Goal: Information Seeking & Learning: Learn about a topic

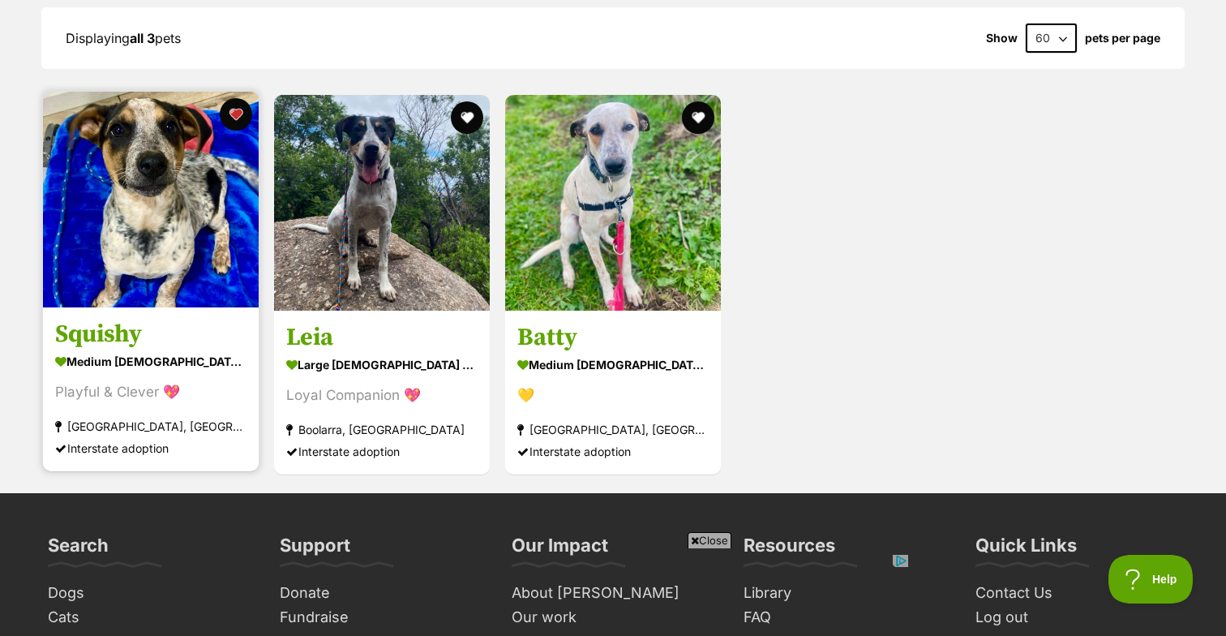
click at [0, 0] on div "Displaying all 3 pets Show 60 120 pets per page Visit PetRescue TV (external si…" at bounding box center [613, 241] width 1226 height 501
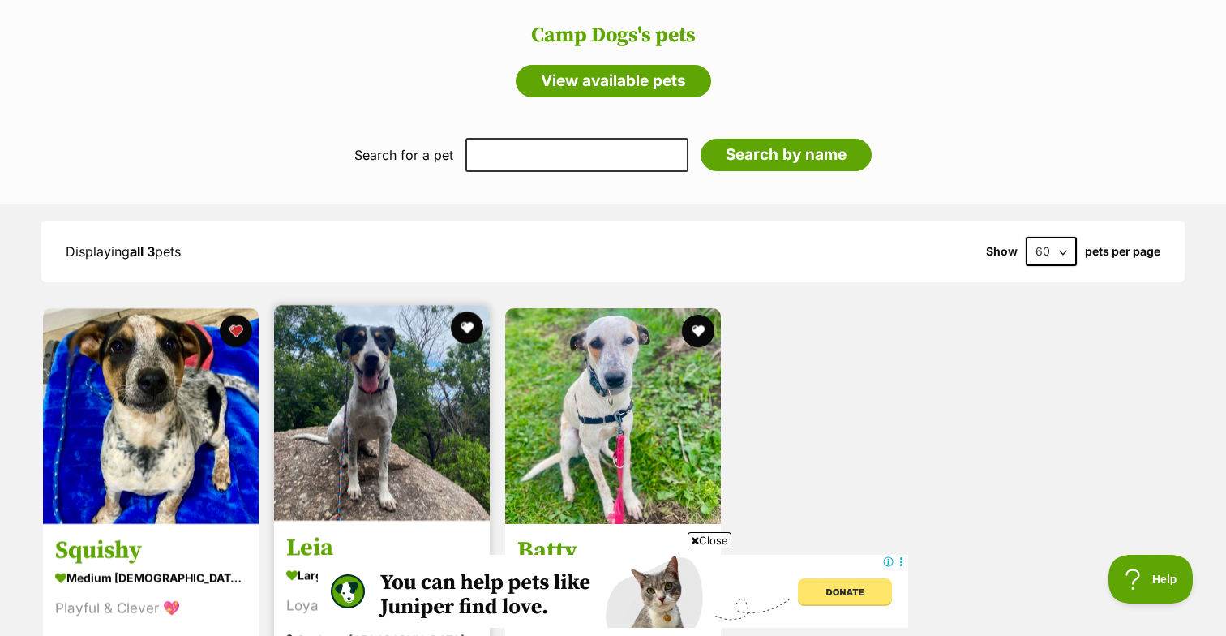
scroll to position [1908, 0]
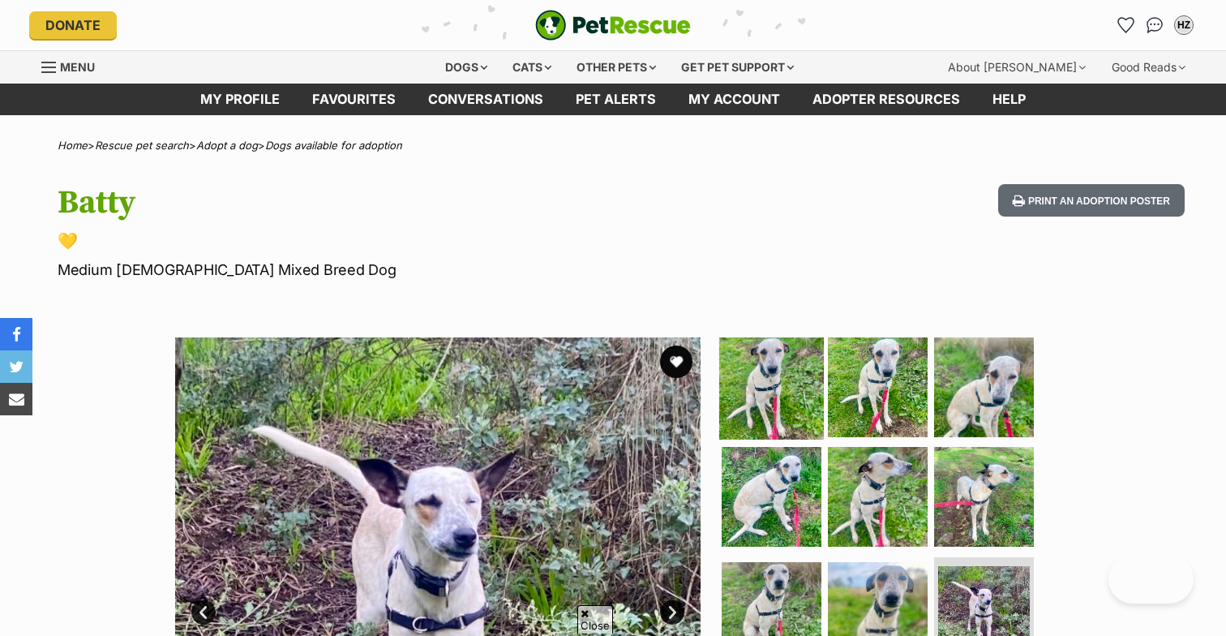
click at [776, 334] on img at bounding box center [771, 386] width 105 height 105
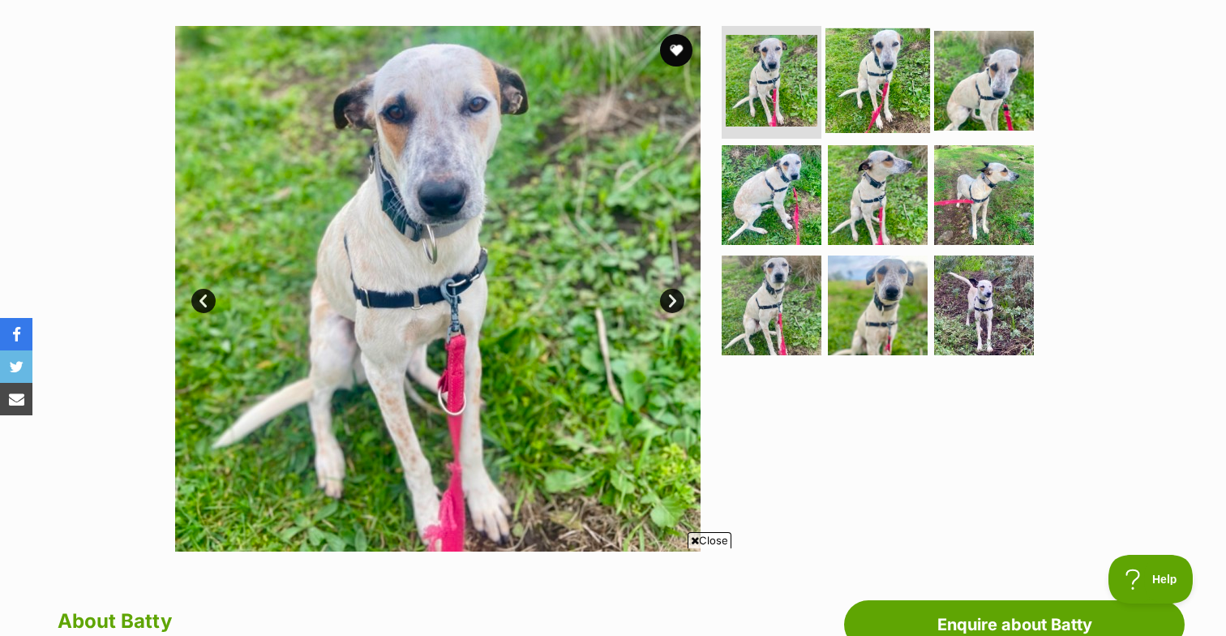
click at [875, 80] on img at bounding box center [878, 80] width 105 height 105
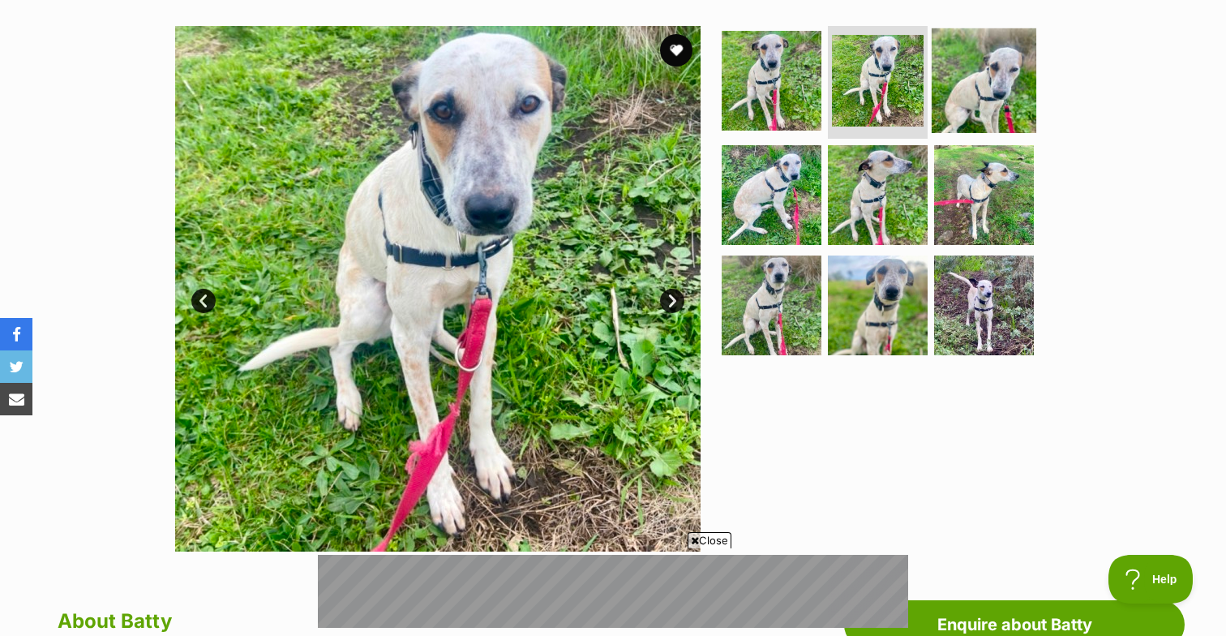
click at [969, 88] on img at bounding box center [984, 80] width 105 height 105
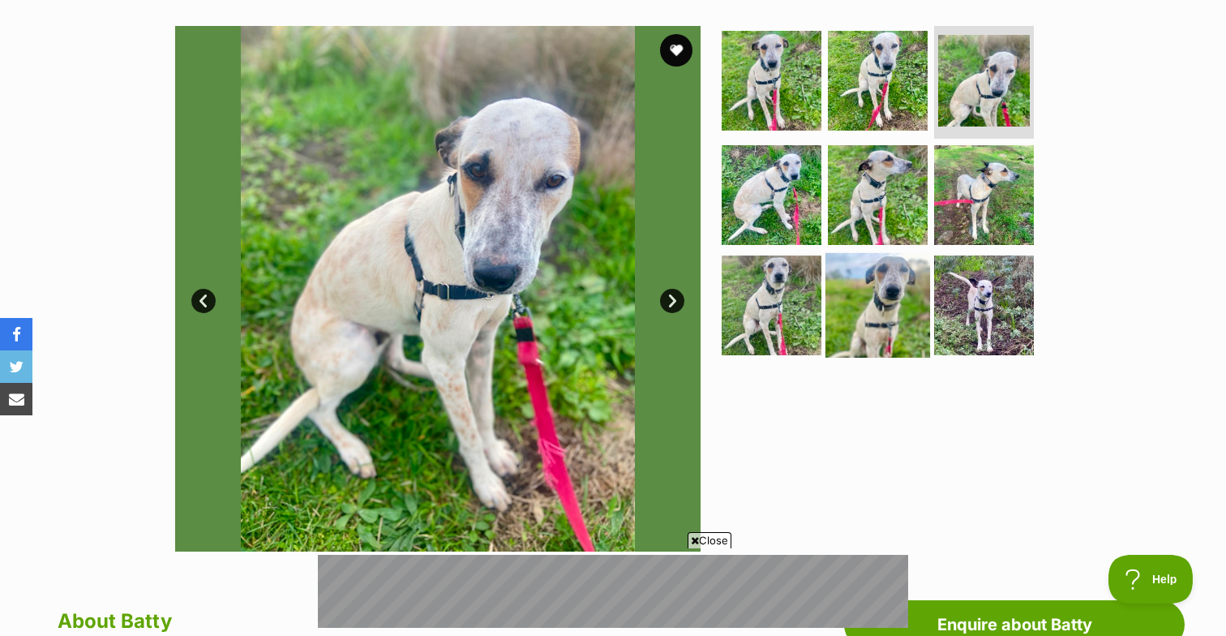
click at [888, 310] on img at bounding box center [878, 305] width 105 height 105
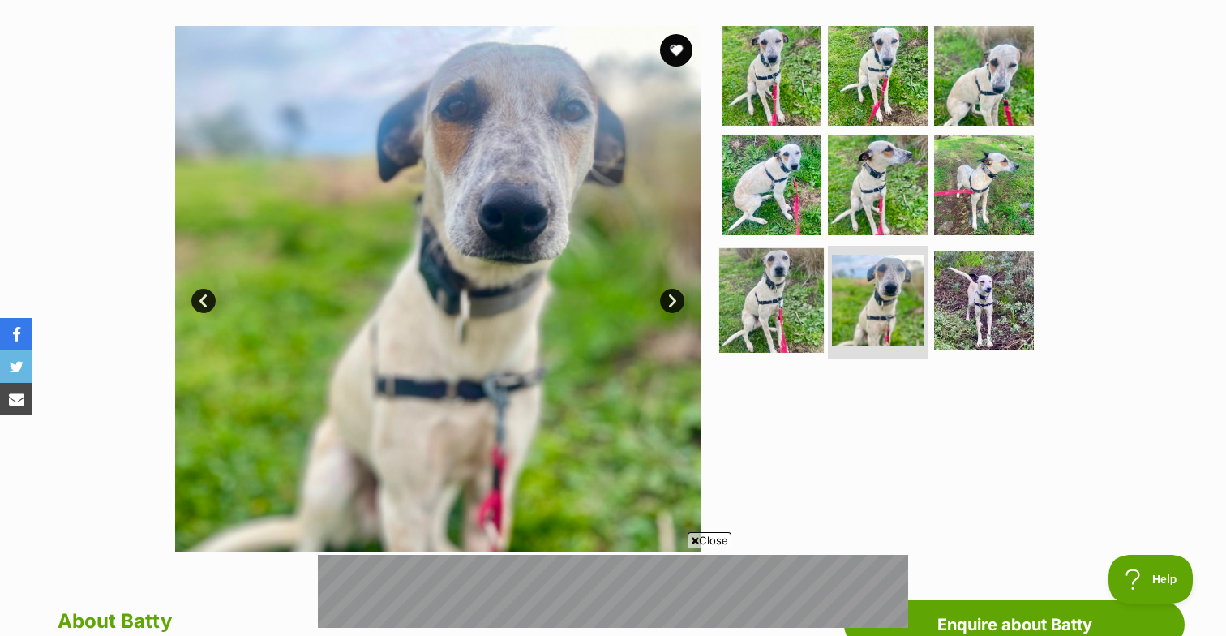
click at [757, 310] on img at bounding box center [771, 300] width 105 height 105
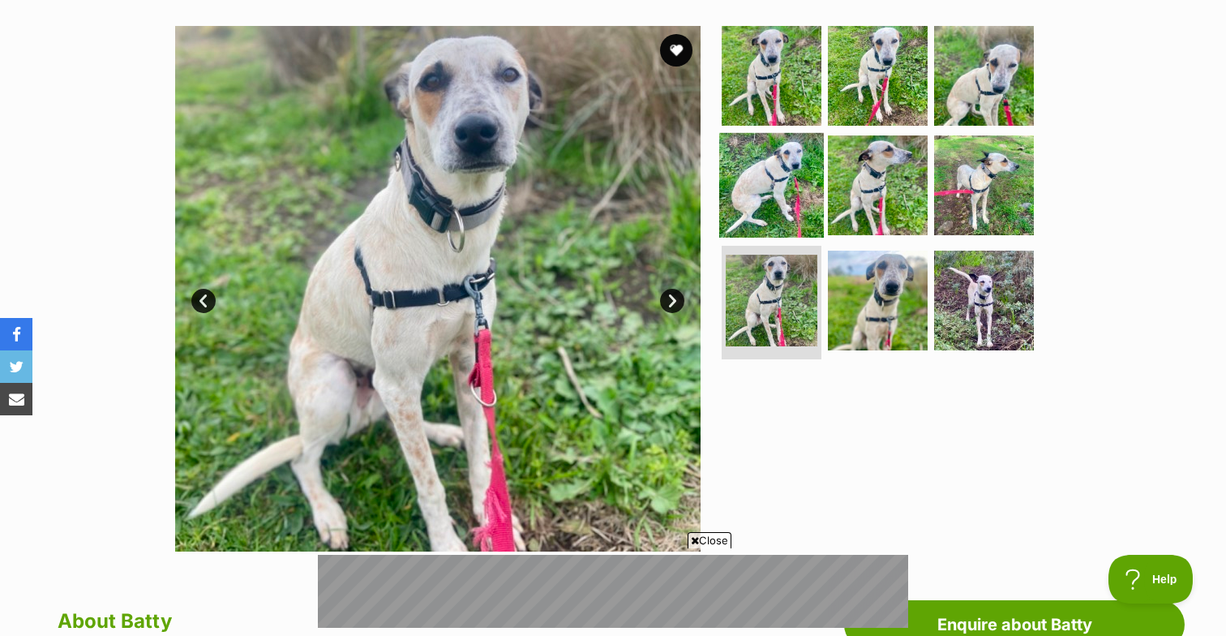
click at [774, 175] on img at bounding box center [771, 185] width 105 height 105
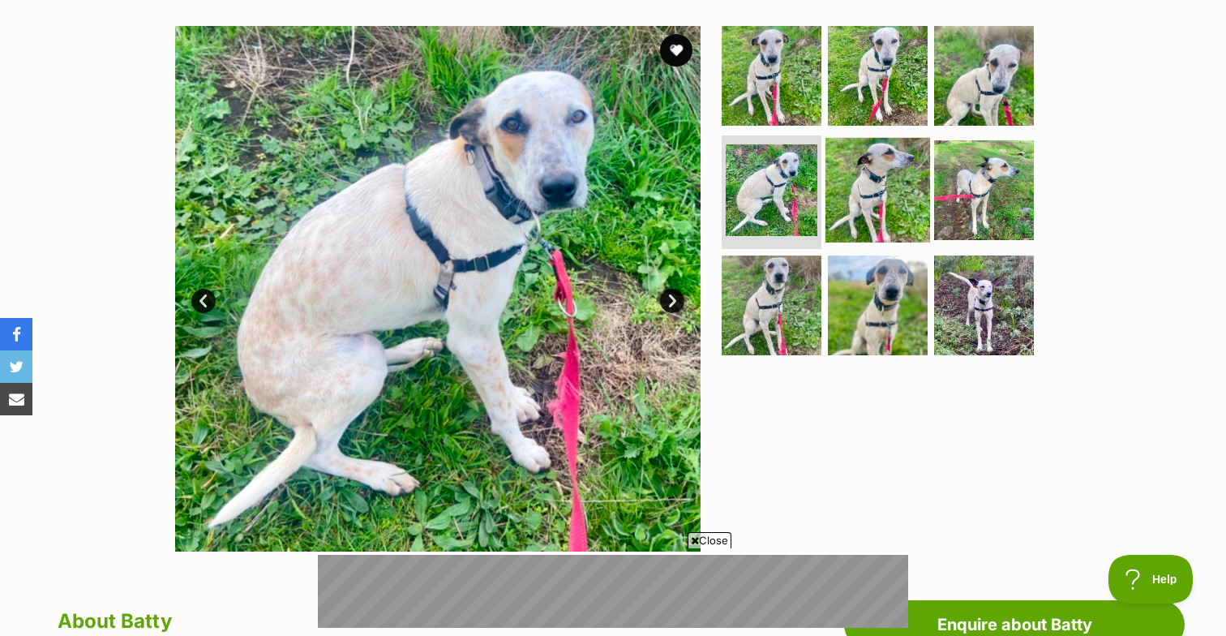
click at [871, 182] on img at bounding box center [878, 190] width 105 height 105
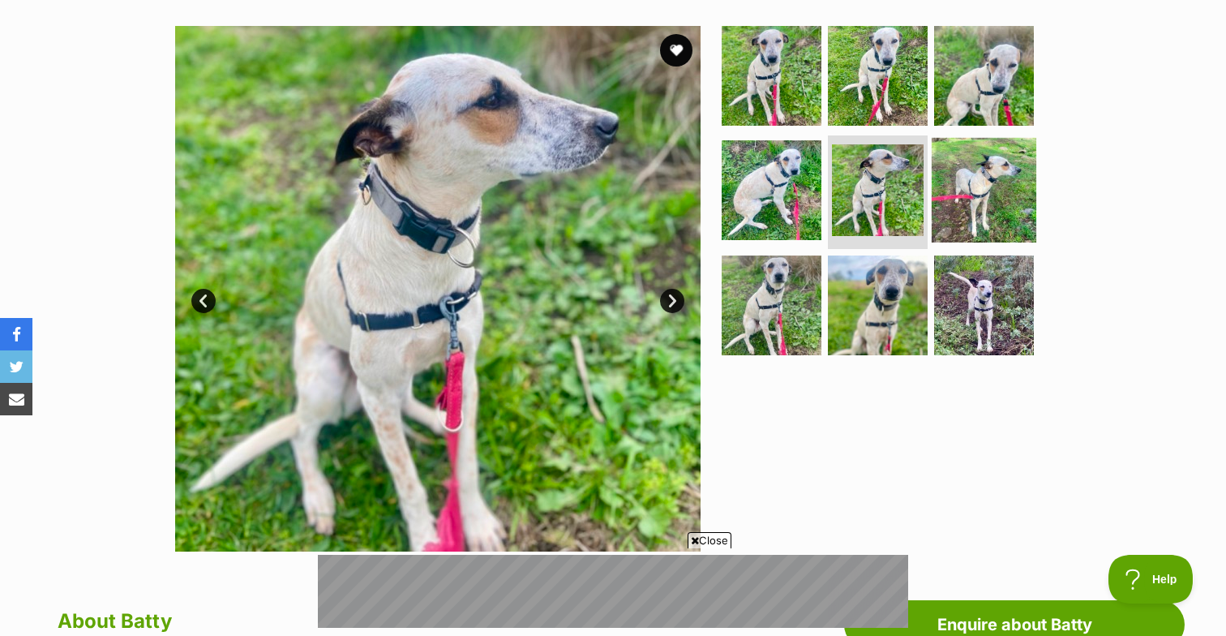
click at [987, 195] on img at bounding box center [984, 190] width 105 height 105
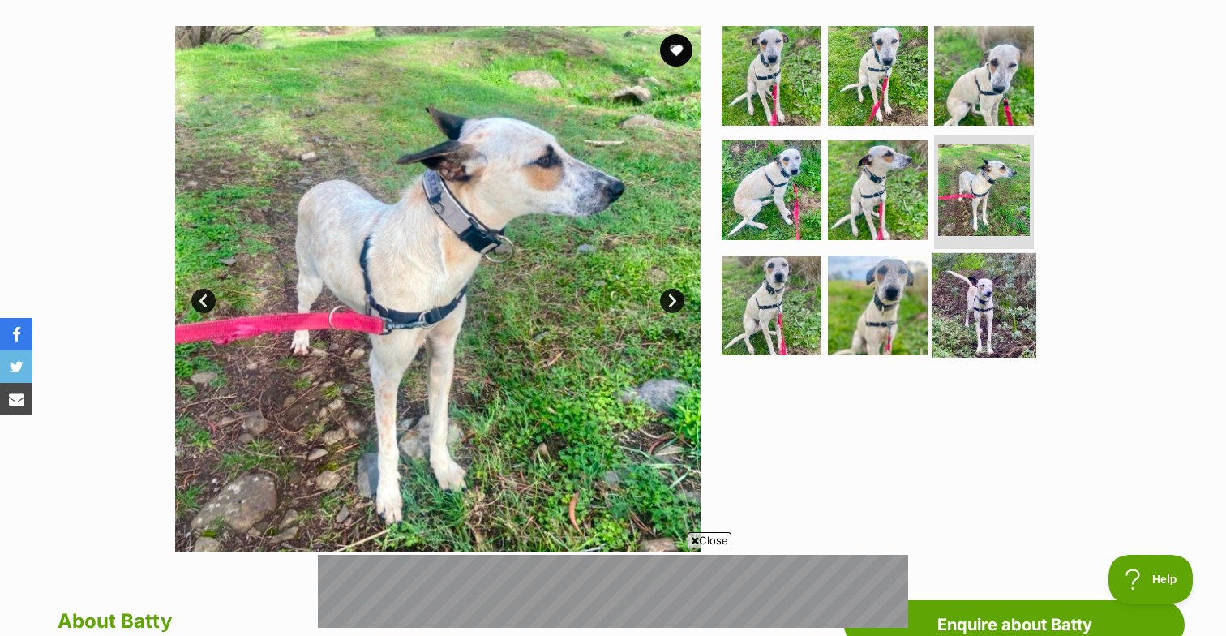
click at [986, 303] on img at bounding box center [984, 305] width 105 height 105
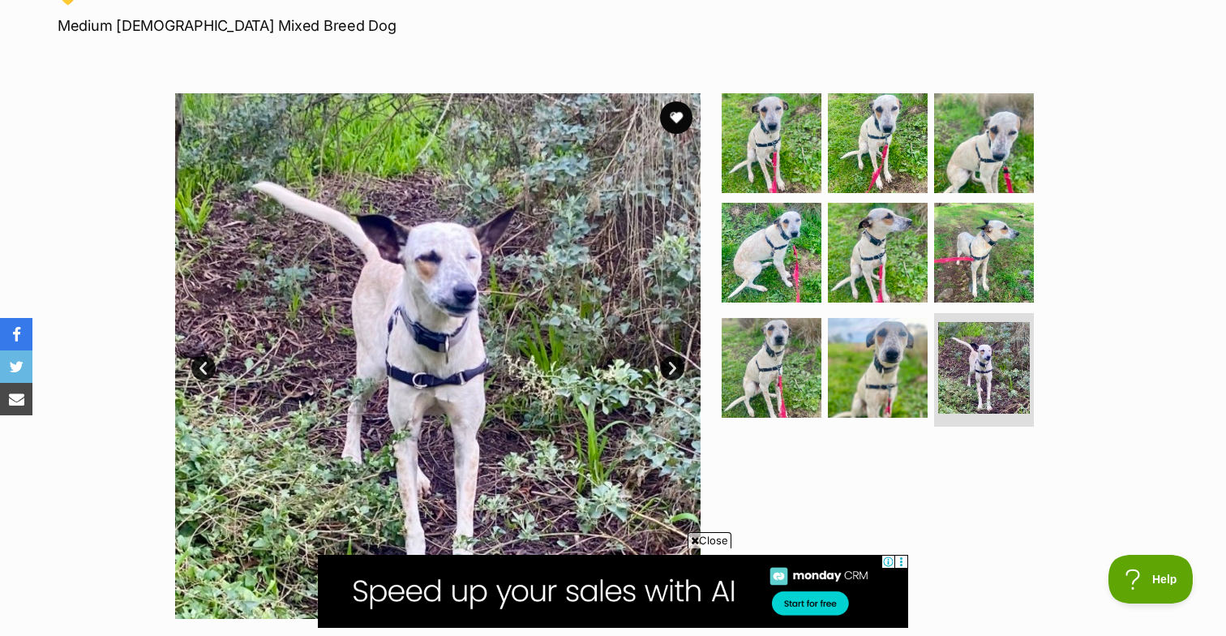
scroll to position [274, 0]
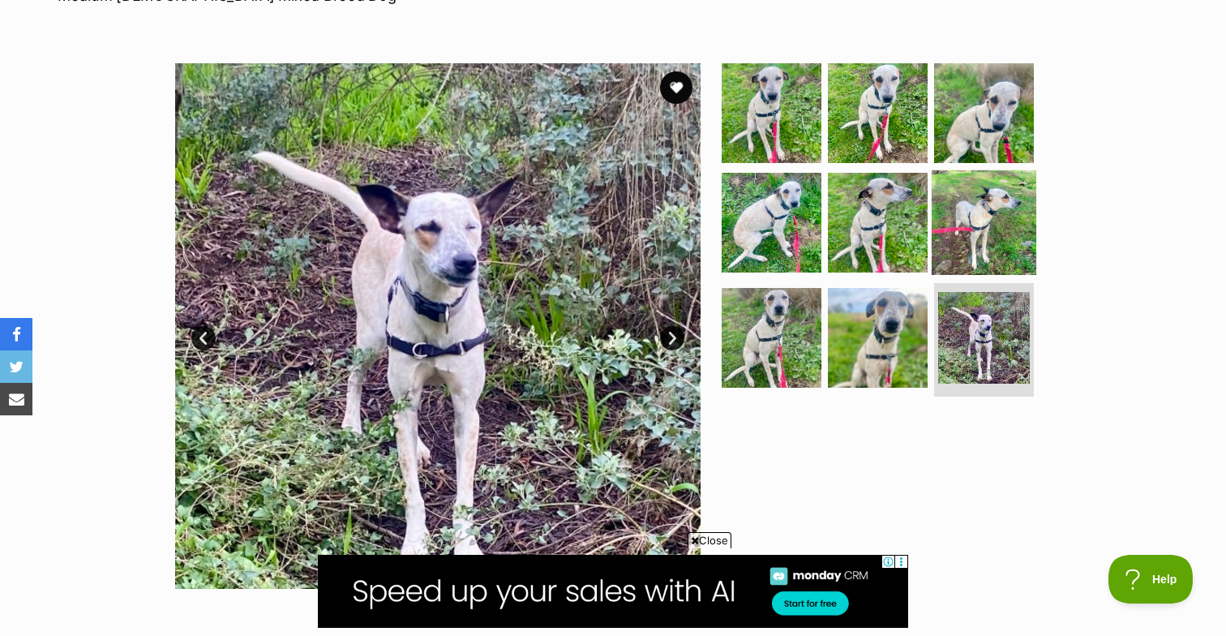
click at [997, 194] on img at bounding box center [984, 222] width 105 height 105
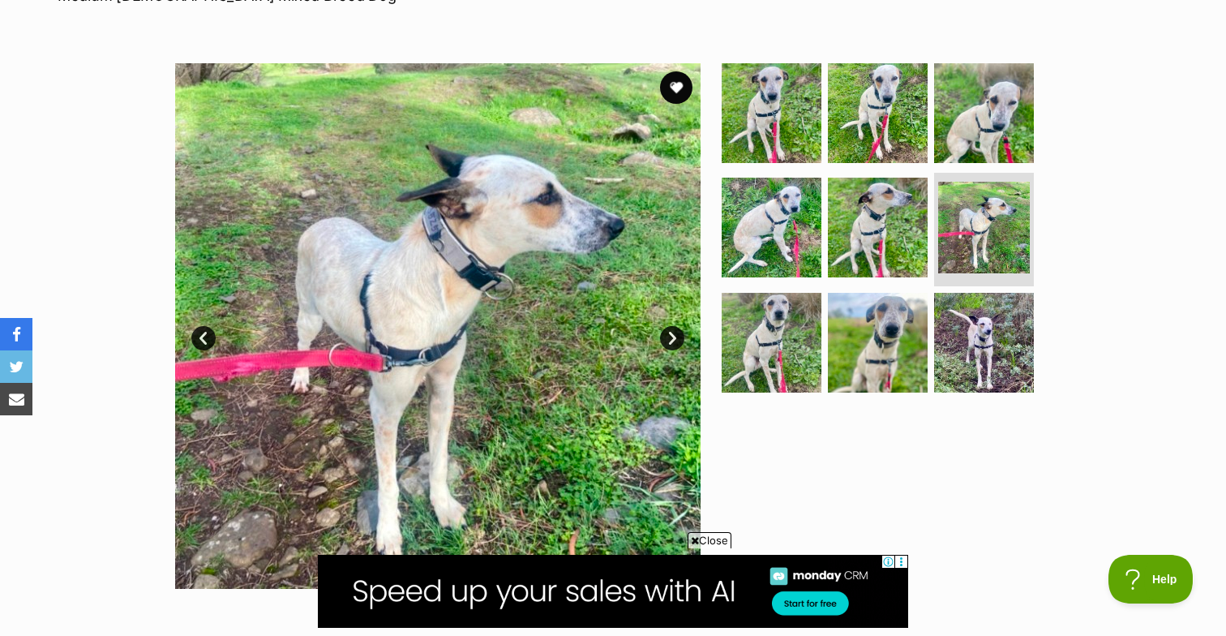
scroll to position [0, 0]
click at [753, 118] on img at bounding box center [771, 112] width 105 height 105
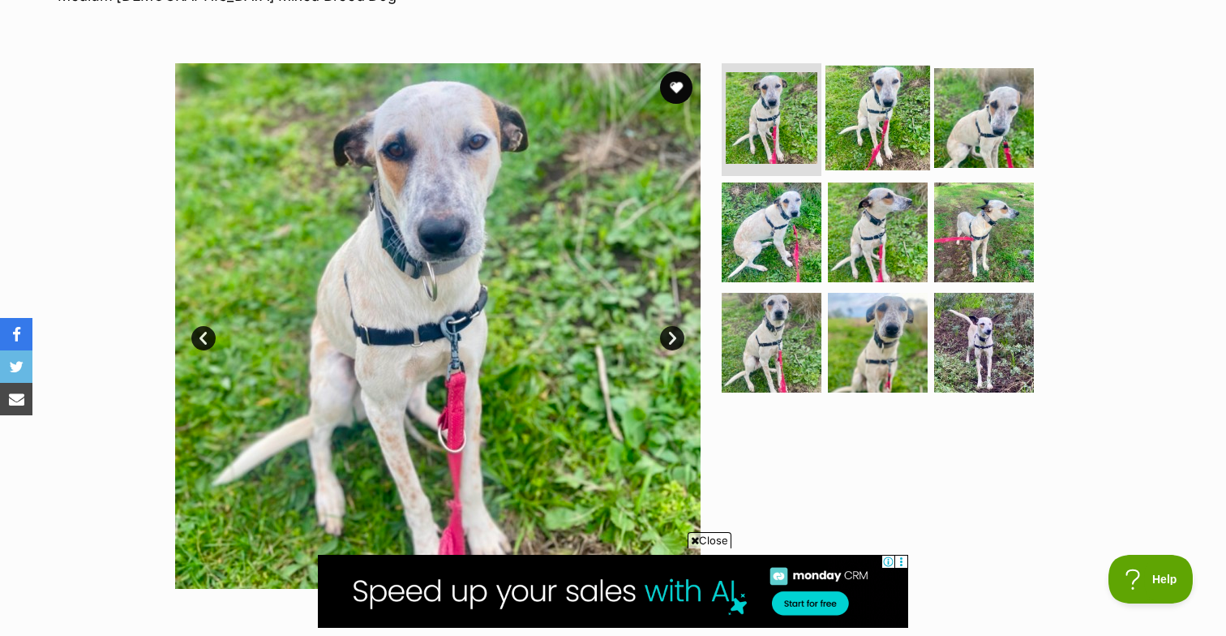
click at [841, 127] on img at bounding box center [878, 117] width 105 height 105
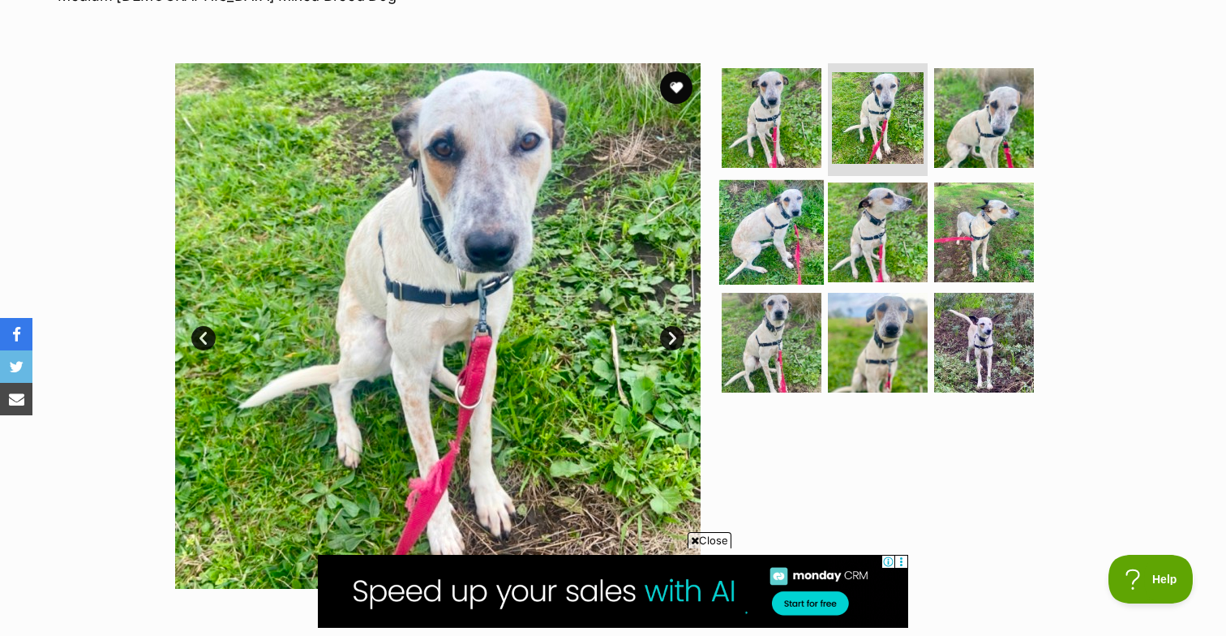
click at [758, 220] on img at bounding box center [771, 232] width 105 height 105
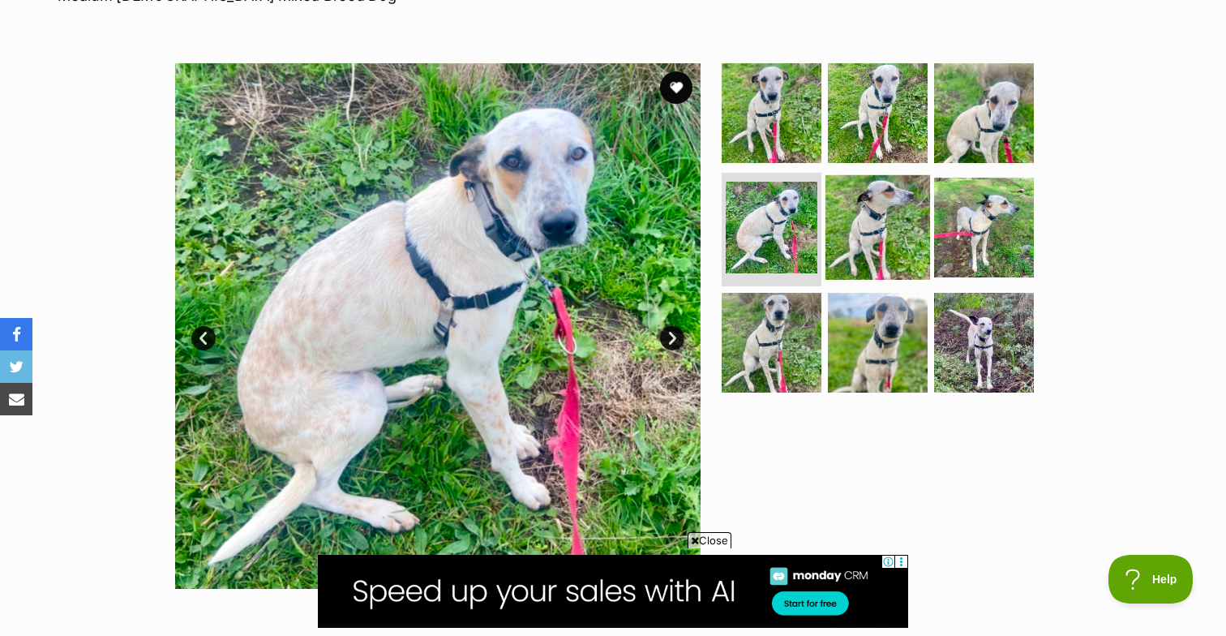
click at [849, 221] on img at bounding box center [878, 227] width 105 height 105
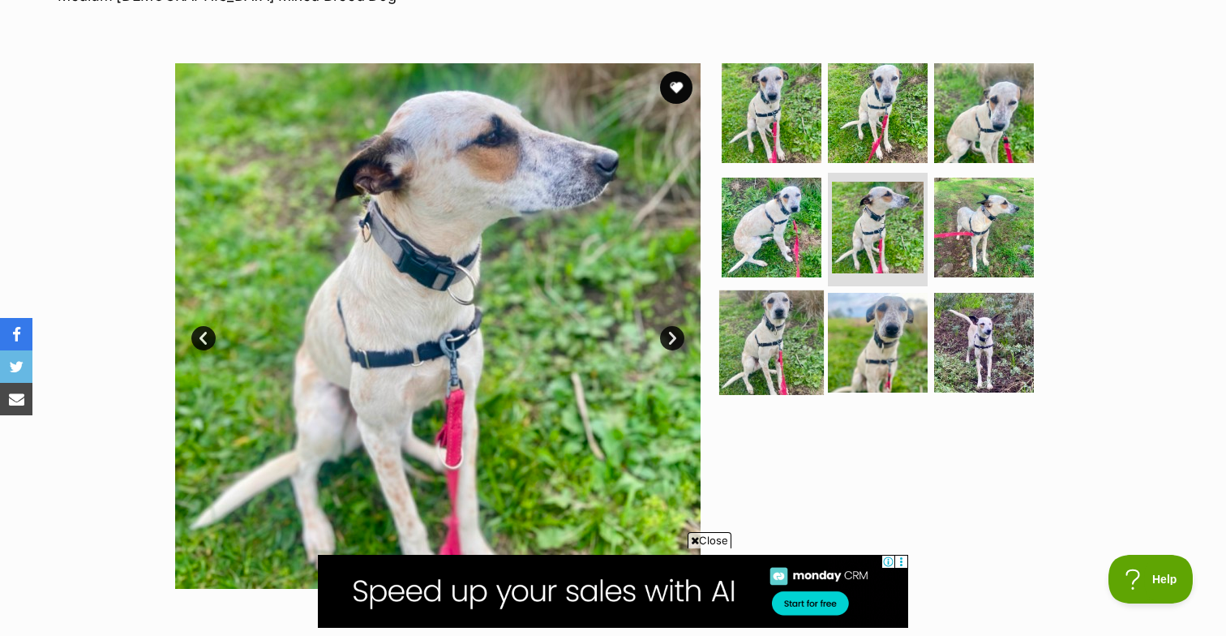
click at [785, 346] on img at bounding box center [771, 342] width 105 height 105
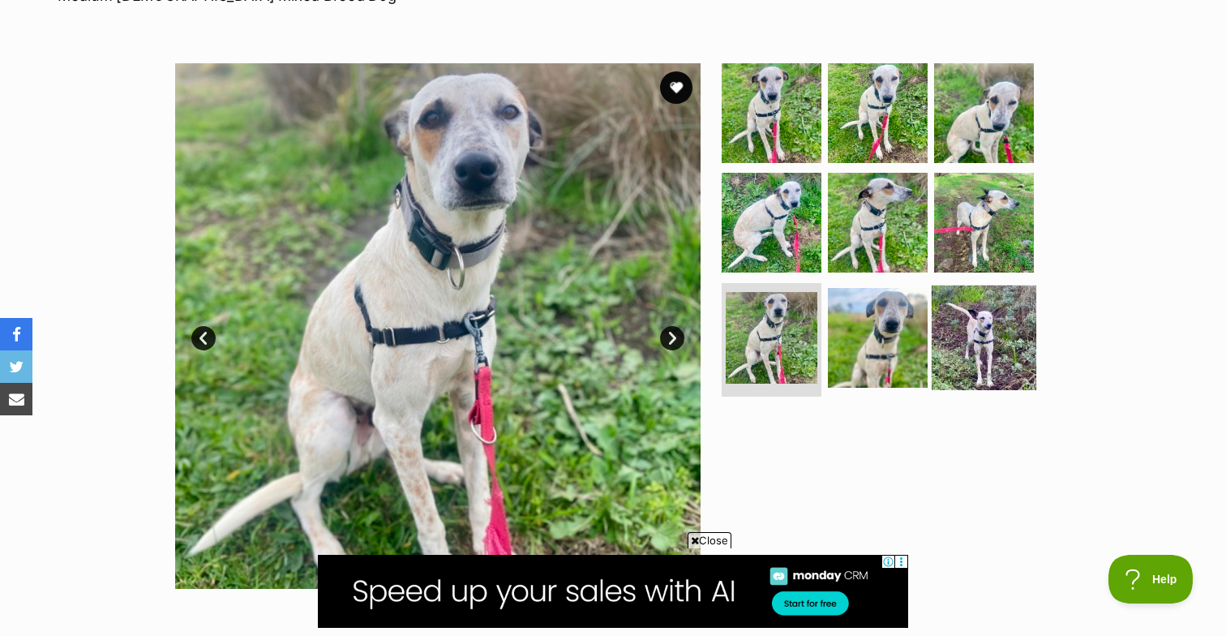
click at [953, 327] on img at bounding box center [984, 338] width 105 height 105
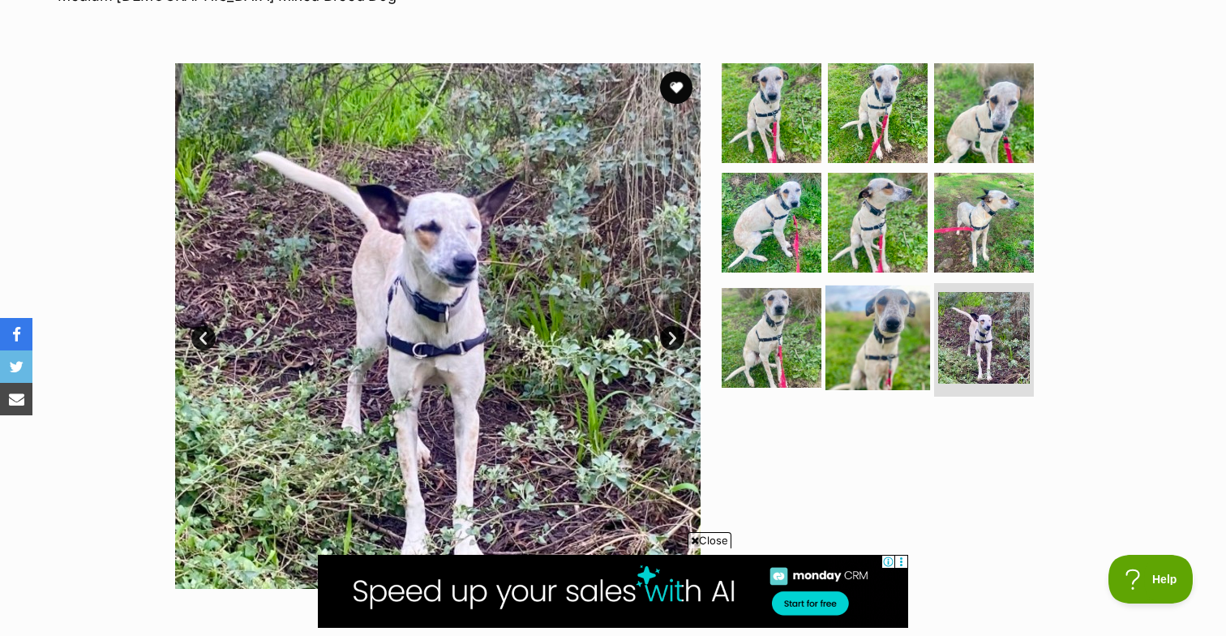
click at [887, 331] on img at bounding box center [878, 338] width 105 height 105
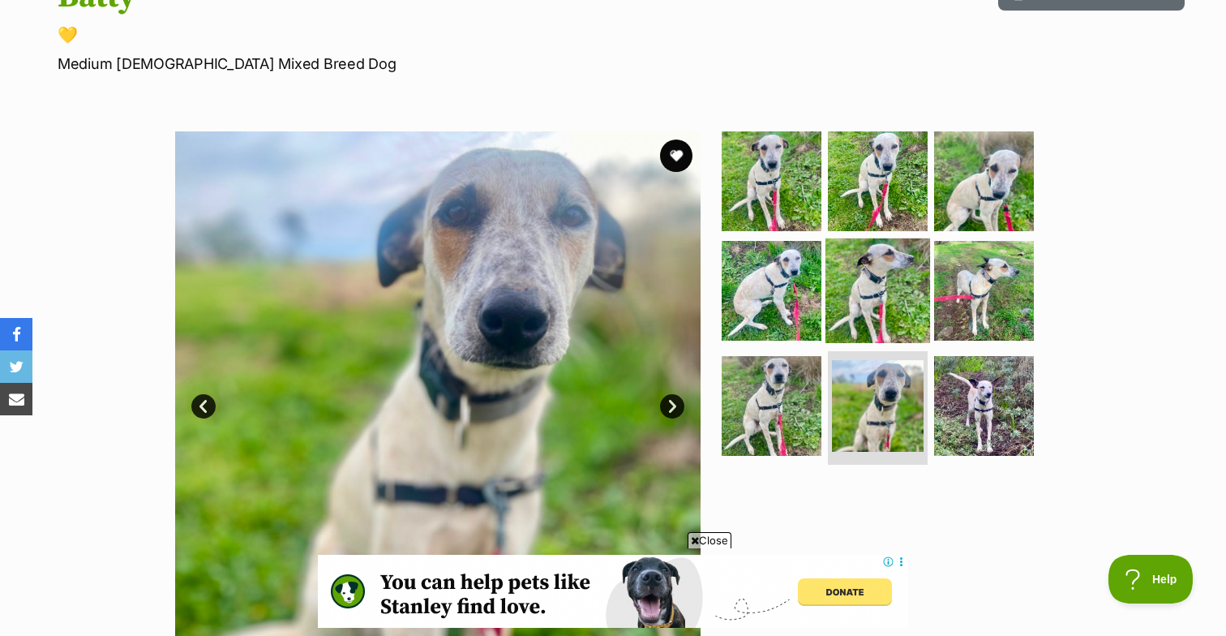
scroll to position [217, 0]
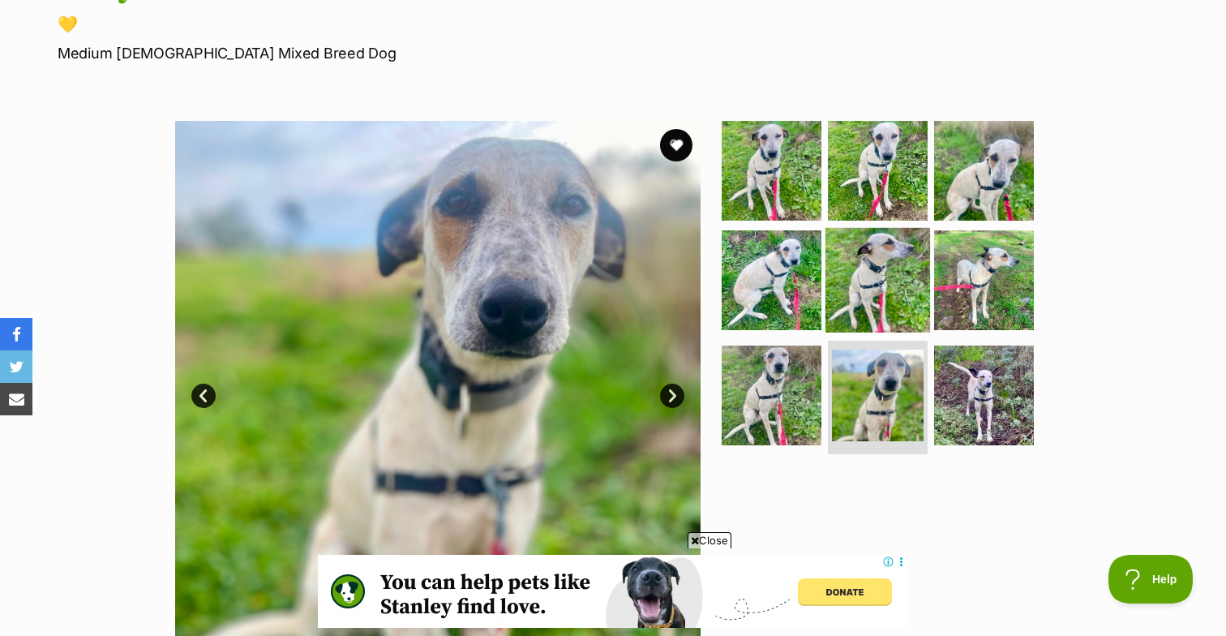
click at [871, 264] on img at bounding box center [878, 280] width 105 height 105
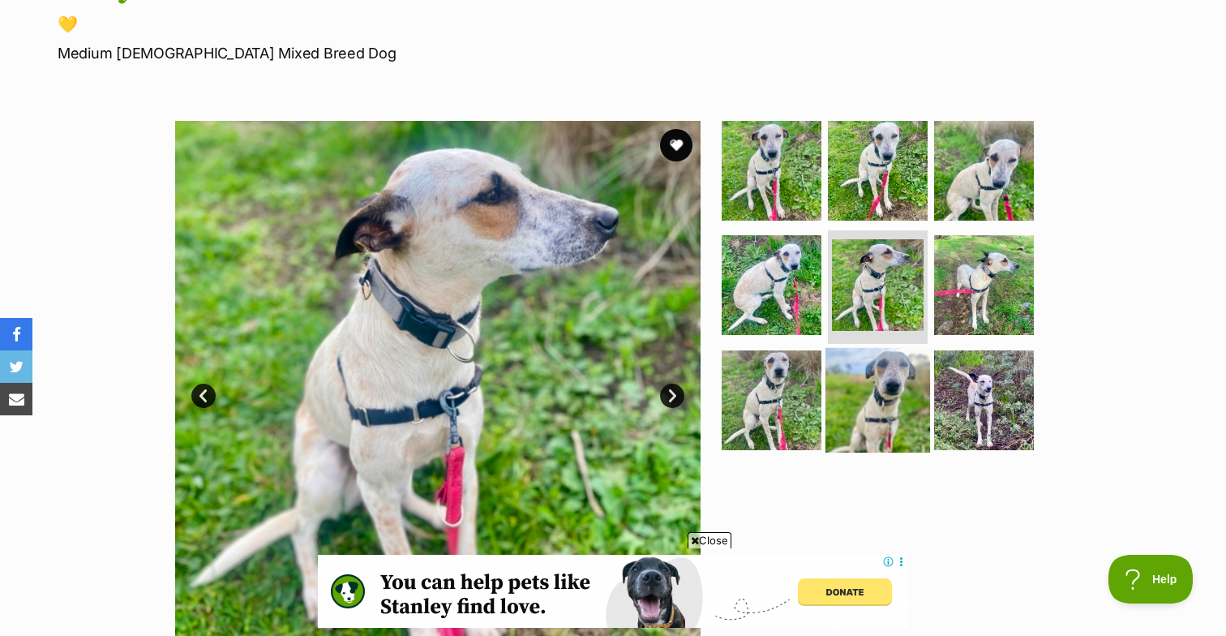
click at [862, 379] on img at bounding box center [878, 400] width 105 height 105
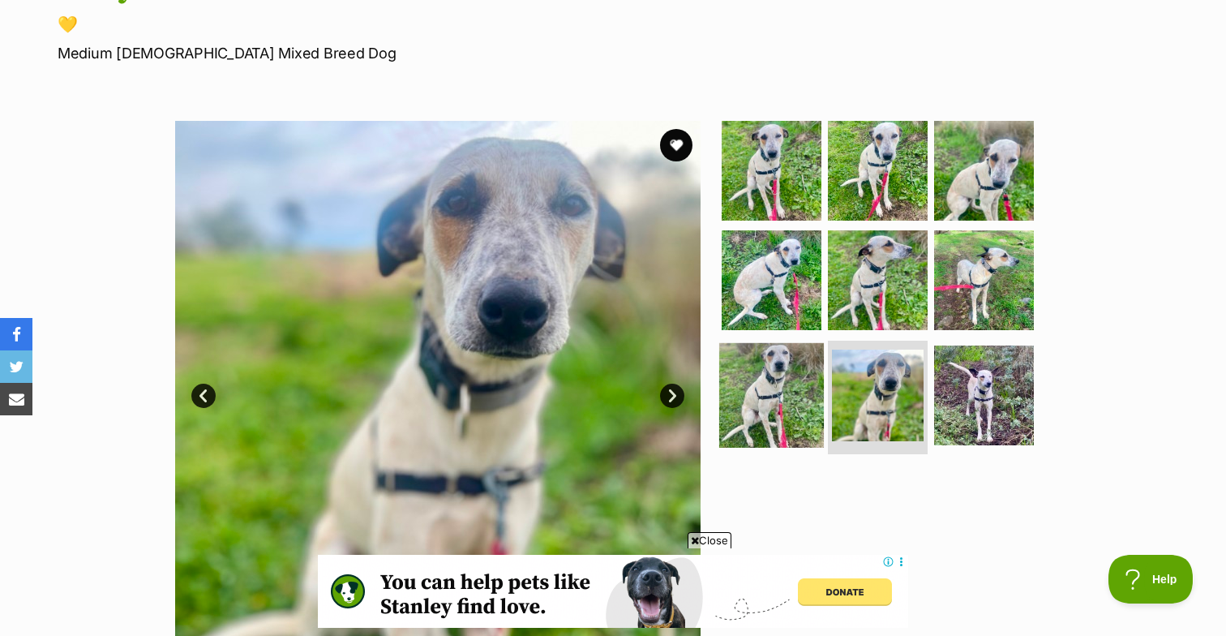
click at [773, 405] on img at bounding box center [771, 395] width 105 height 105
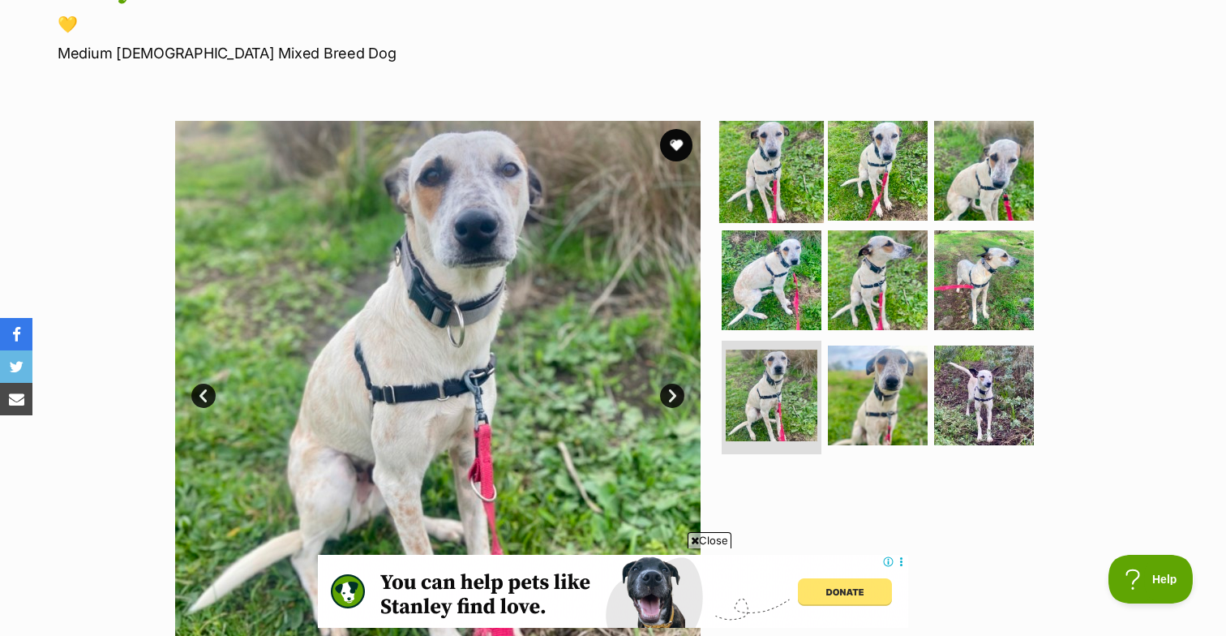
click at [780, 184] on img at bounding box center [771, 170] width 105 height 105
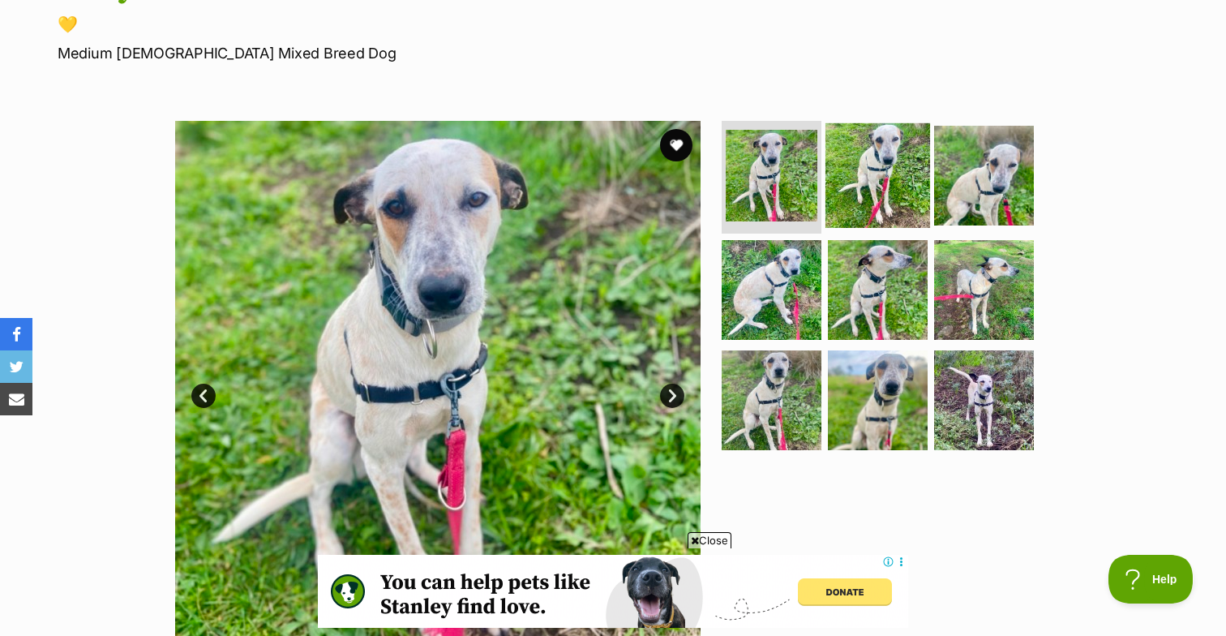
click at [883, 187] on img at bounding box center [878, 174] width 105 height 105
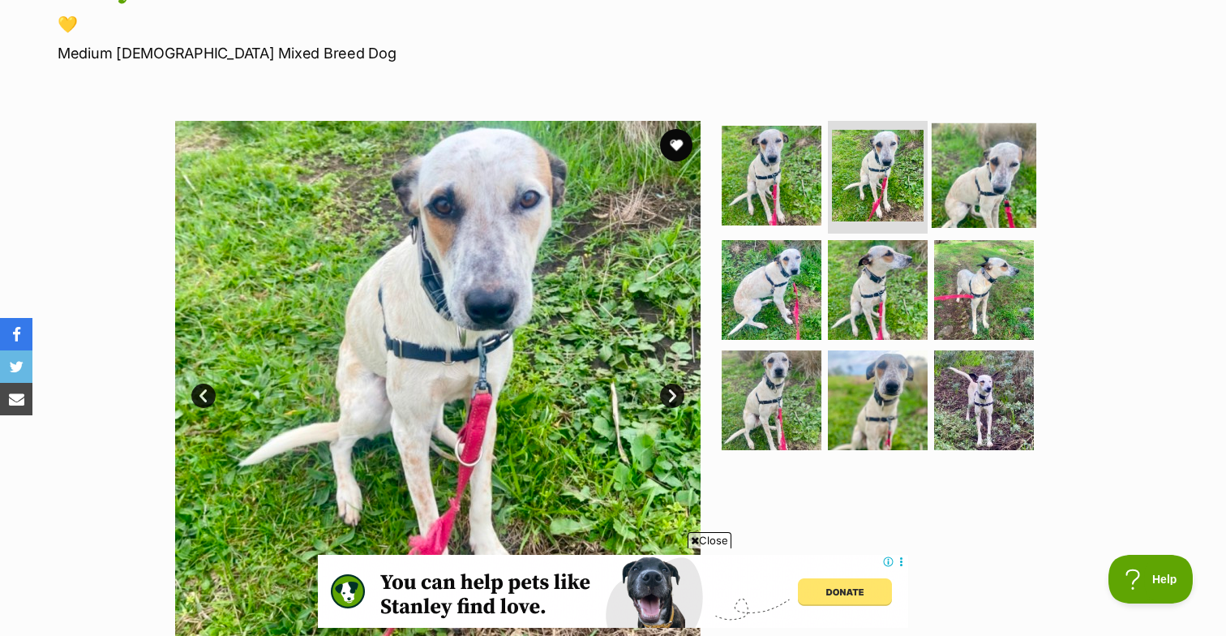
click at [988, 164] on img at bounding box center [984, 174] width 105 height 105
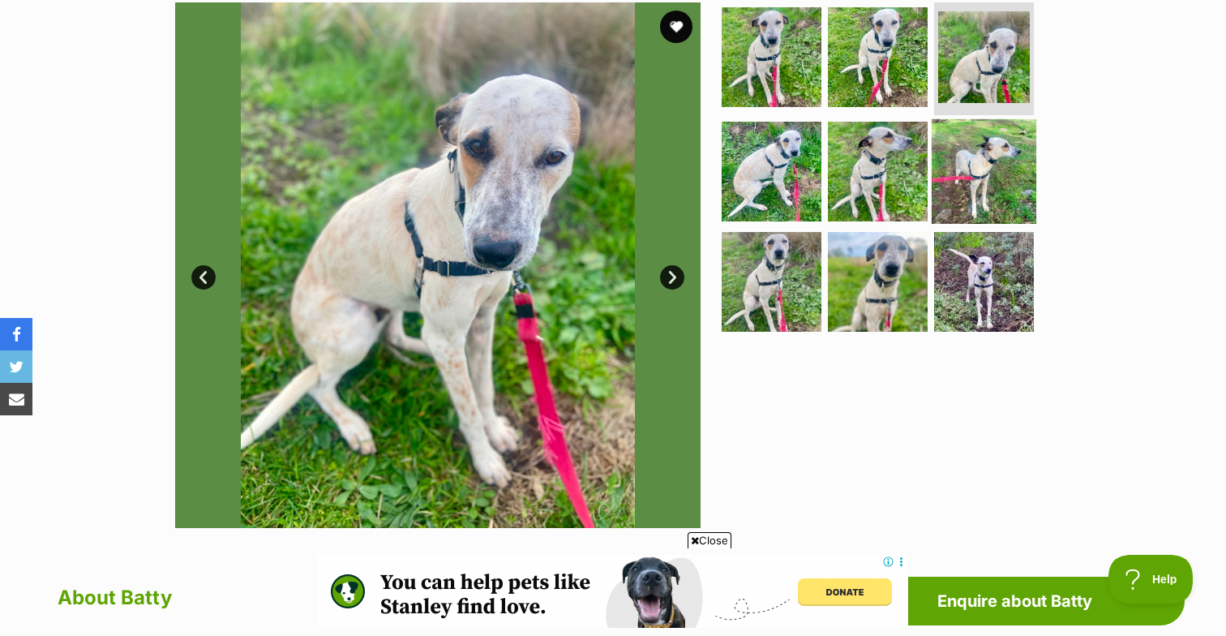
scroll to position [327, 0]
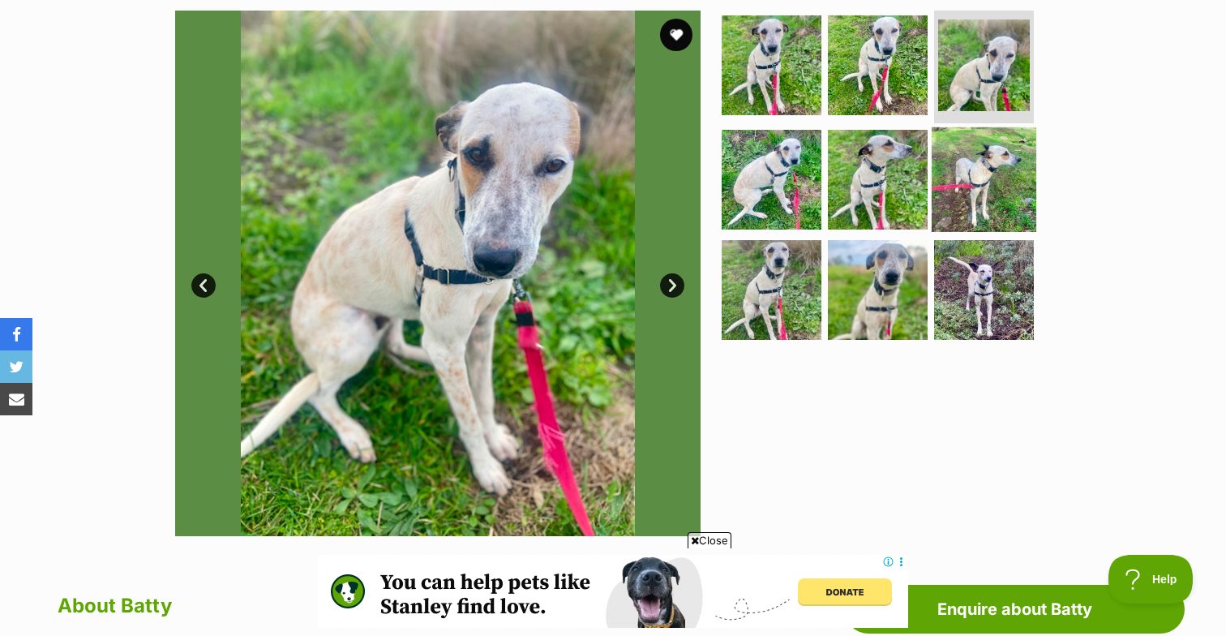
click at [994, 187] on img at bounding box center [984, 179] width 105 height 105
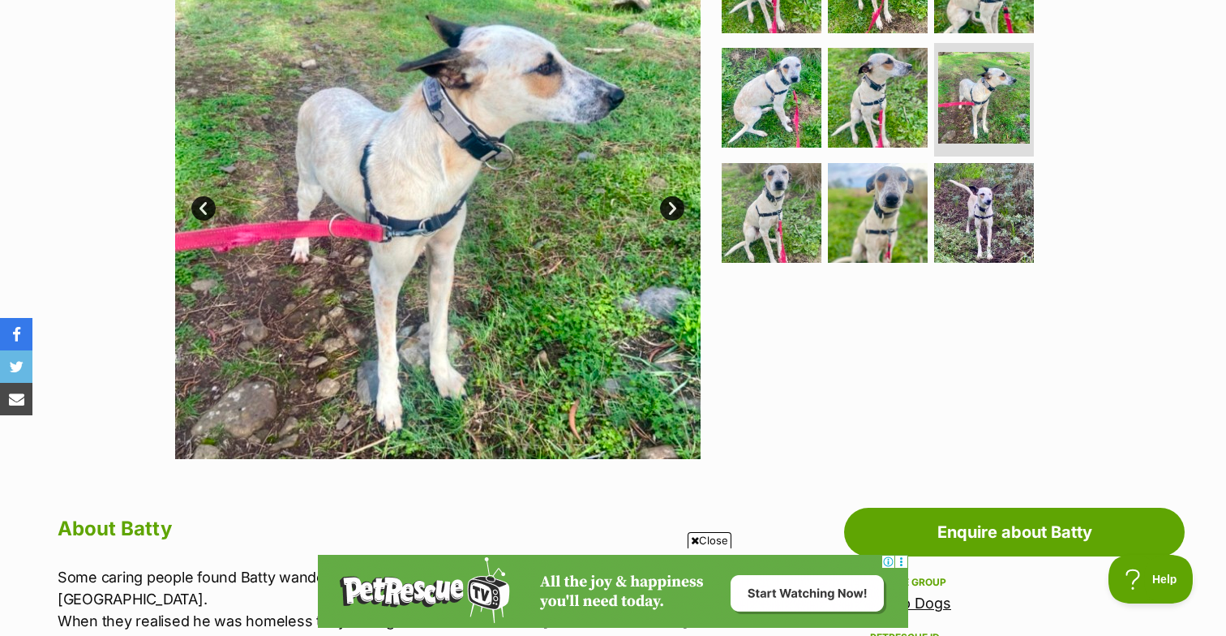
scroll to position [391, 0]
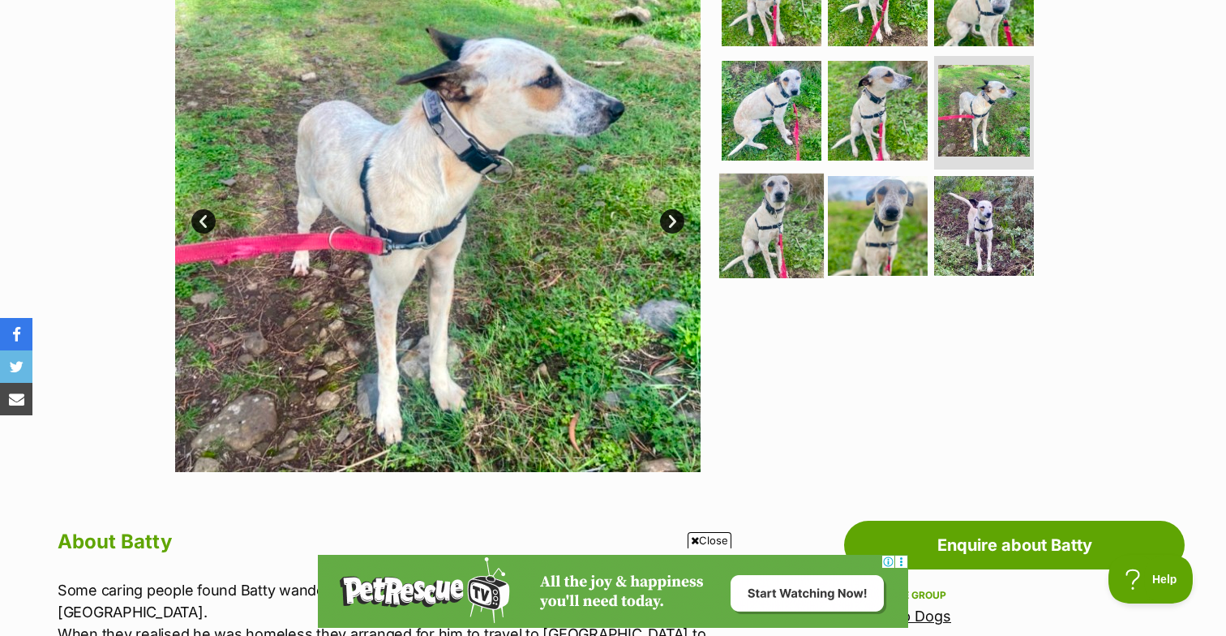
click at [794, 192] on img at bounding box center [771, 226] width 105 height 105
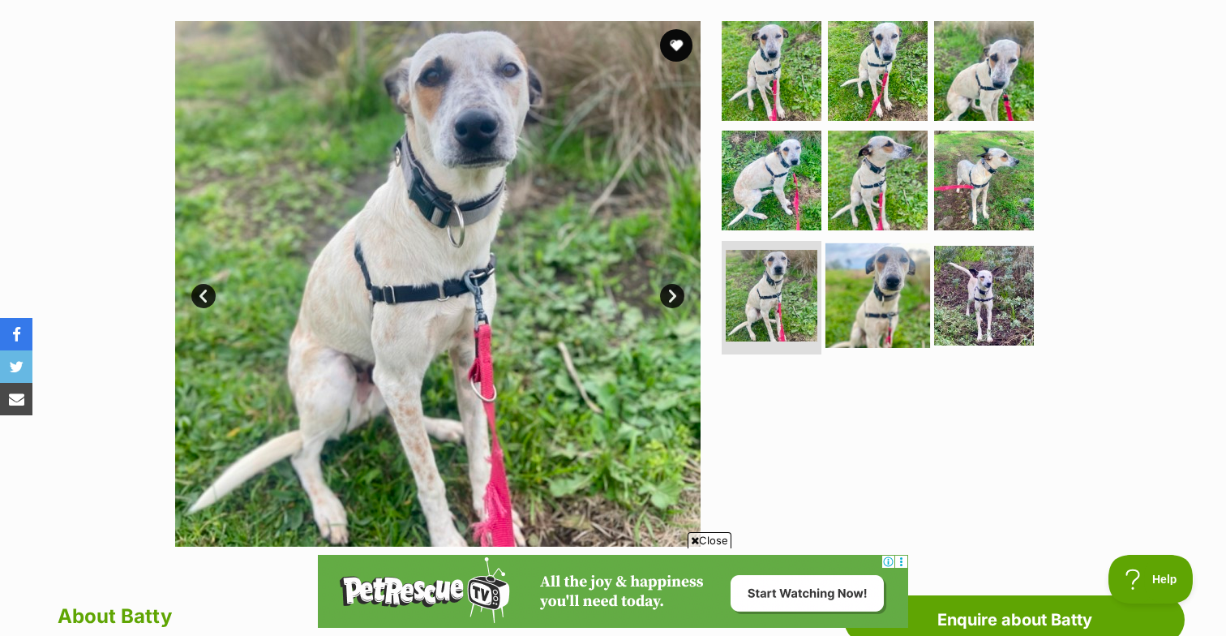
scroll to position [313, 0]
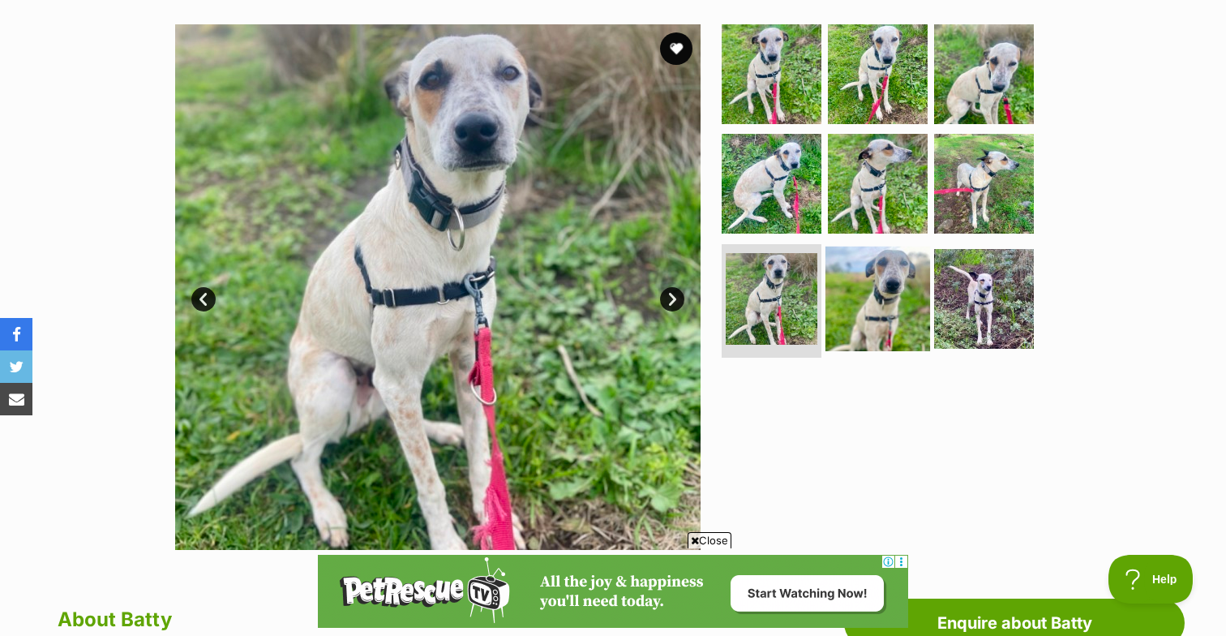
click at [898, 283] on img at bounding box center [878, 299] width 105 height 105
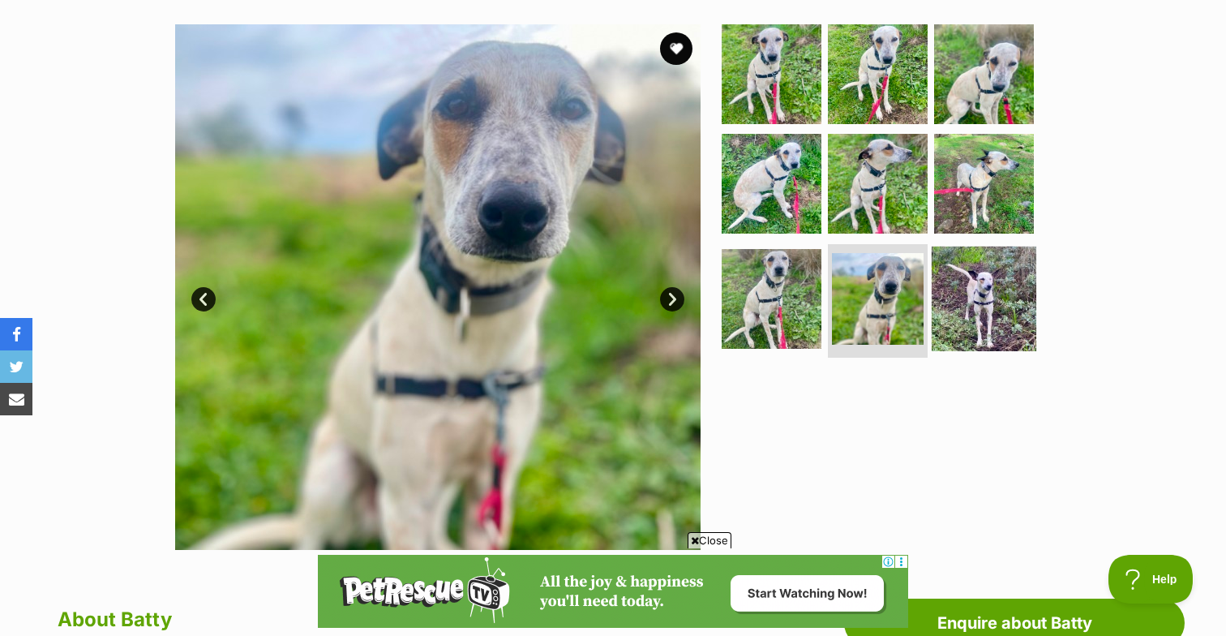
click at [980, 284] on img at bounding box center [984, 299] width 105 height 105
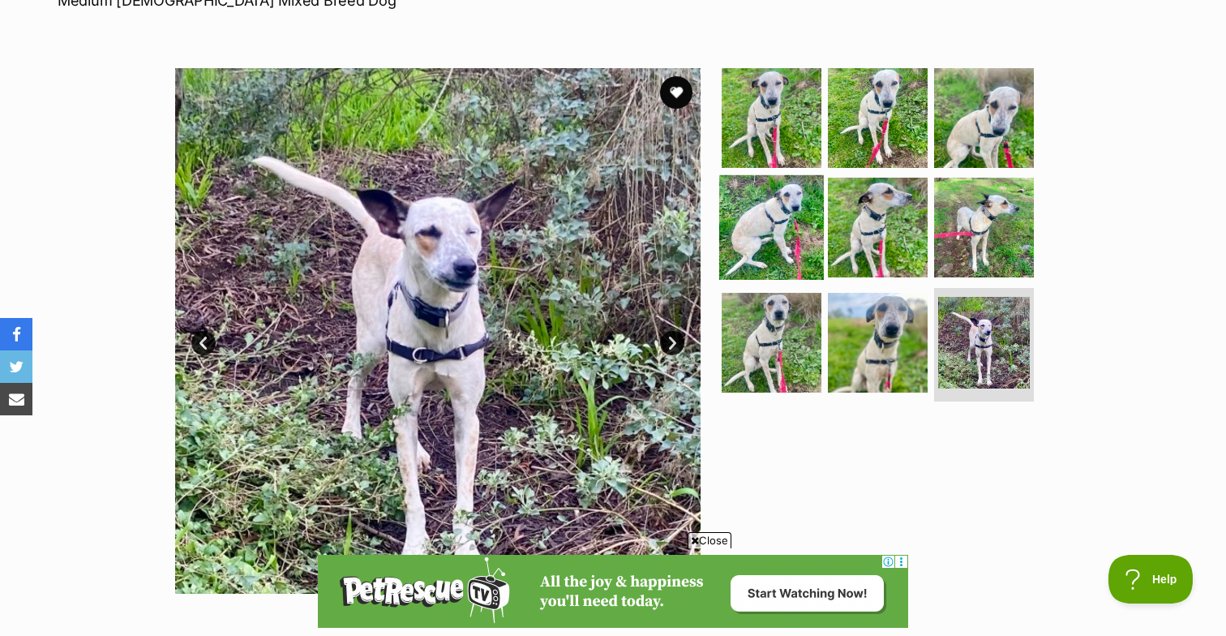
scroll to position [0, 0]
click at [771, 197] on img at bounding box center [771, 227] width 105 height 105
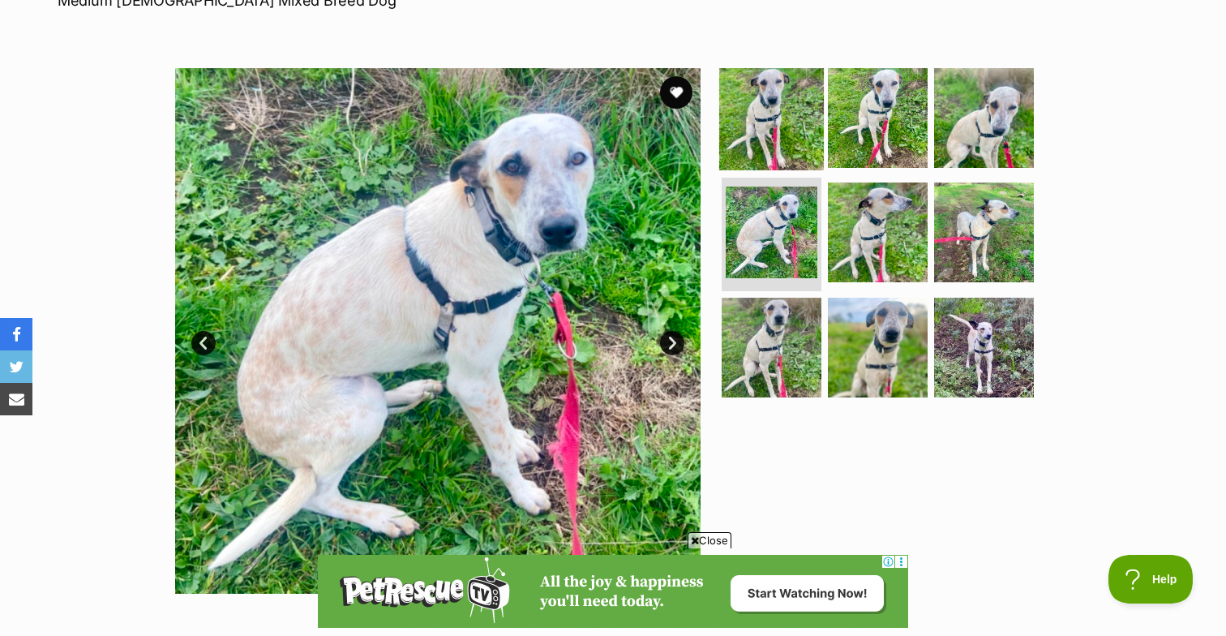
click at [788, 106] on img at bounding box center [771, 117] width 105 height 105
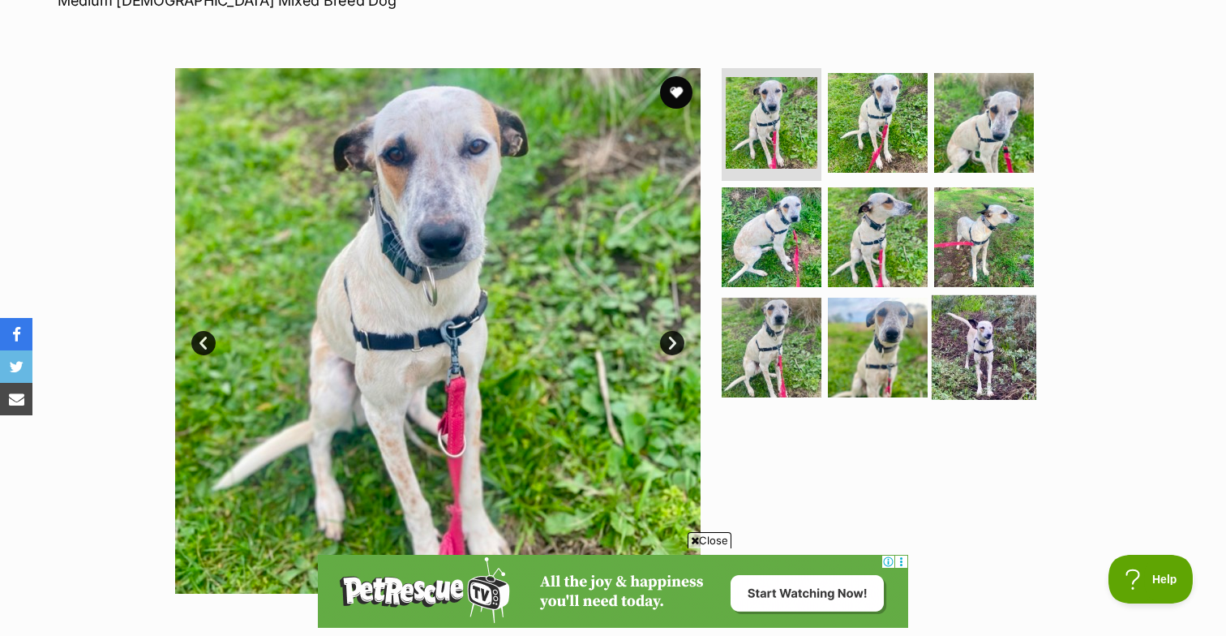
click at [998, 348] on img at bounding box center [984, 347] width 105 height 105
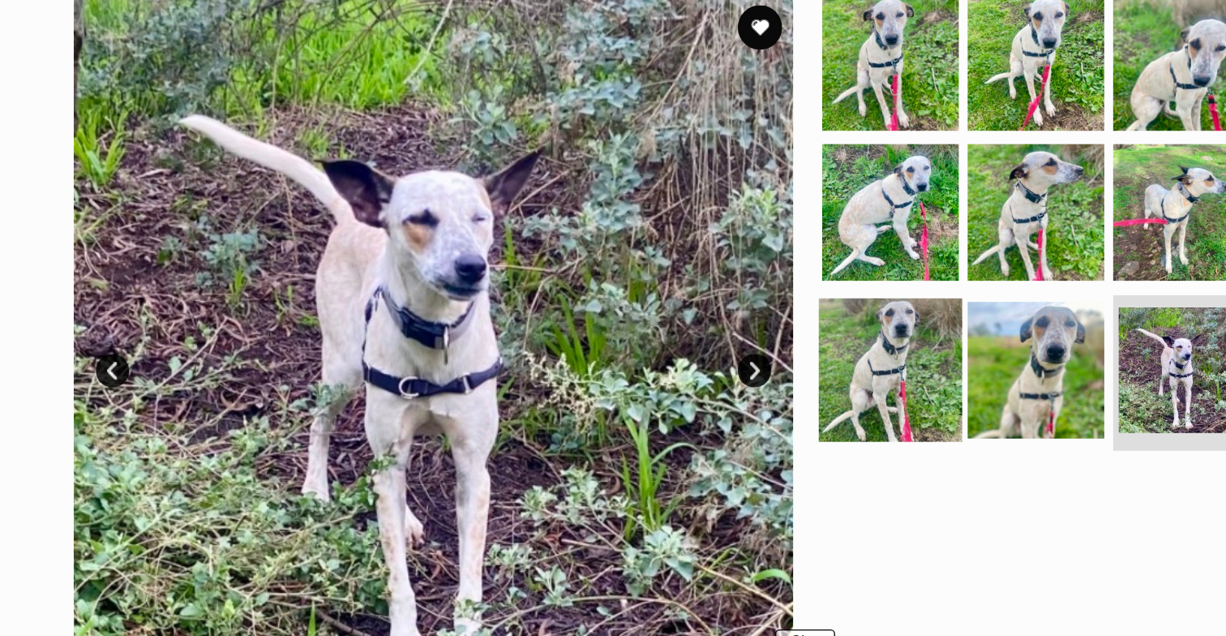
click at [803, 364] on img at bounding box center [771, 342] width 105 height 105
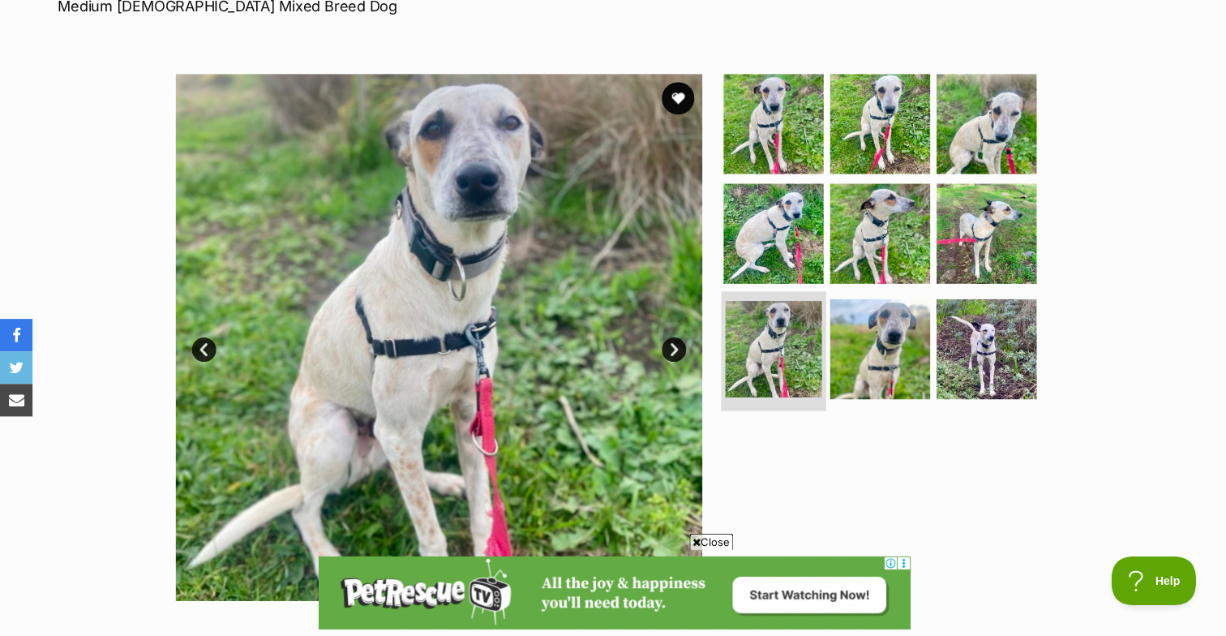
scroll to position [262, 0]
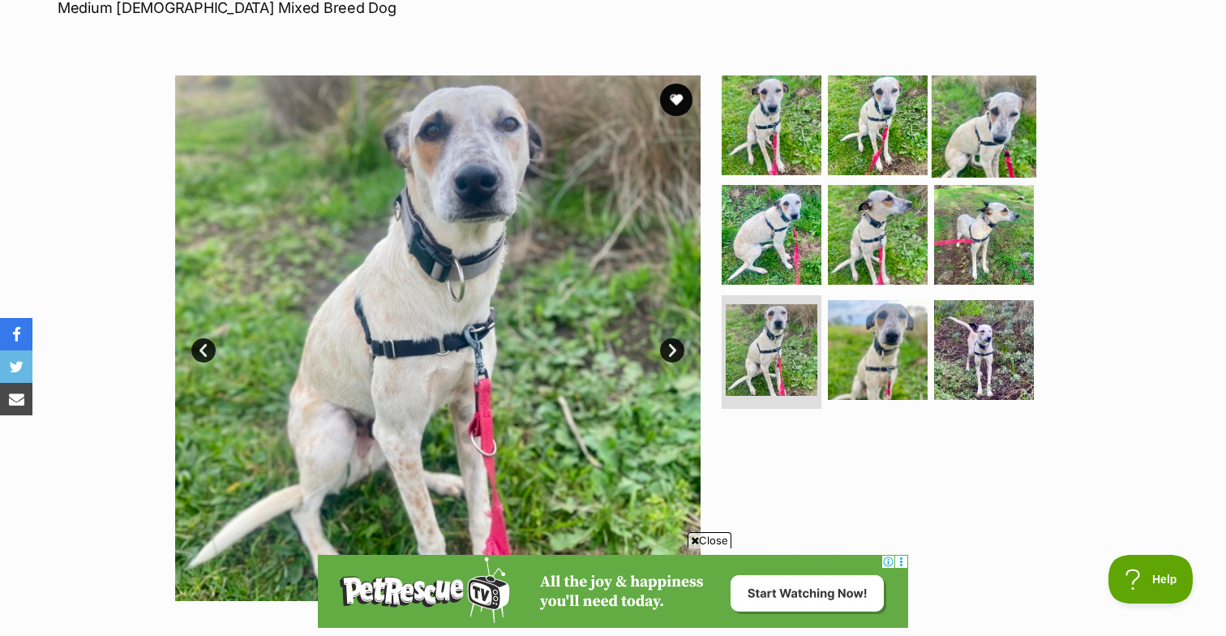
click at [992, 170] on img at bounding box center [984, 124] width 105 height 105
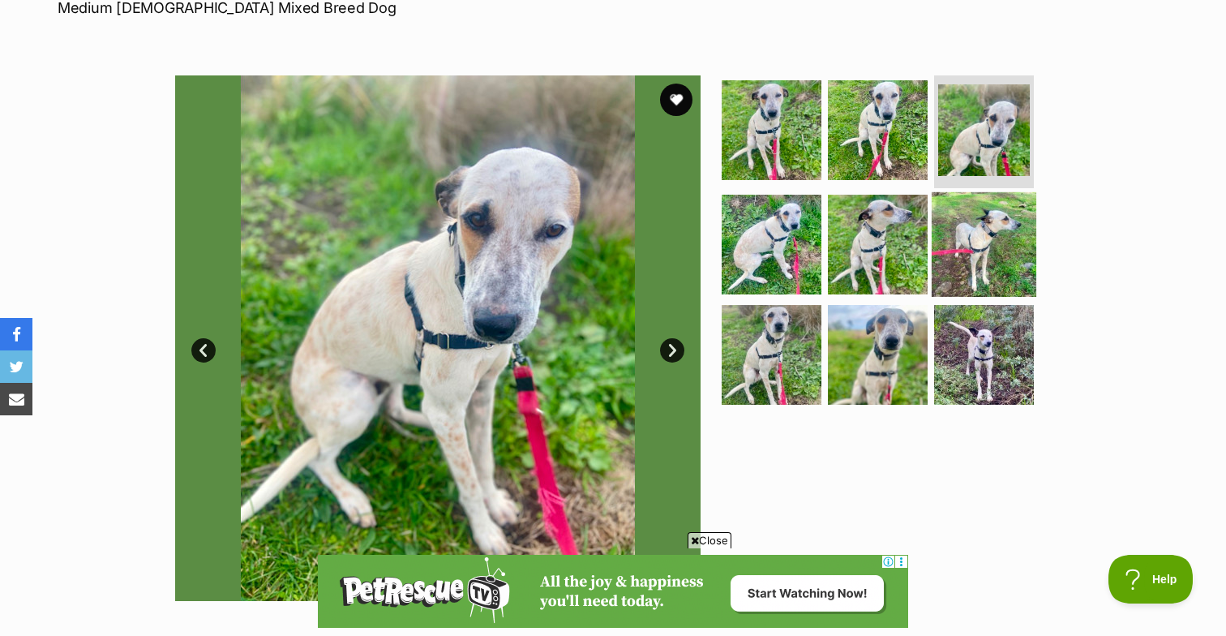
click at [992, 215] on img at bounding box center [984, 244] width 105 height 105
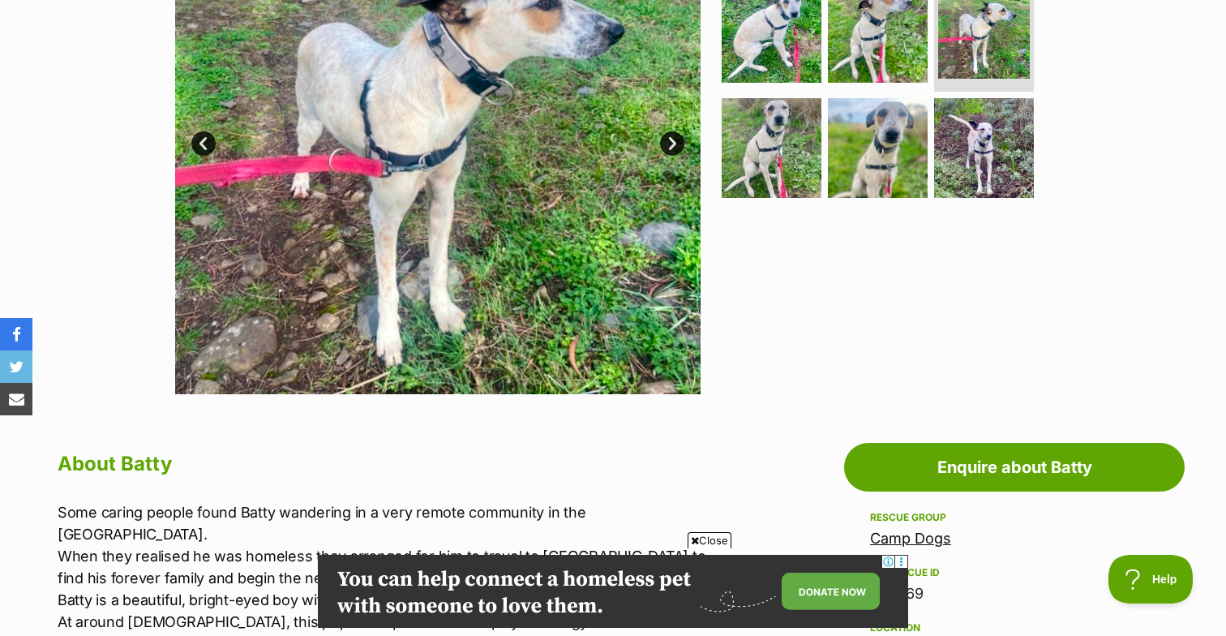
scroll to position [432, 0]
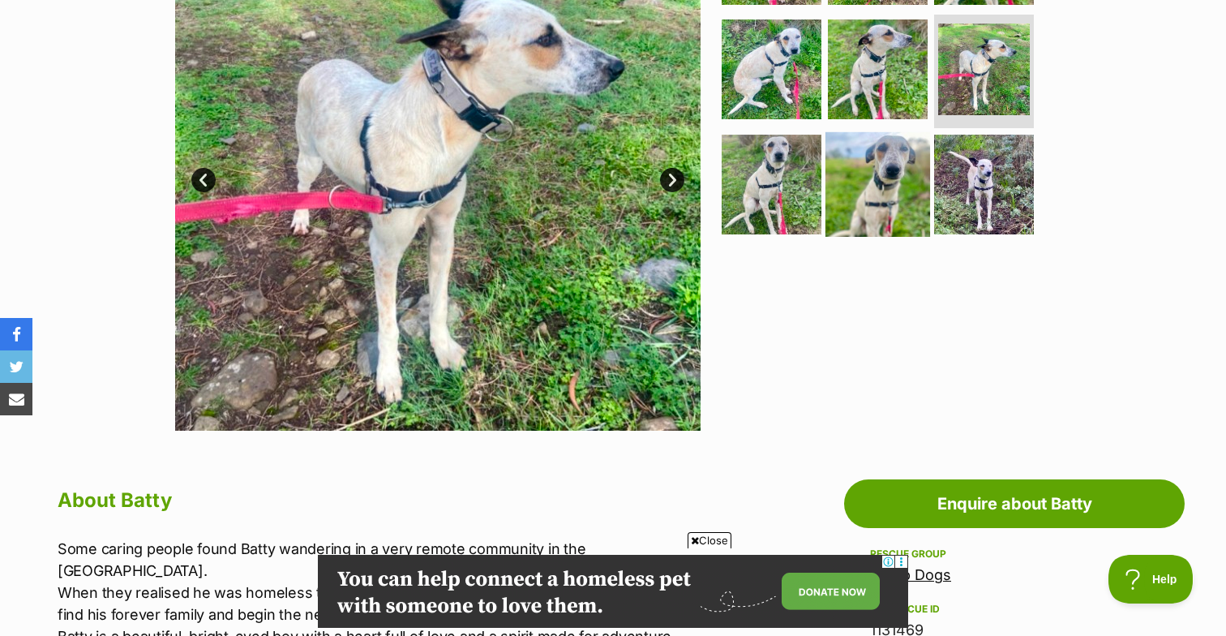
click at [853, 214] on img at bounding box center [878, 184] width 105 height 105
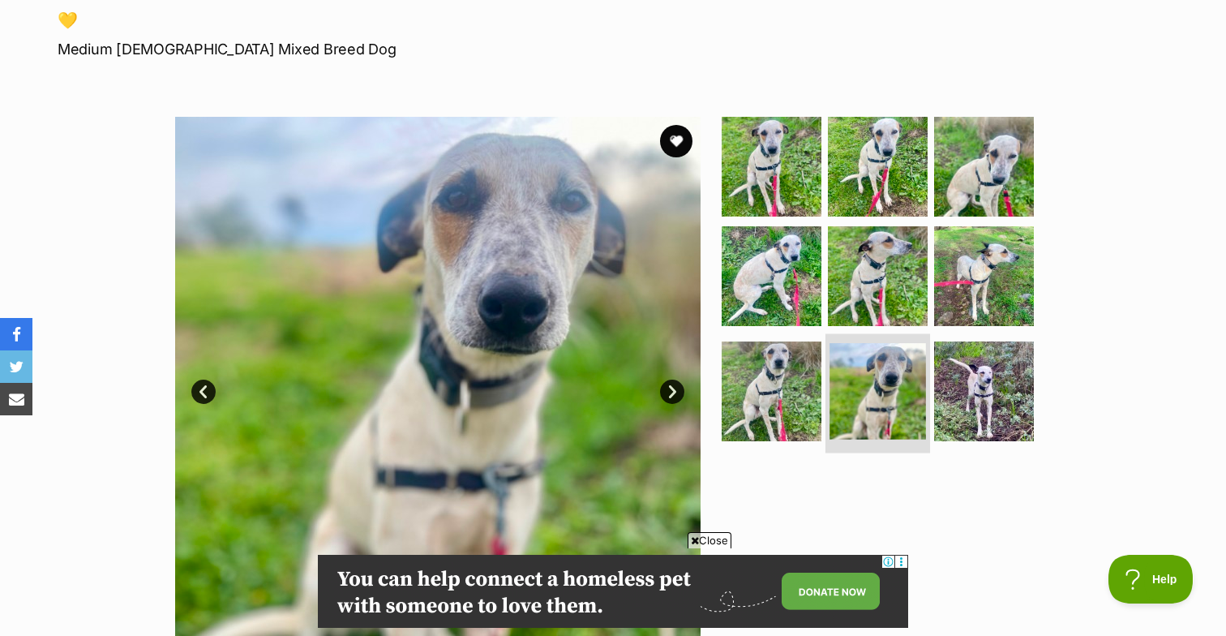
scroll to position [210, 0]
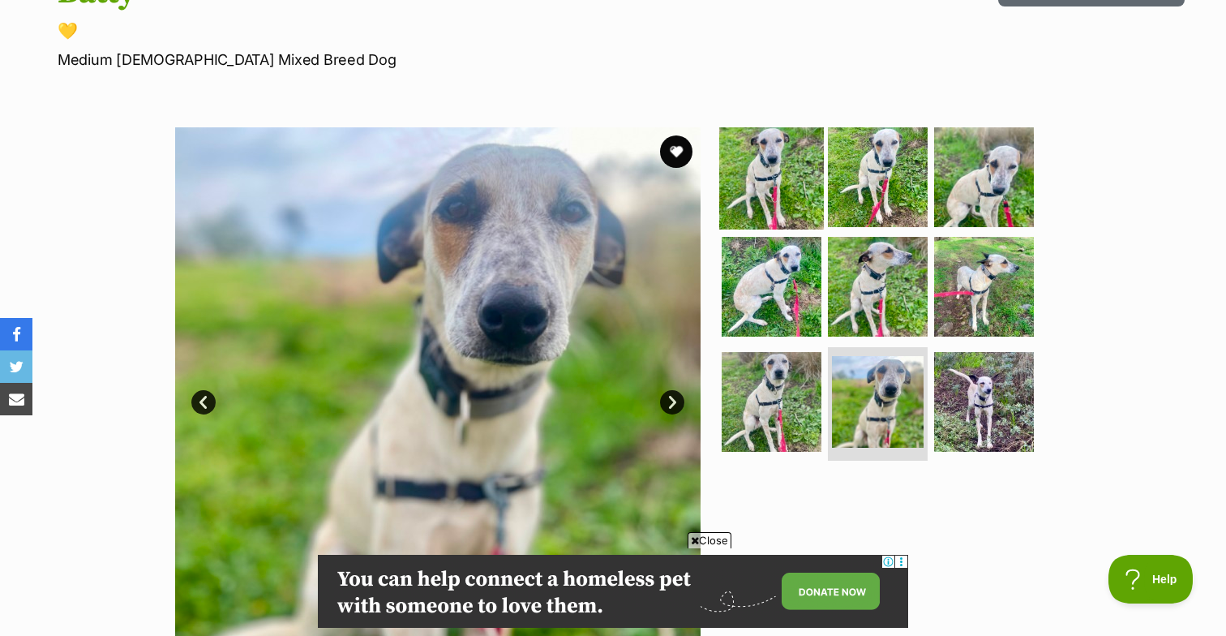
click at [805, 189] on img at bounding box center [771, 176] width 105 height 105
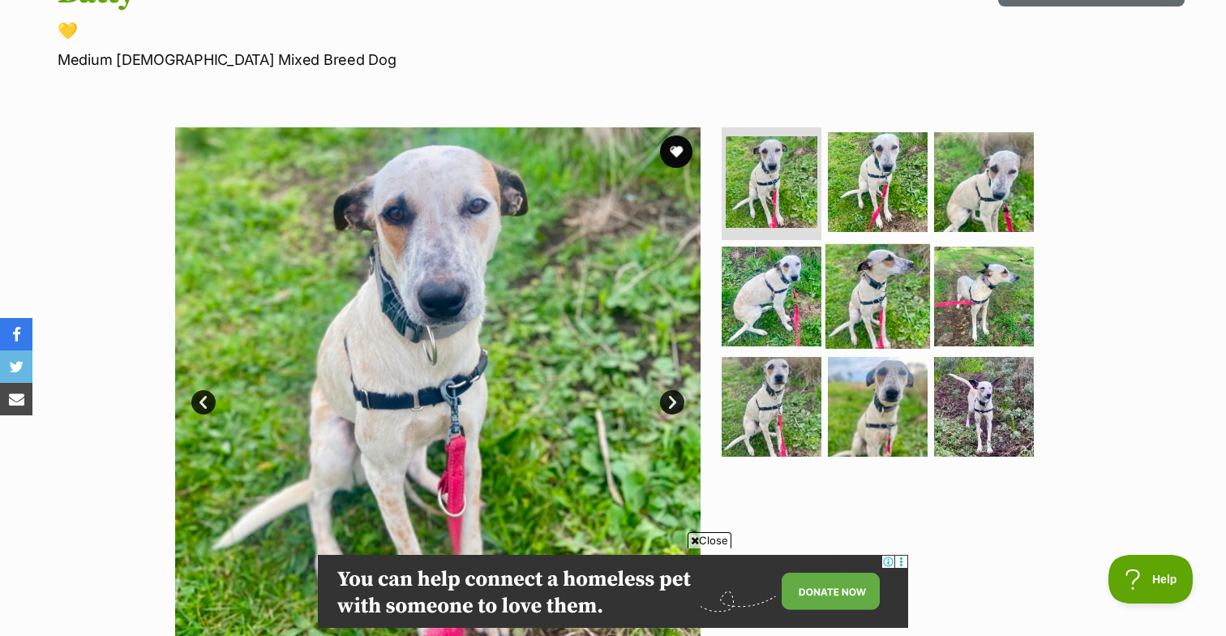
click at [871, 291] on img at bounding box center [878, 296] width 105 height 105
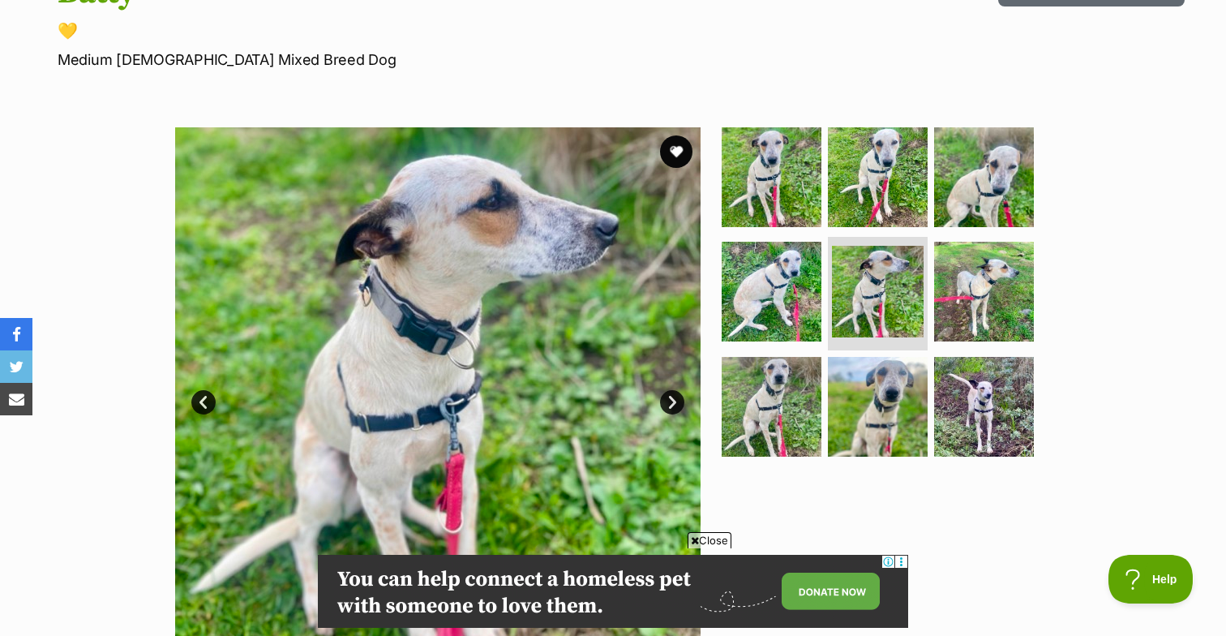
scroll to position [0, 0]
click at [677, 400] on link "Next" at bounding box center [672, 402] width 24 height 24
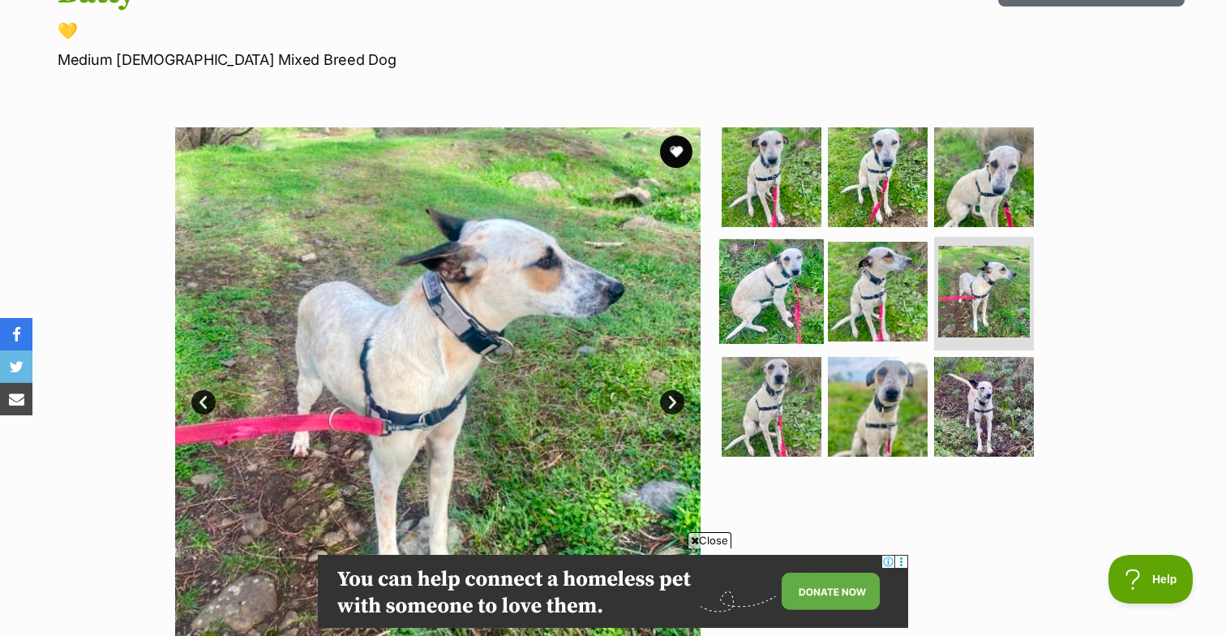
click at [771, 304] on img at bounding box center [771, 291] width 105 height 105
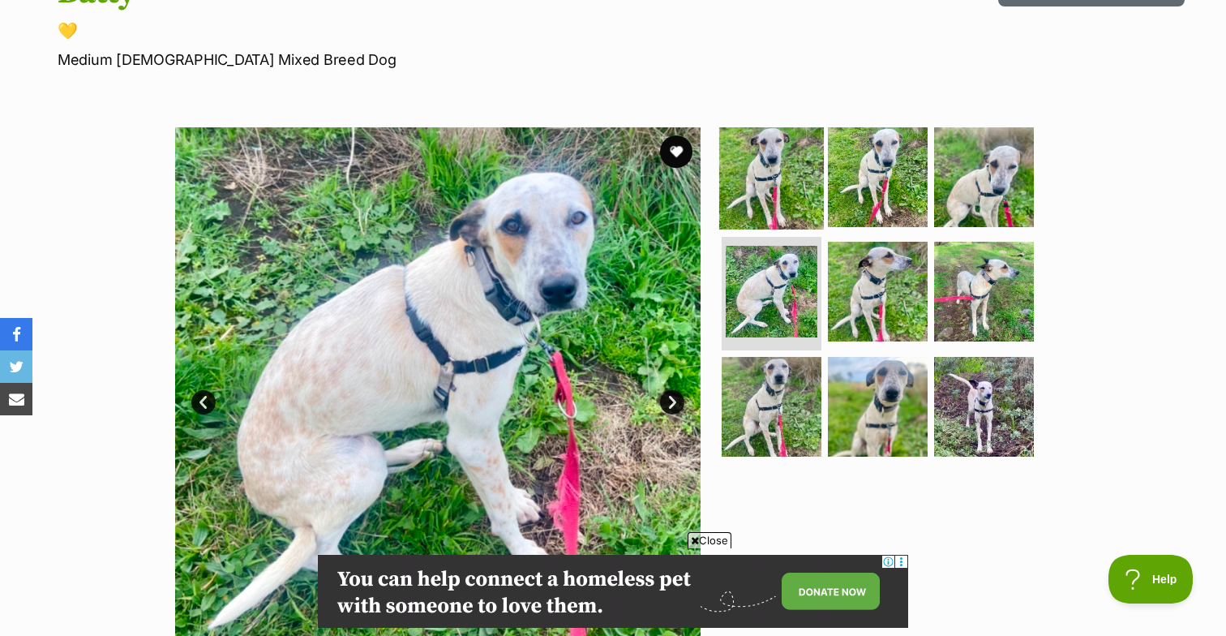
click at [780, 213] on img at bounding box center [771, 176] width 105 height 105
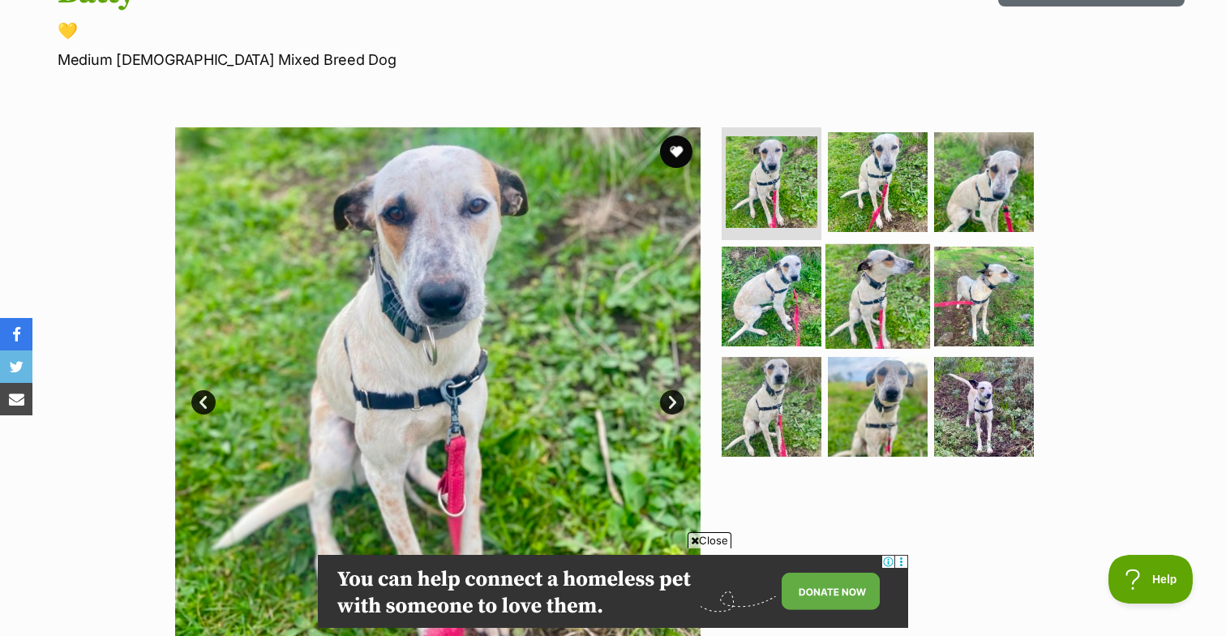
click at [895, 259] on img at bounding box center [878, 296] width 105 height 105
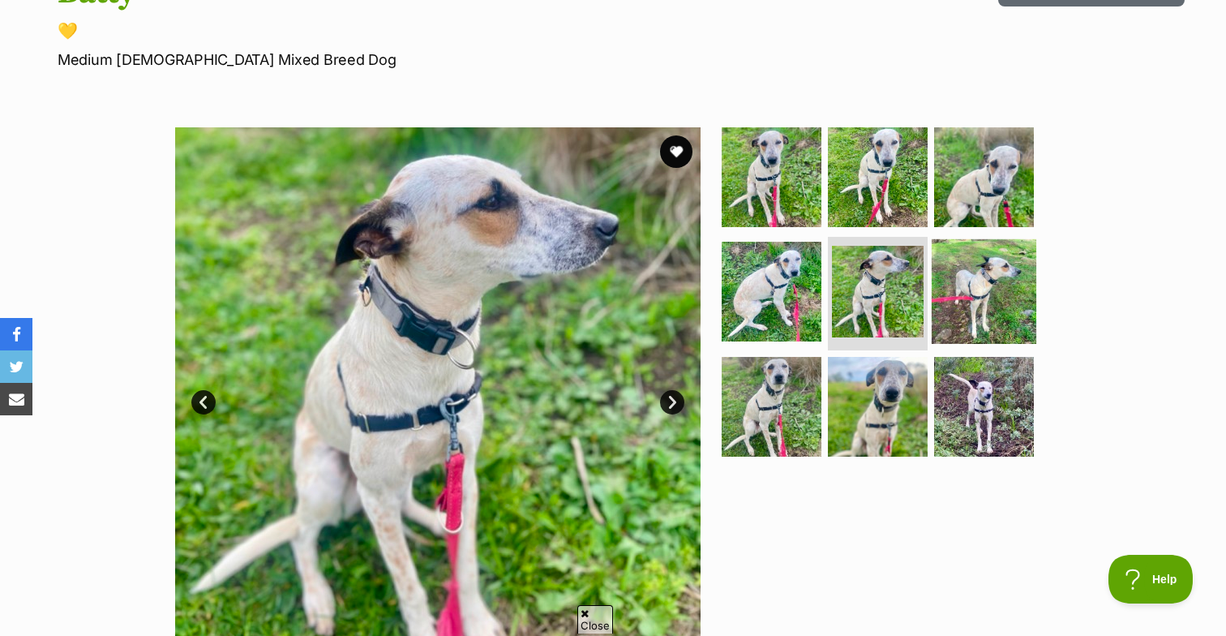
click at [973, 278] on img at bounding box center [984, 291] width 105 height 105
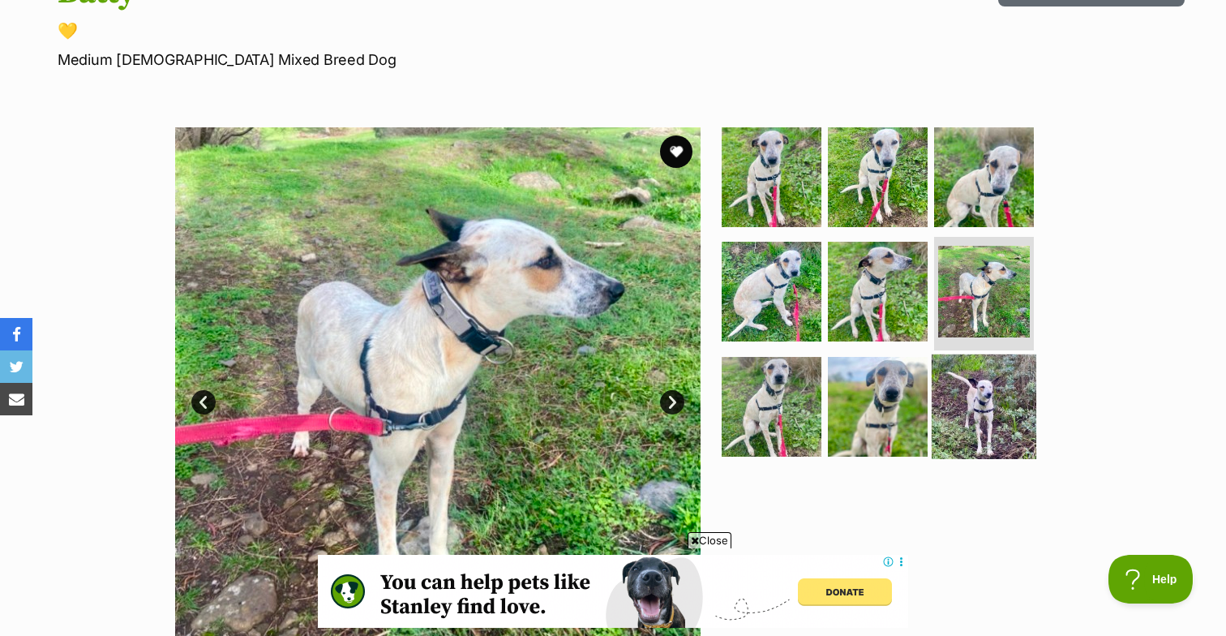
click at [969, 397] on img at bounding box center [984, 406] width 105 height 105
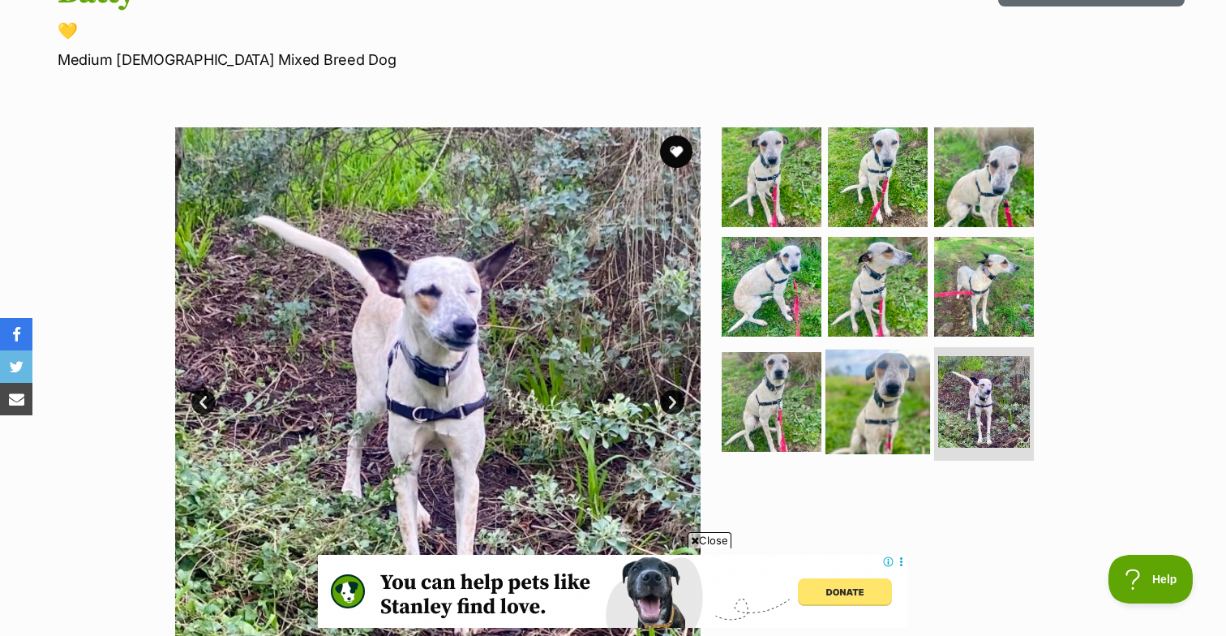
click at [899, 385] on img at bounding box center [878, 402] width 105 height 105
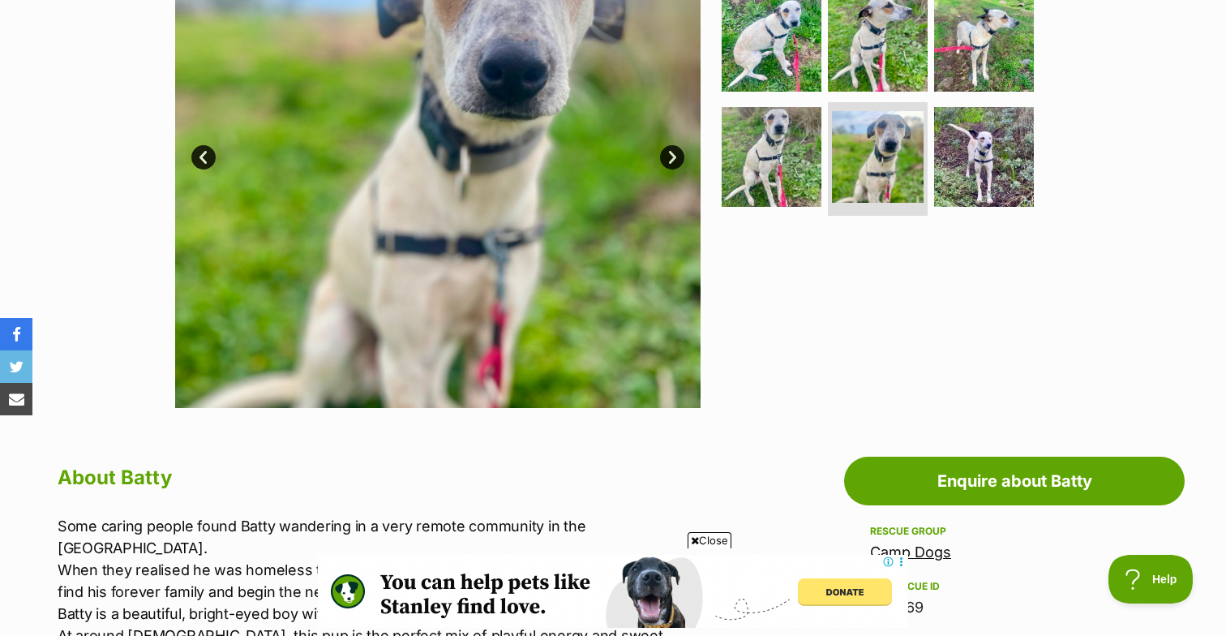
scroll to position [290, 0]
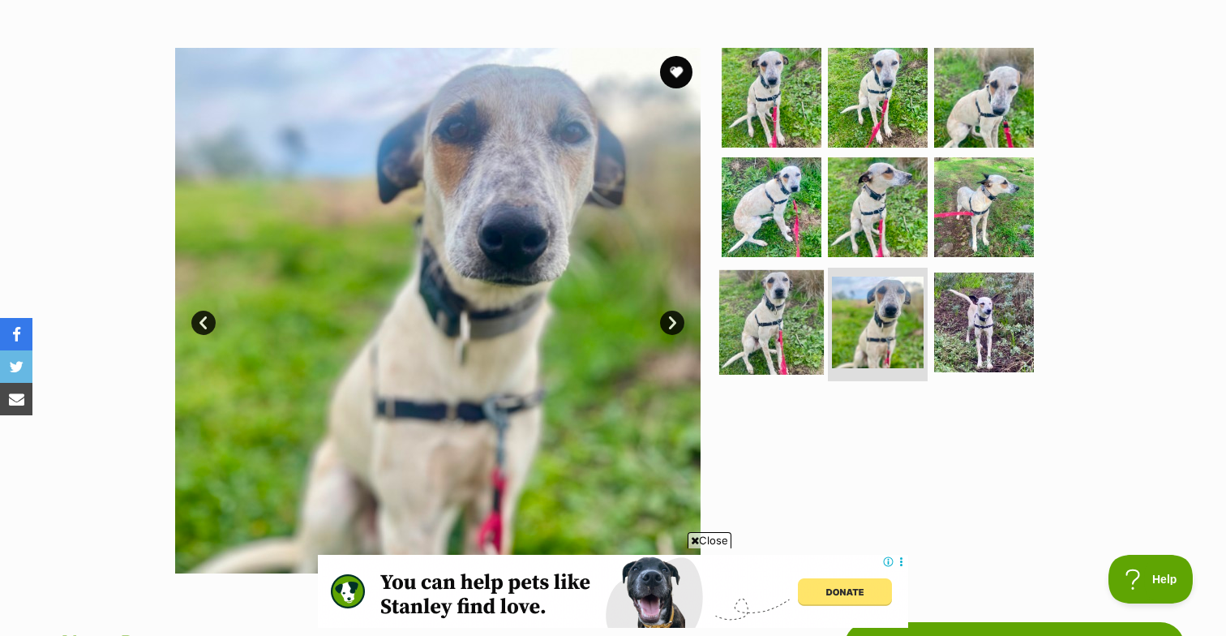
click at [758, 314] on img at bounding box center [771, 322] width 105 height 105
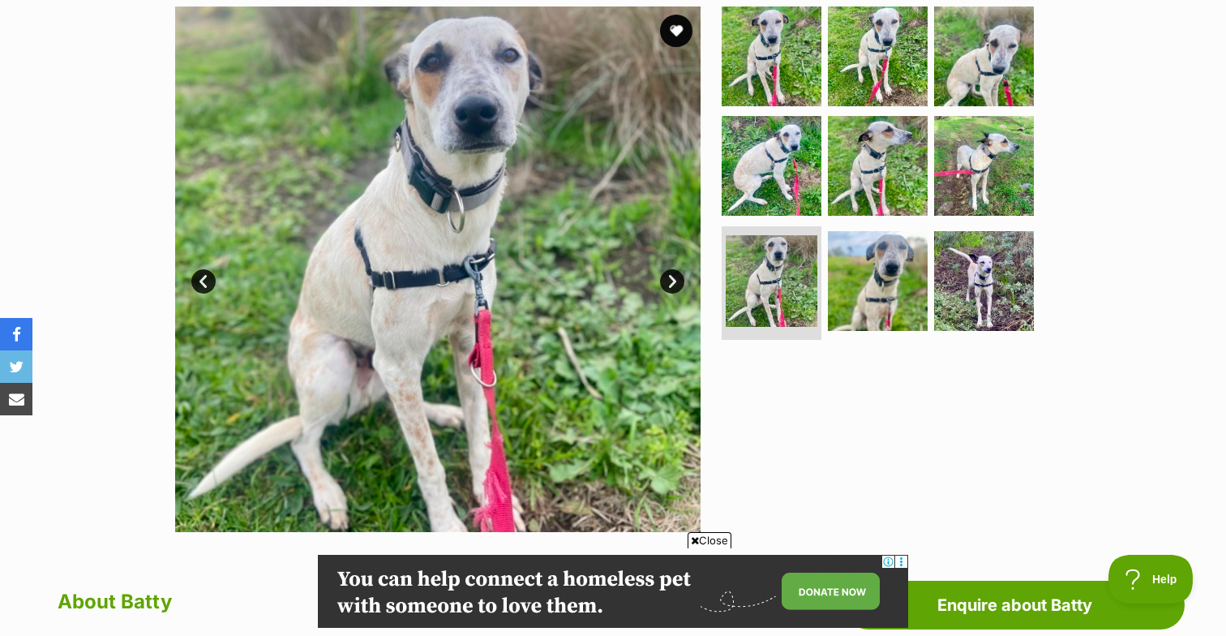
scroll to position [333, 0]
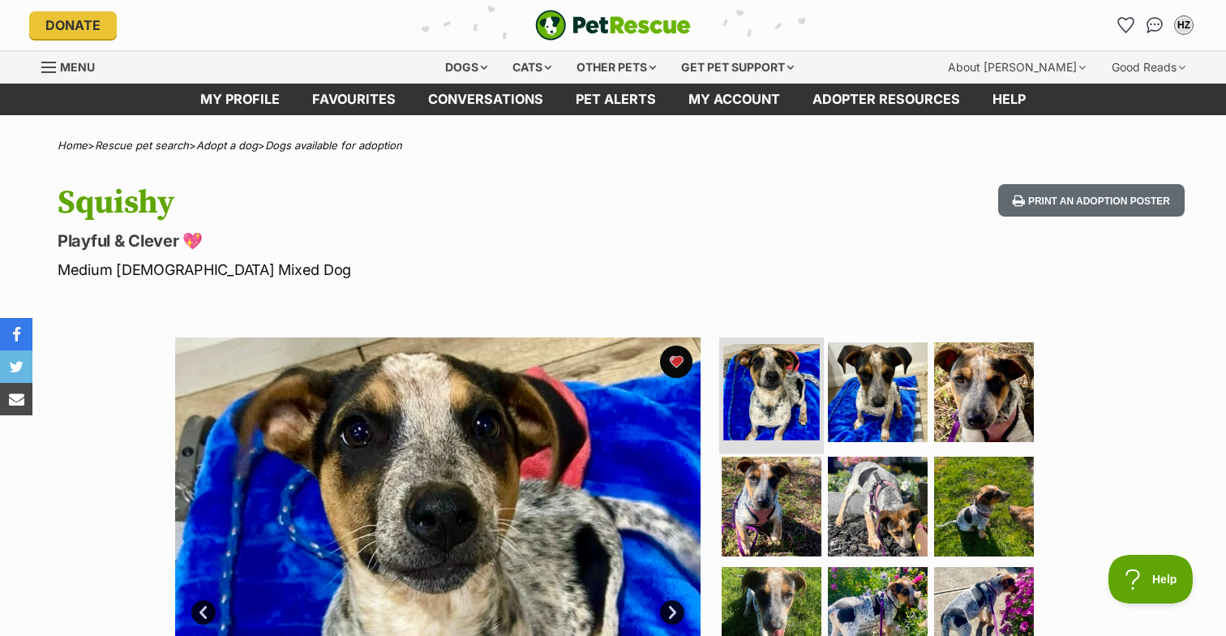
click at [782, 368] on img at bounding box center [772, 392] width 97 height 97
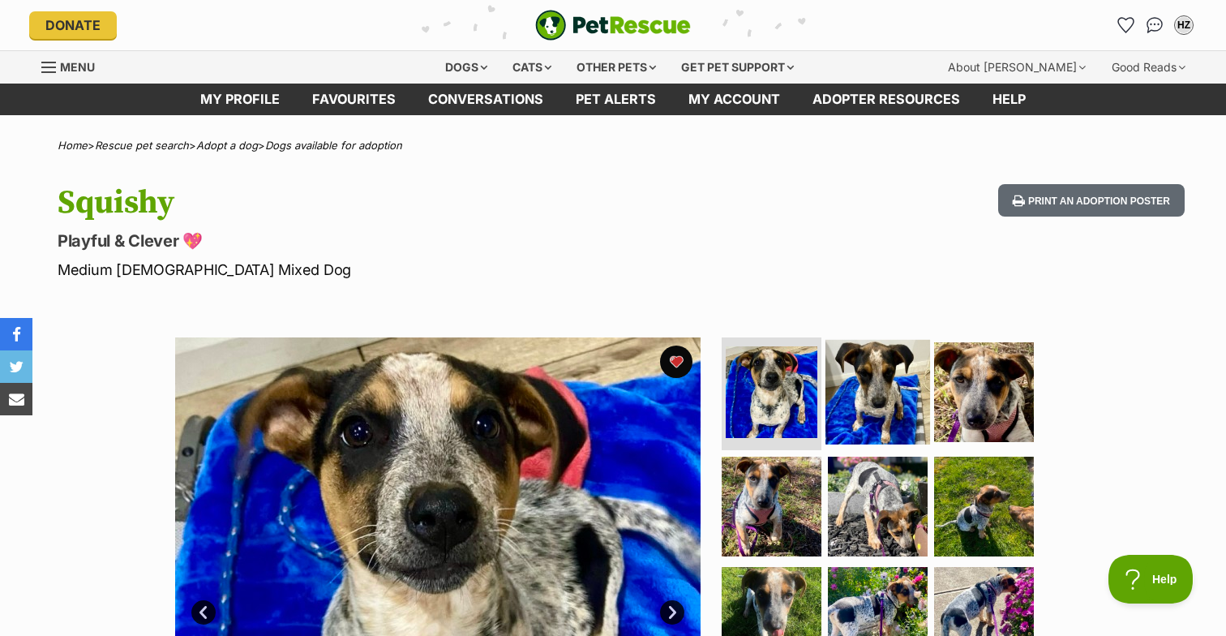
click at [863, 379] on img at bounding box center [878, 391] width 105 height 105
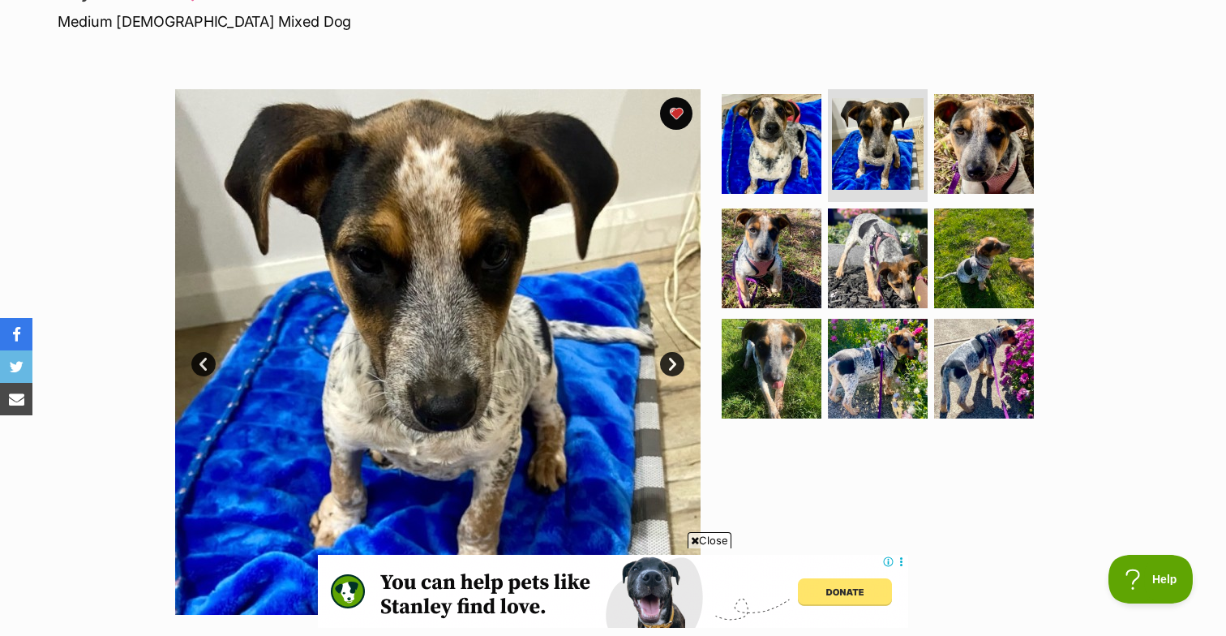
click at [675, 363] on link "Next" at bounding box center [672, 364] width 24 height 24
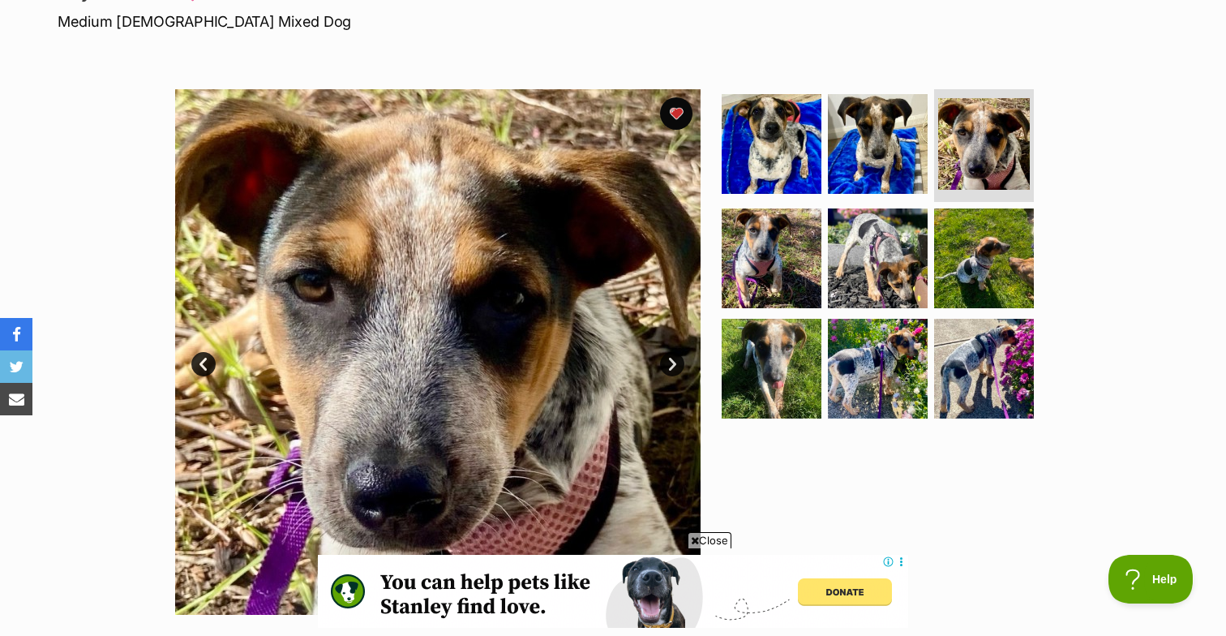
click at [675, 363] on link "Next" at bounding box center [672, 364] width 24 height 24
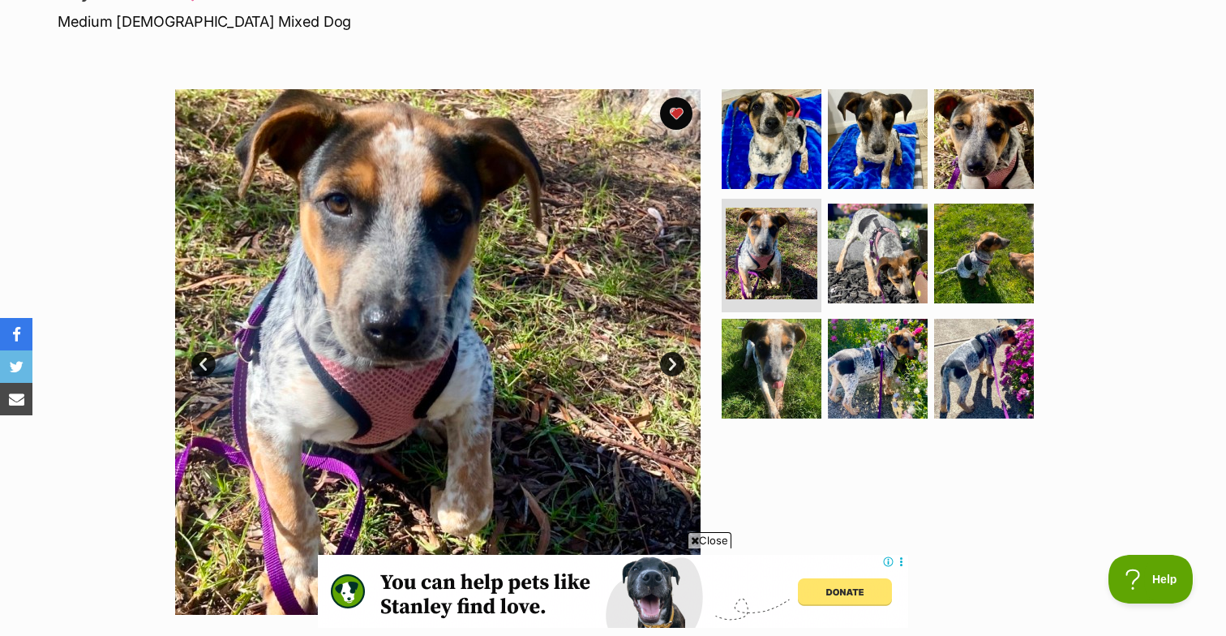
click at [675, 363] on link "Next" at bounding box center [672, 364] width 24 height 24
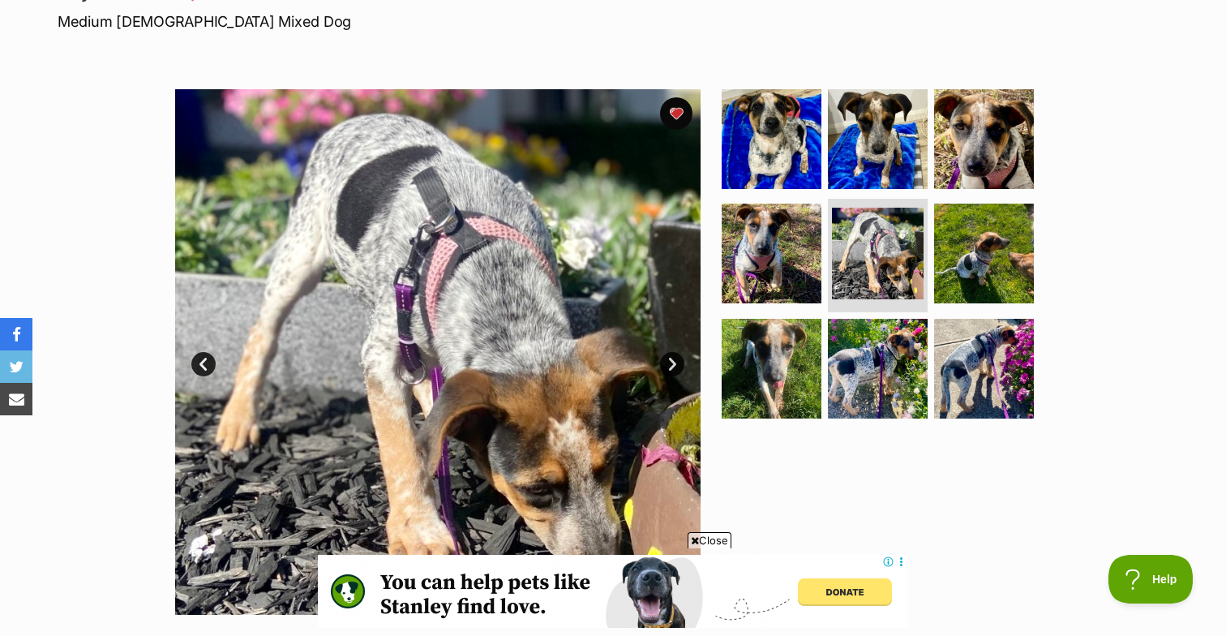
click at [675, 363] on link "Next" at bounding box center [672, 364] width 24 height 24
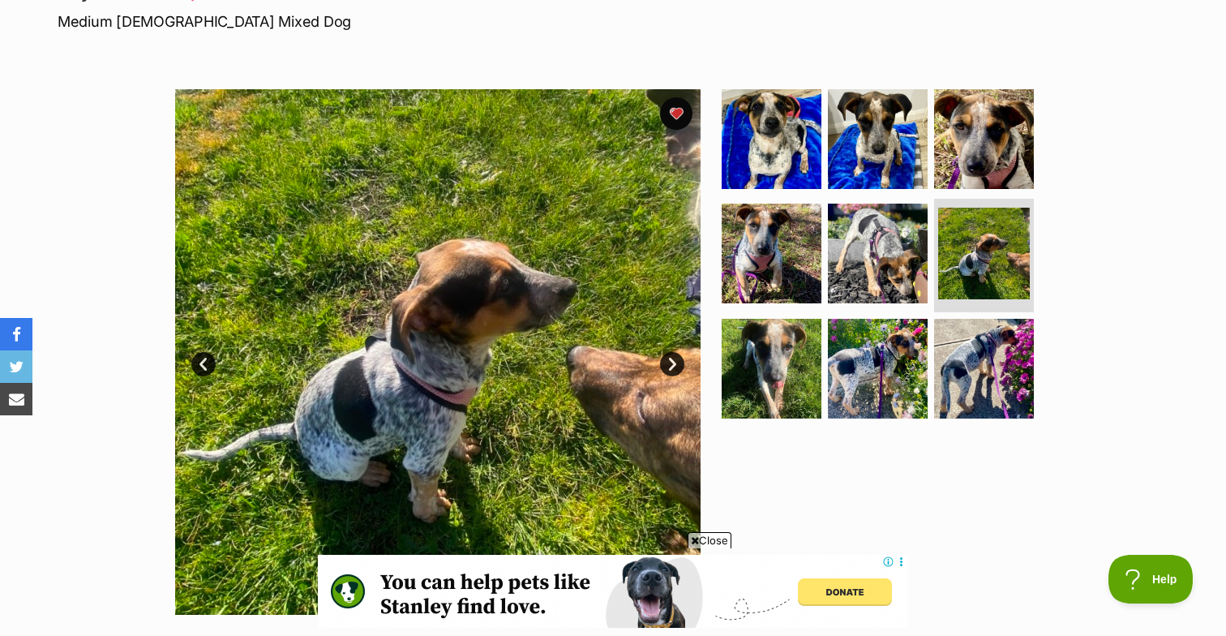
click at [675, 363] on link "Next" at bounding box center [672, 364] width 24 height 24
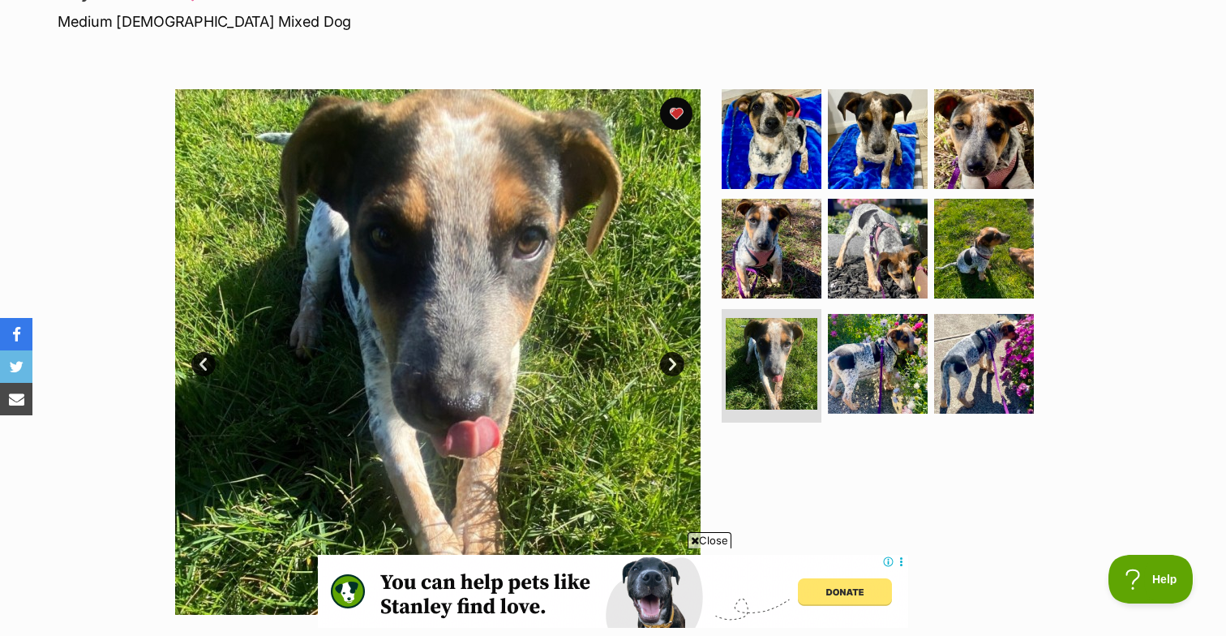
click at [675, 363] on link "Next" at bounding box center [672, 364] width 24 height 24
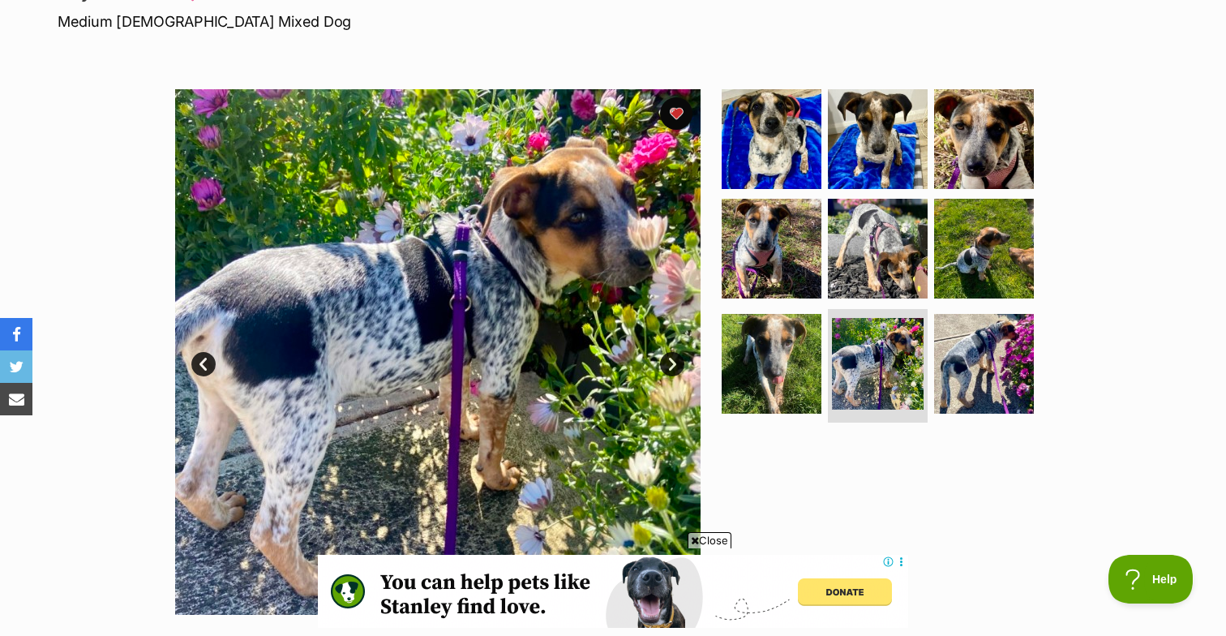
click at [675, 363] on link "Next" at bounding box center [672, 364] width 24 height 24
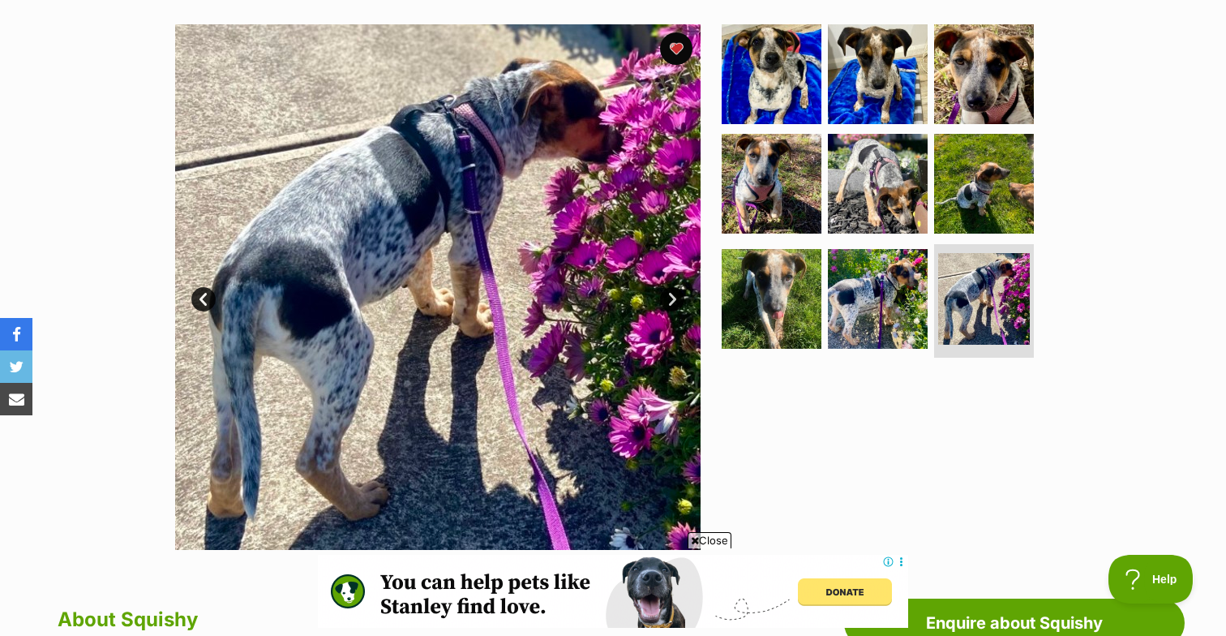
click at [668, 307] on link "Next" at bounding box center [672, 299] width 24 height 24
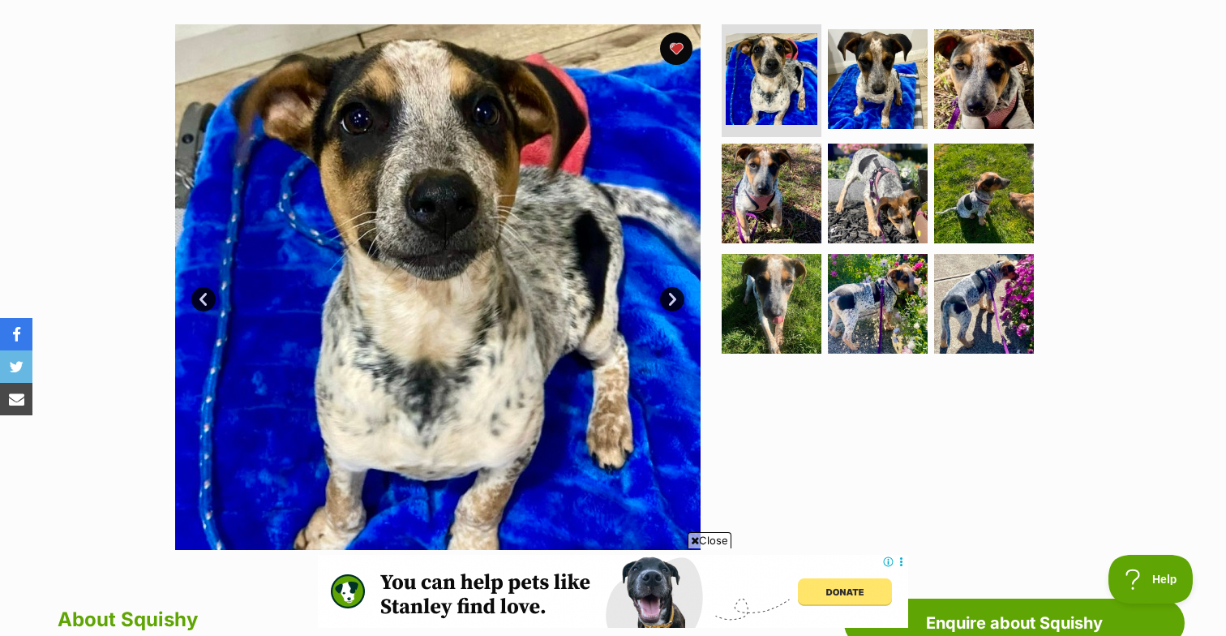
click at [682, 298] on link "Next" at bounding box center [672, 299] width 24 height 24
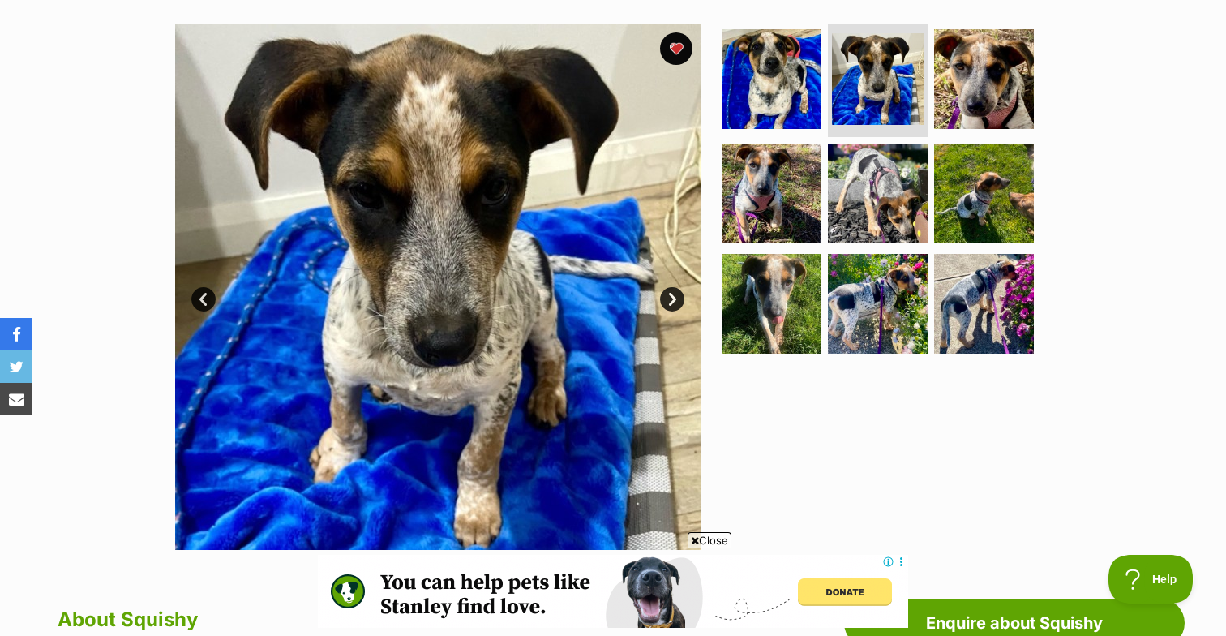
click at [682, 298] on link "Next" at bounding box center [672, 299] width 24 height 24
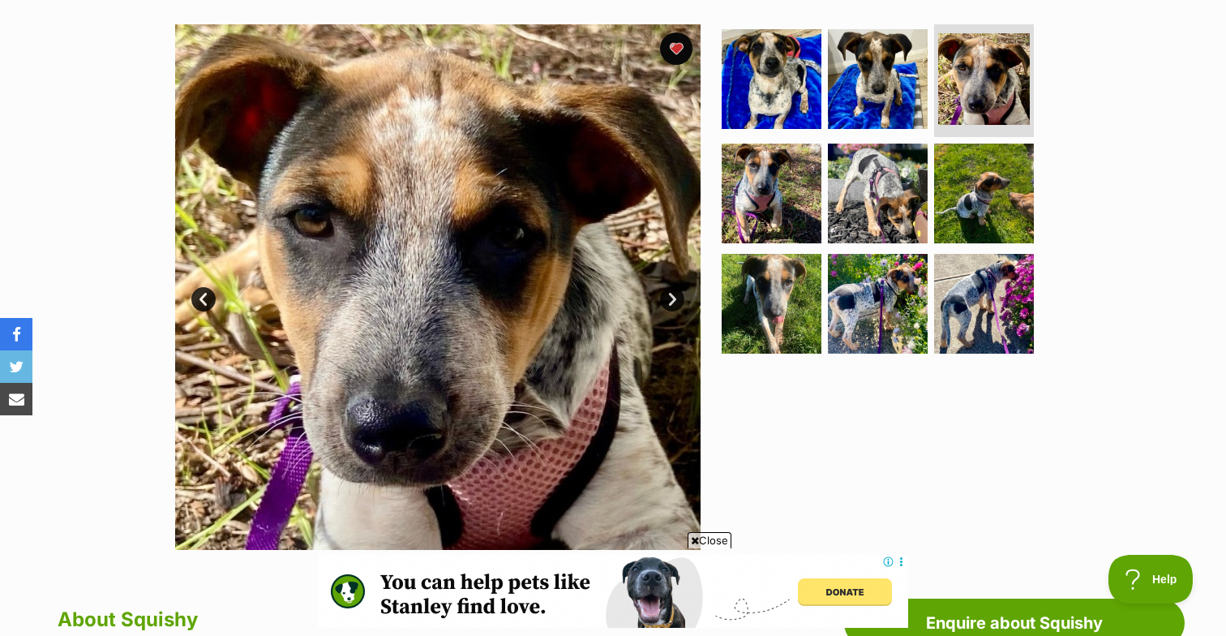
click at [680, 300] on link "Next" at bounding box center [672, 299] width 24 height 24
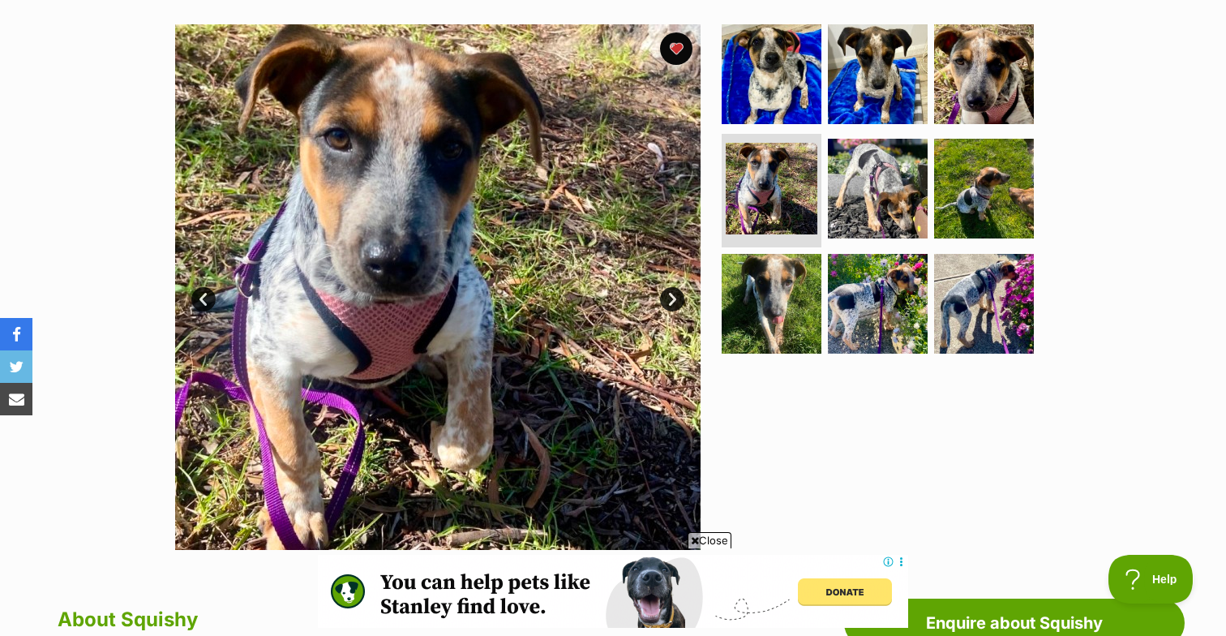
click at [676, 300] on link "Next" at bounding box center [672, 299] width 24 height 24
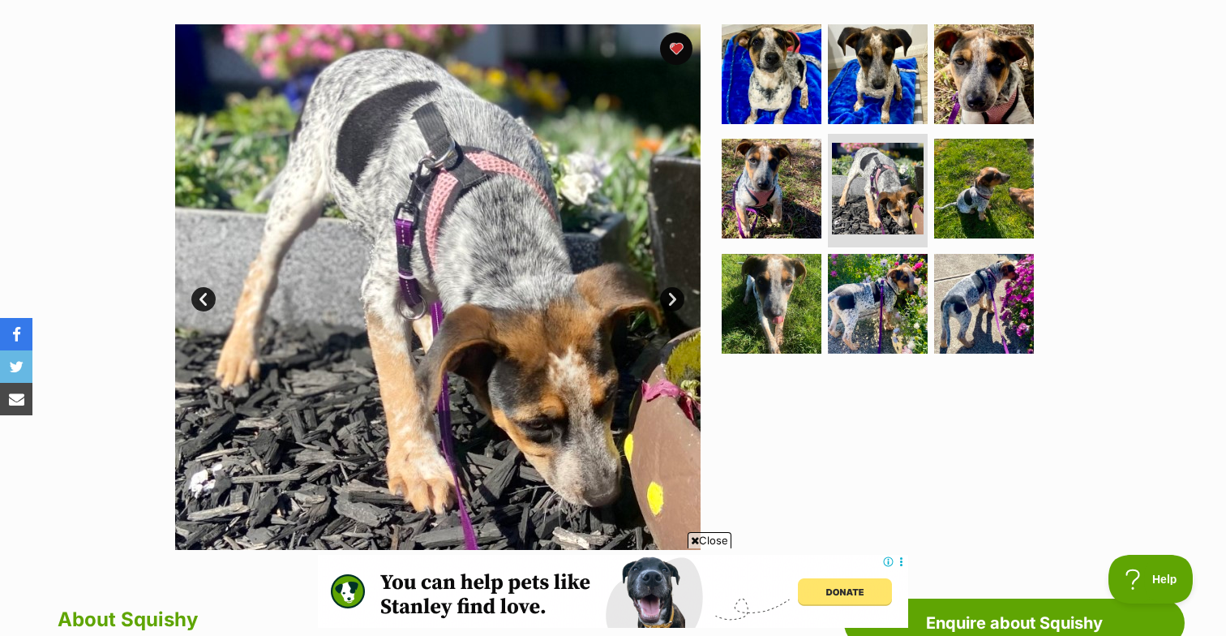
click at [676, 300] on link "Next" at bounding box center [672, 299] width 24 height 24
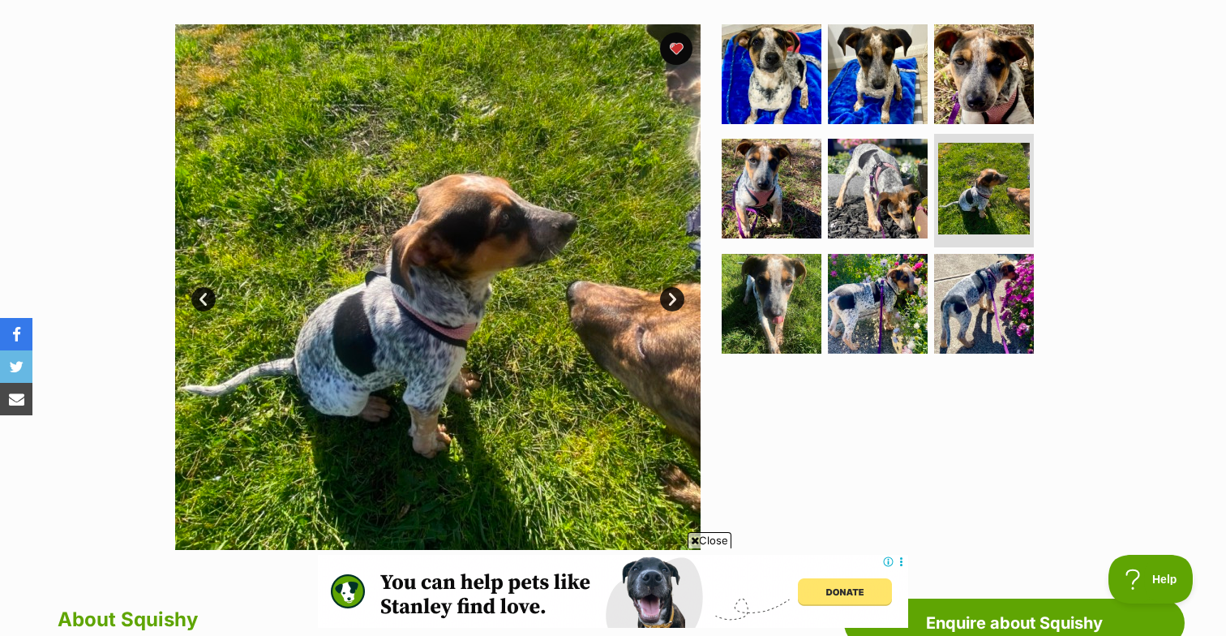
click at [681, 299] on link "Next" at bounding box center [672, 299] width 24 height 24
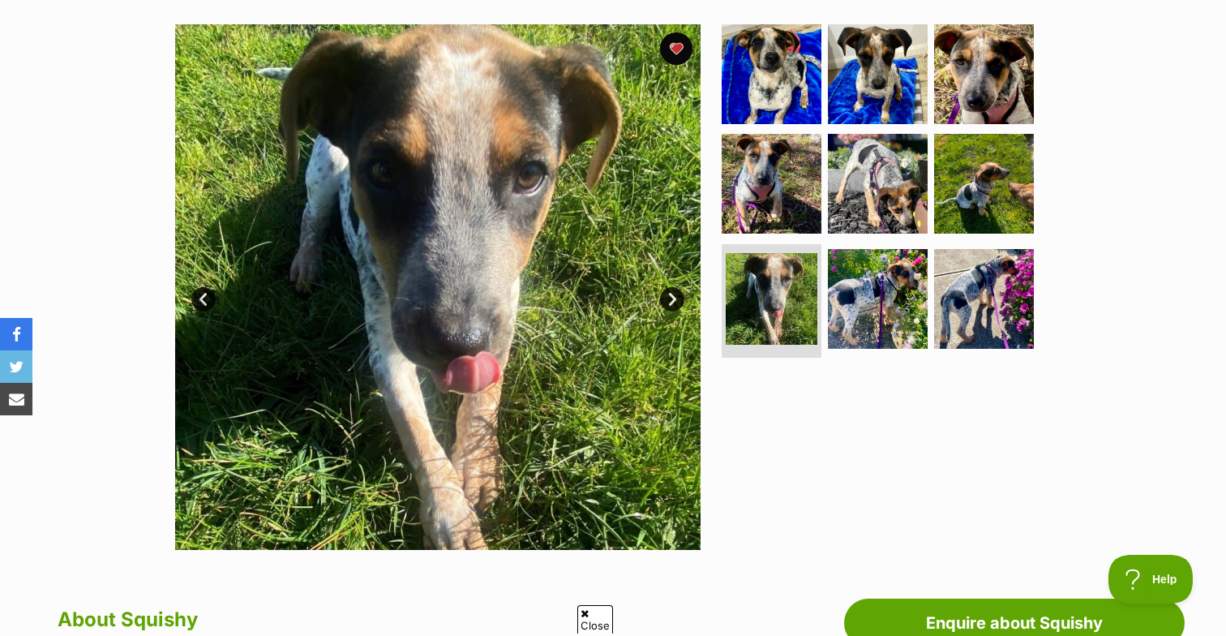
click at [681, 299] on link "Next" at bounding box center [672, 299] width 24 height 24
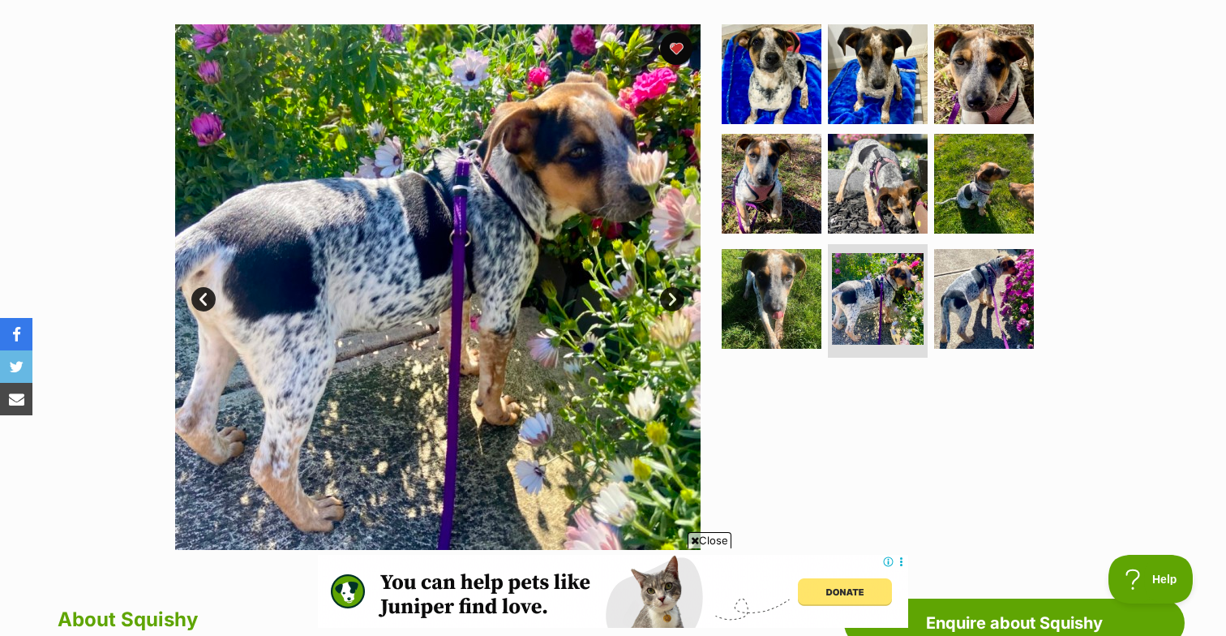
click at [681, 299] on link "Next" at bounding box center [672, 299] width 24 height 24
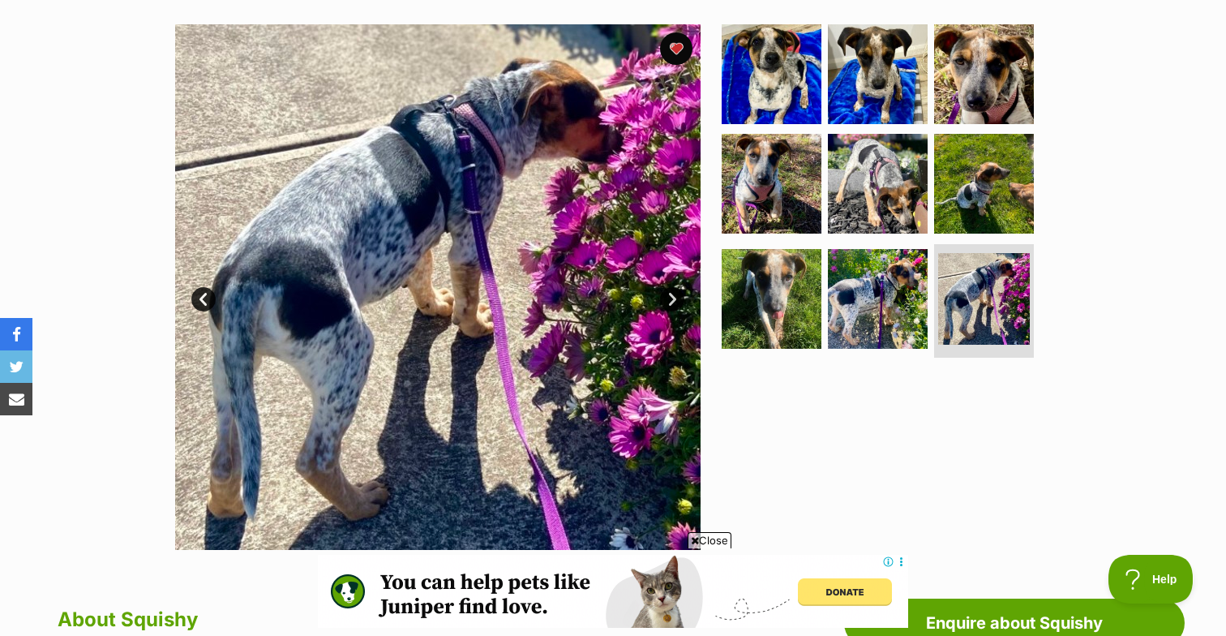
click at [681, 299] on link "Next" at bounding box center [672, 299] width 24 height 24
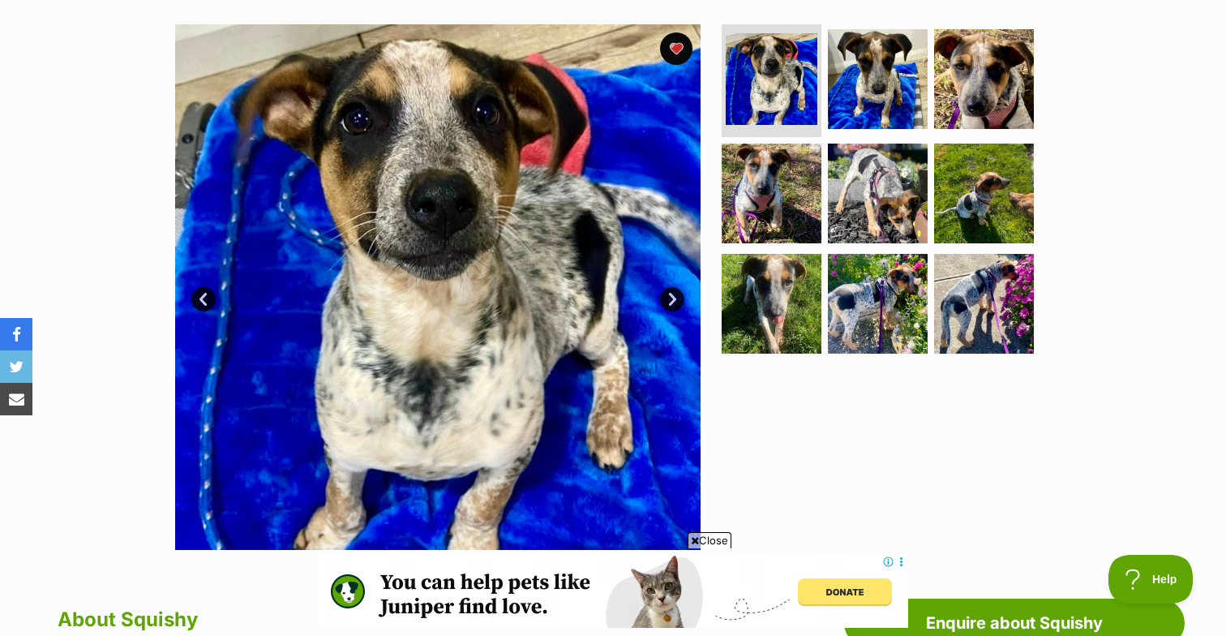
scroll to position [0, 243]
click at [880, 119] on img at bounding box center [878, 78] width 105 height 105
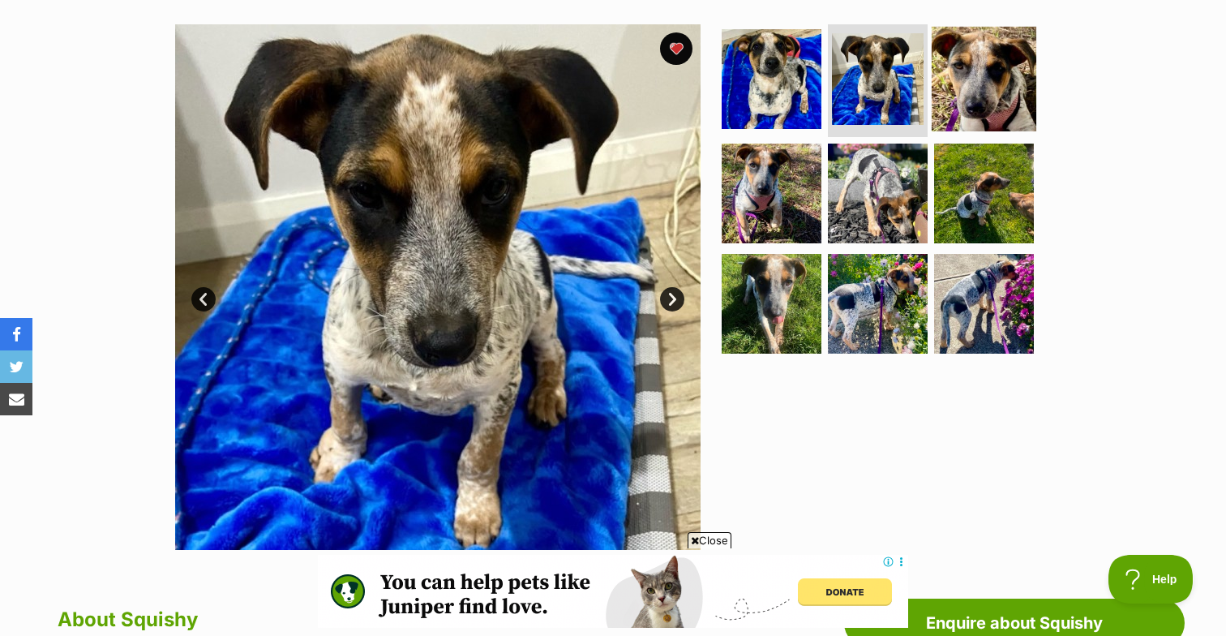
click at [980, 96] on img at bounding box center [984, 78] width 105 height 105
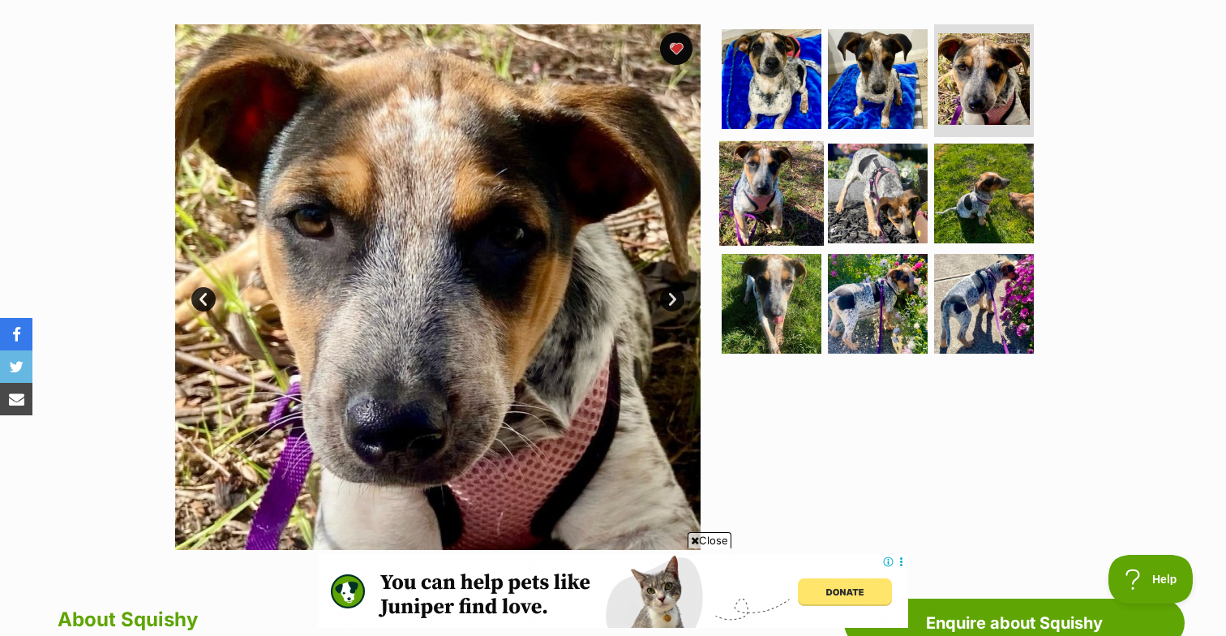
click at [798, 201] on img at bounding box center [771, 193] width 105 height 105
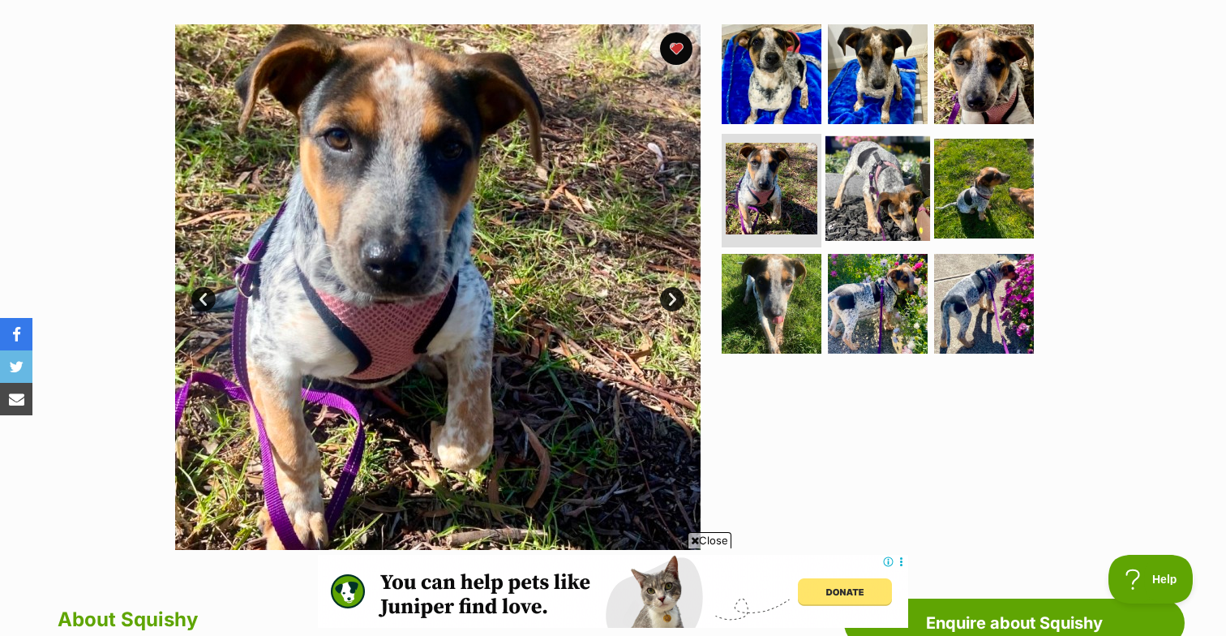
click at [876, 201] on img at bounding box center [878, 188] width 105 height 105
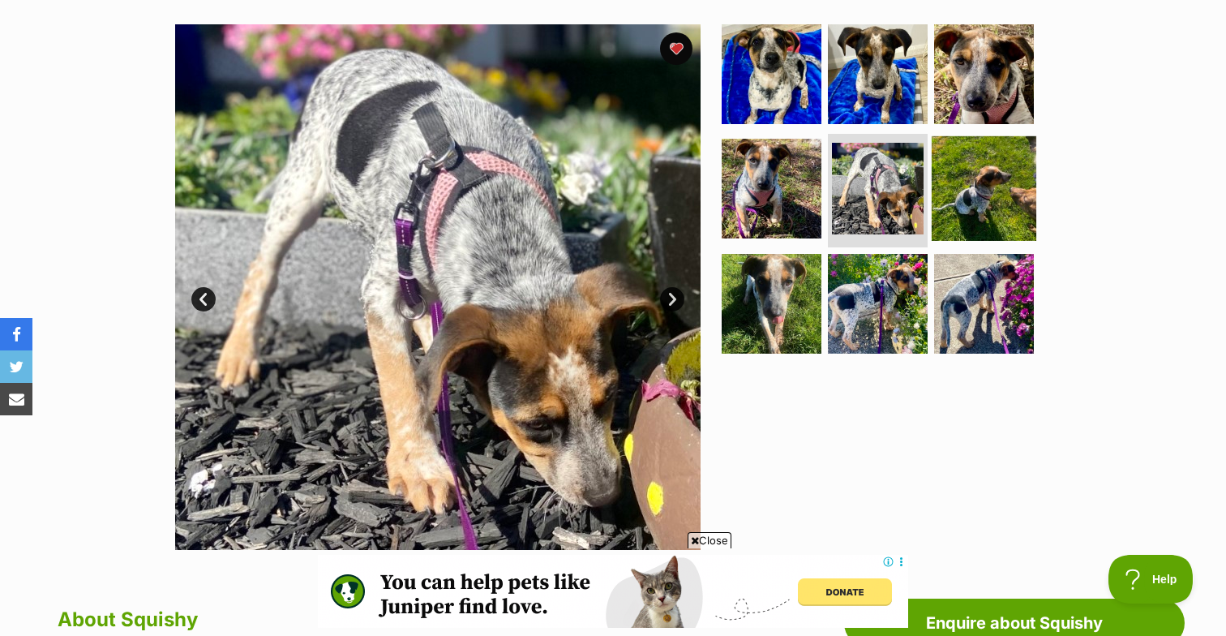
click at [1000, 227] on img at bounding box center [984, 188] width 105 height 105
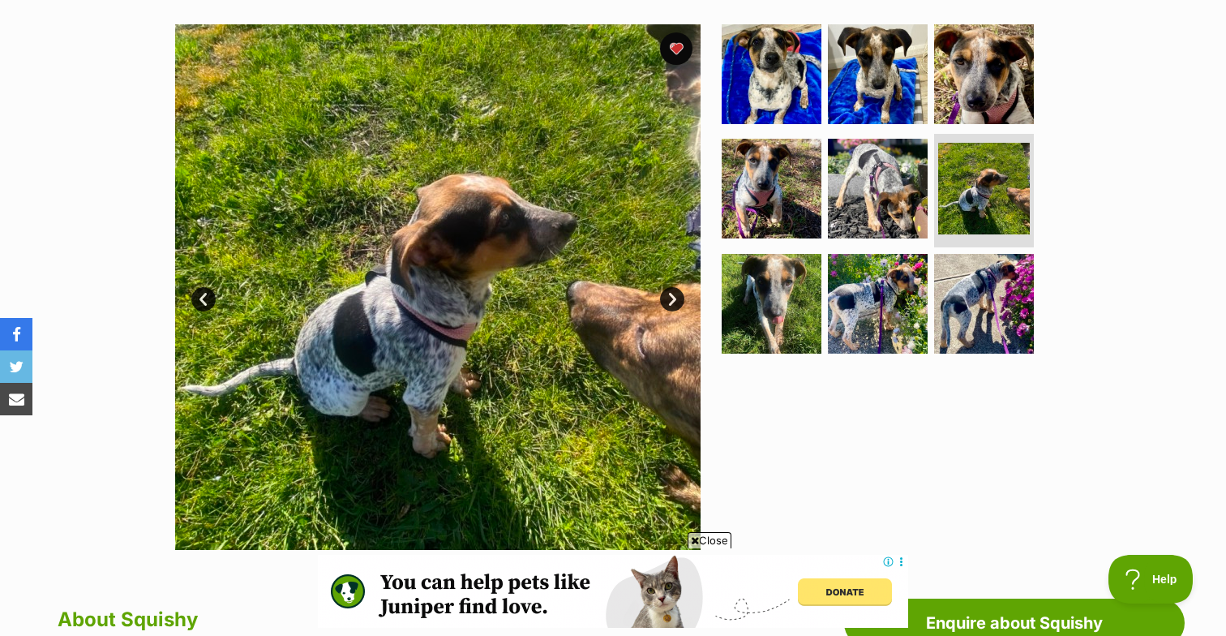
click at [911, 354] on ul at bounding box center [885, 194] width 333 height 340
click at [868, 316] on img at bounding box center [878, 303] width 105 height 105
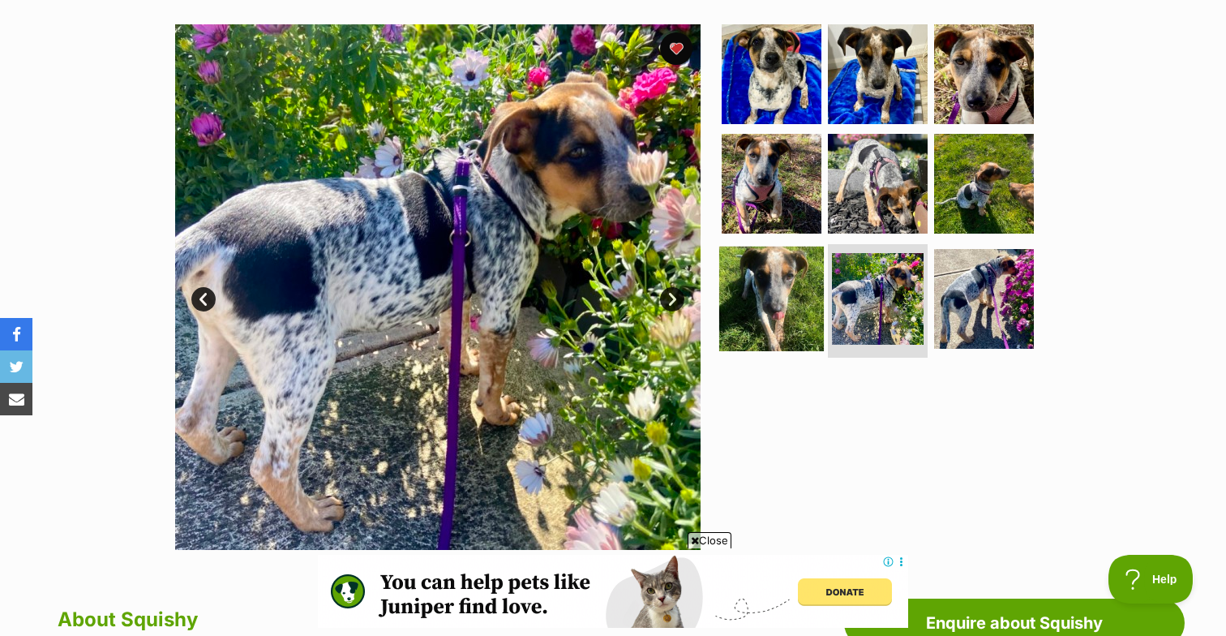
click at [782, 294] on img at bounding box center [771, 299] width 105 height 105
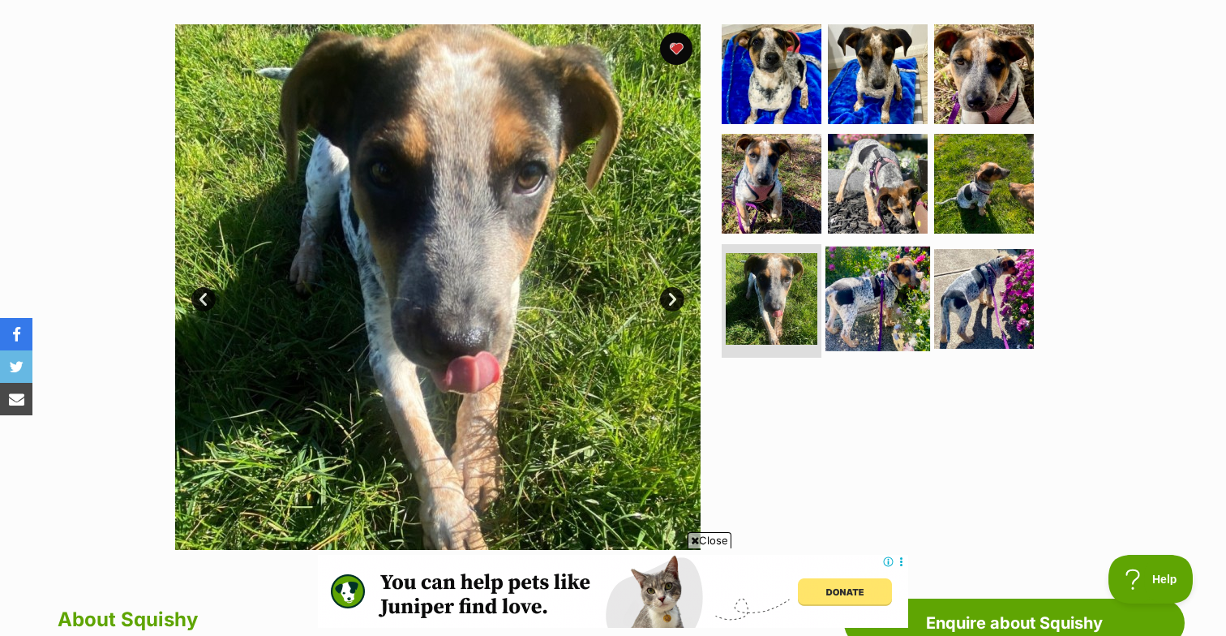
click at [874, 337] on img at bounding box center [878, 299] width 105 height 105
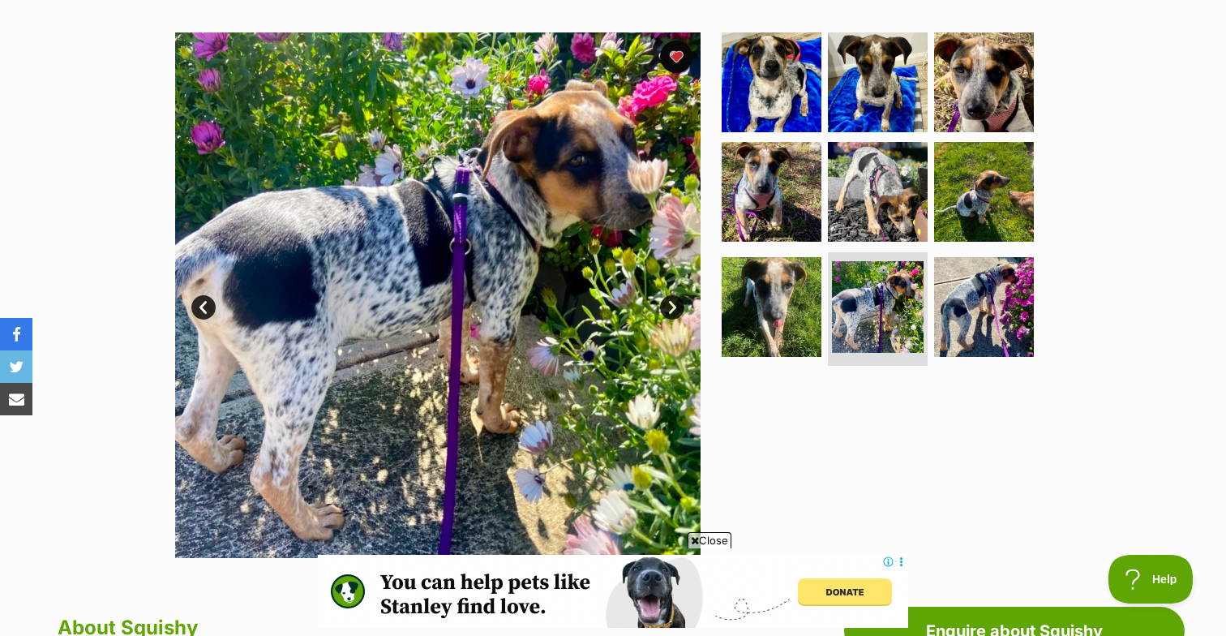
scroll to position [316, 0]
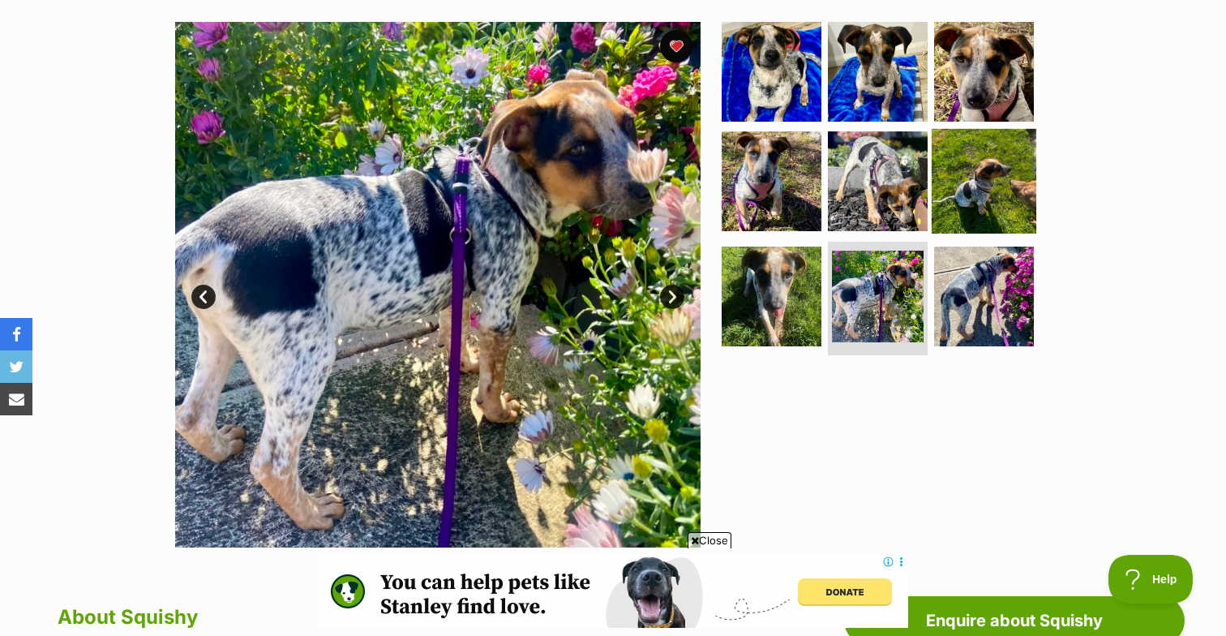
click at [997, 165] on img at bounding box center [984, 181] width 105 height 105
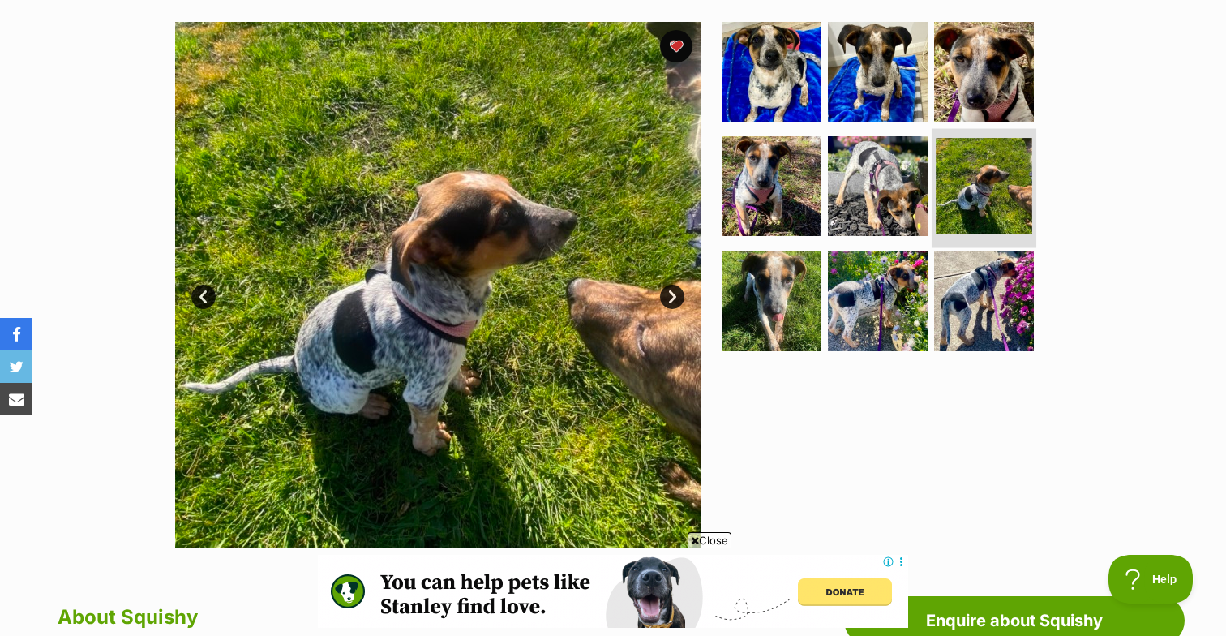
scroll to position [0, 0]
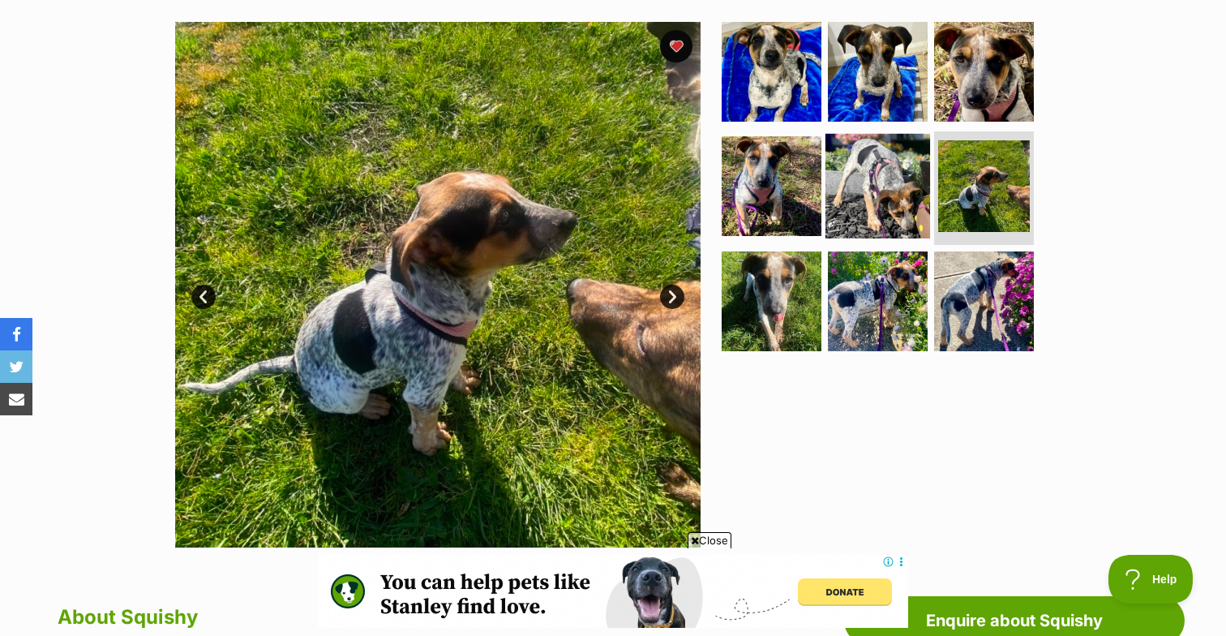
click at [876, 164] on img at bounding box center [878, 186] width 105 height 105
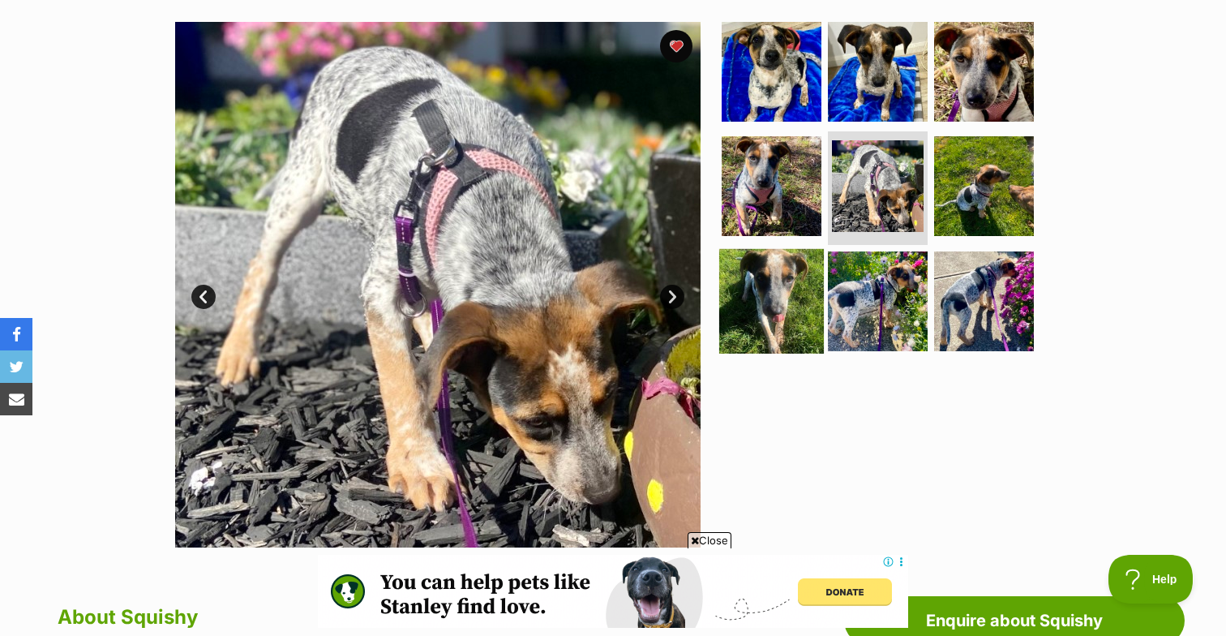
click at [767, 287] on img at bounding box center [771, 301] width 105 height 105
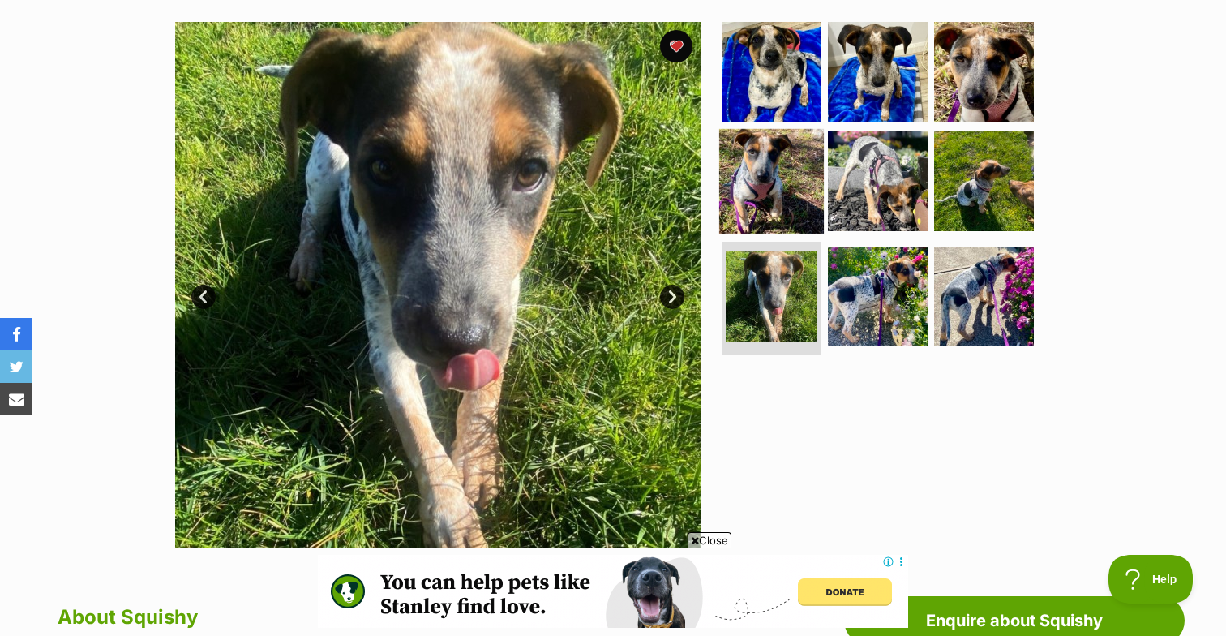
click at [777, 183] on img at bounding box center [771, 181] width 105 height 105
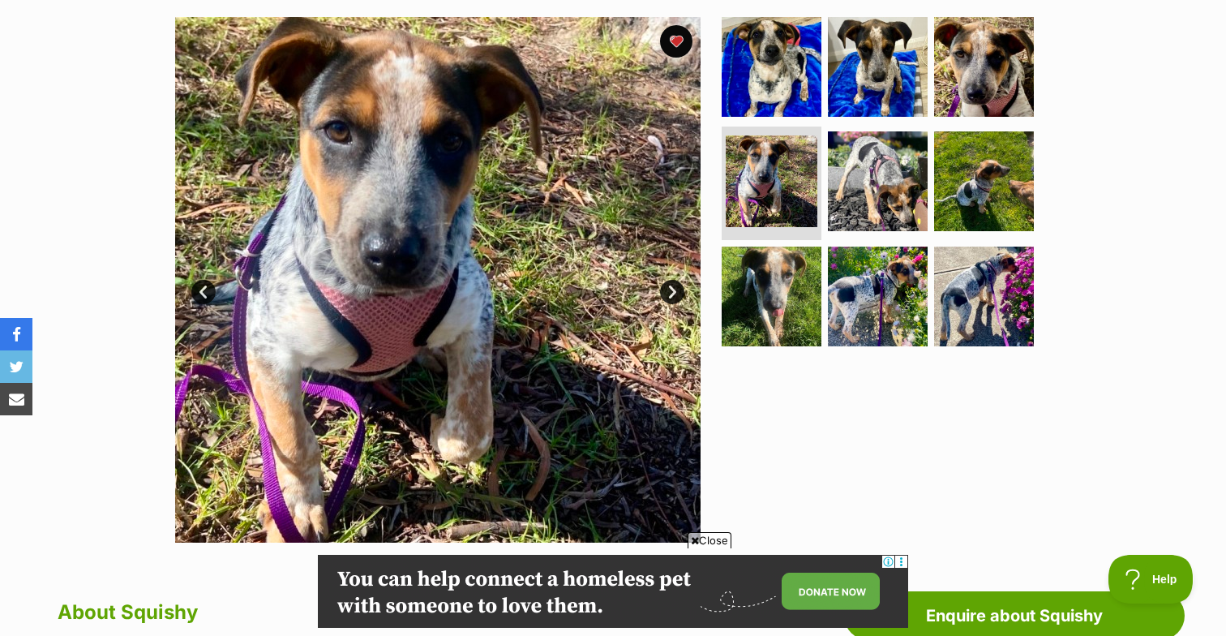
scroll to position [327, 0]
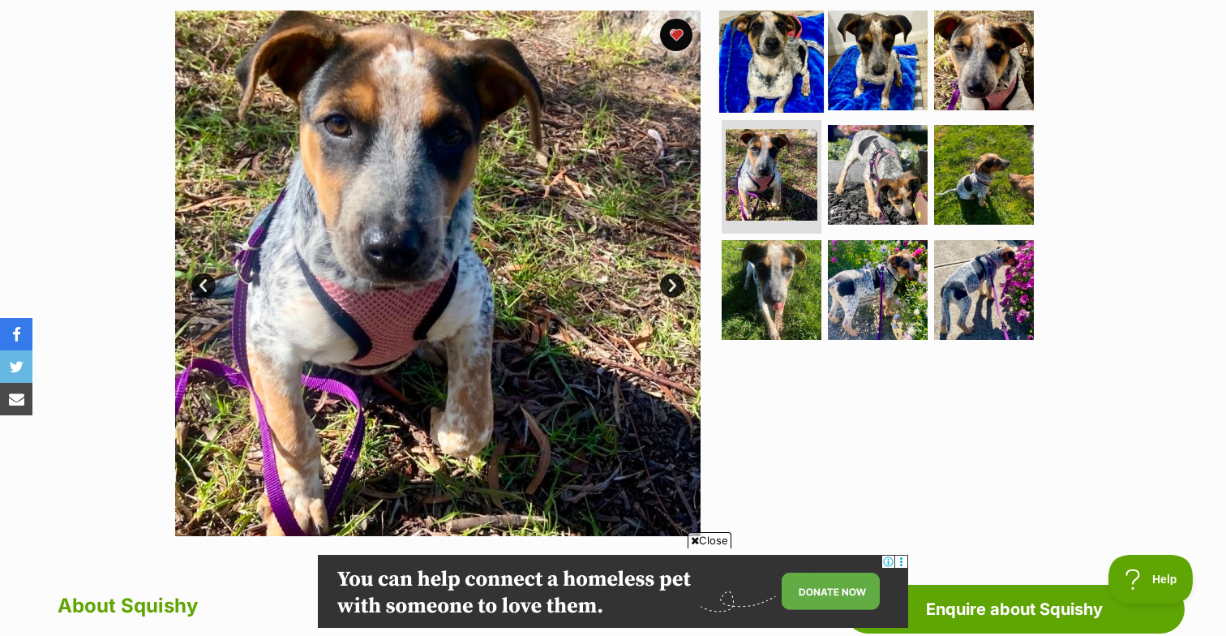
click at [786, 71] on img at bounding box center [771, 59] width 105 height 105
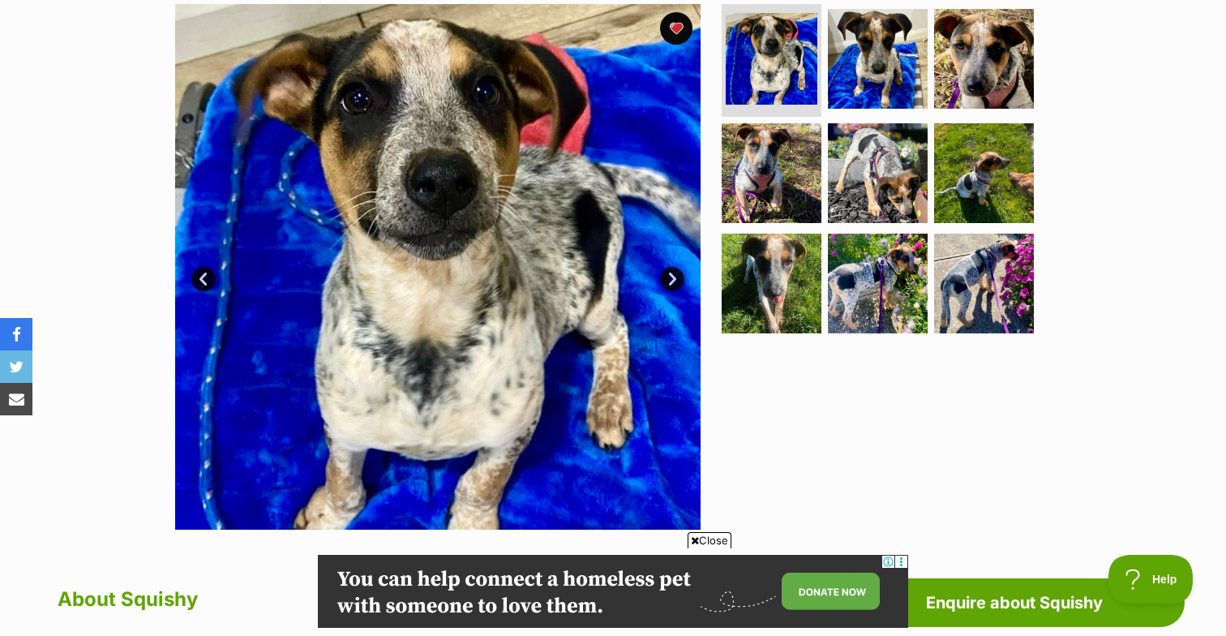
scroll to position [339, 0]
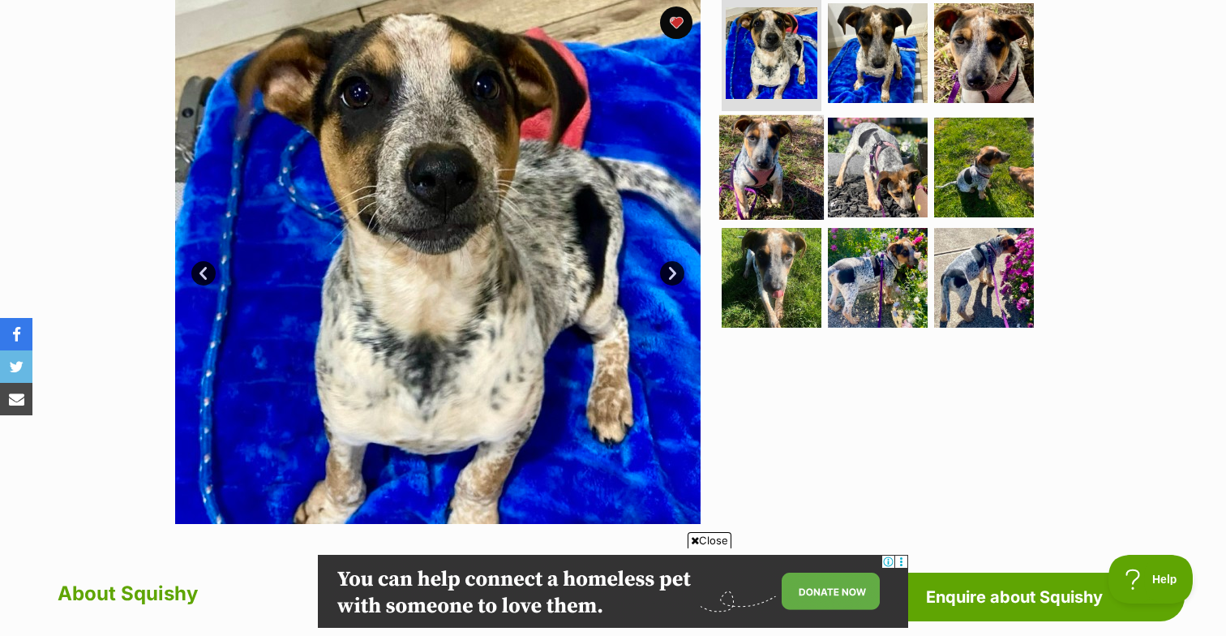
click at [768, 150] on img at bounding box center [771, 167] width 105 height 105
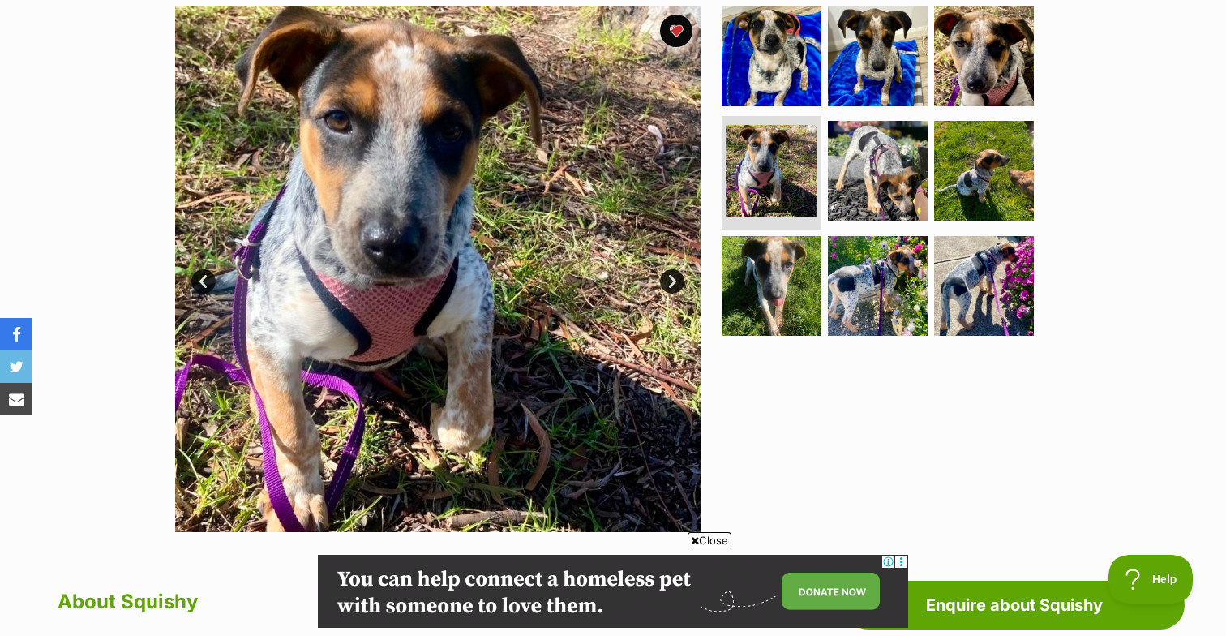
scroll to position [323, 0]
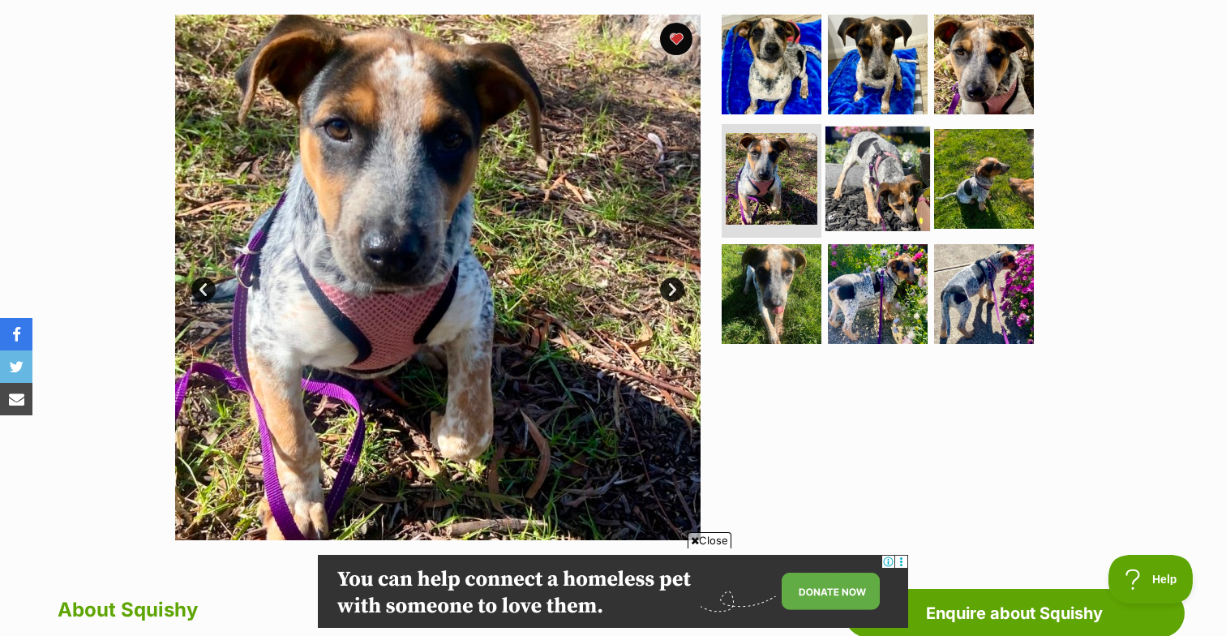
click at [874, 192] on img at bounding box center [878, 179] width 105 height 105
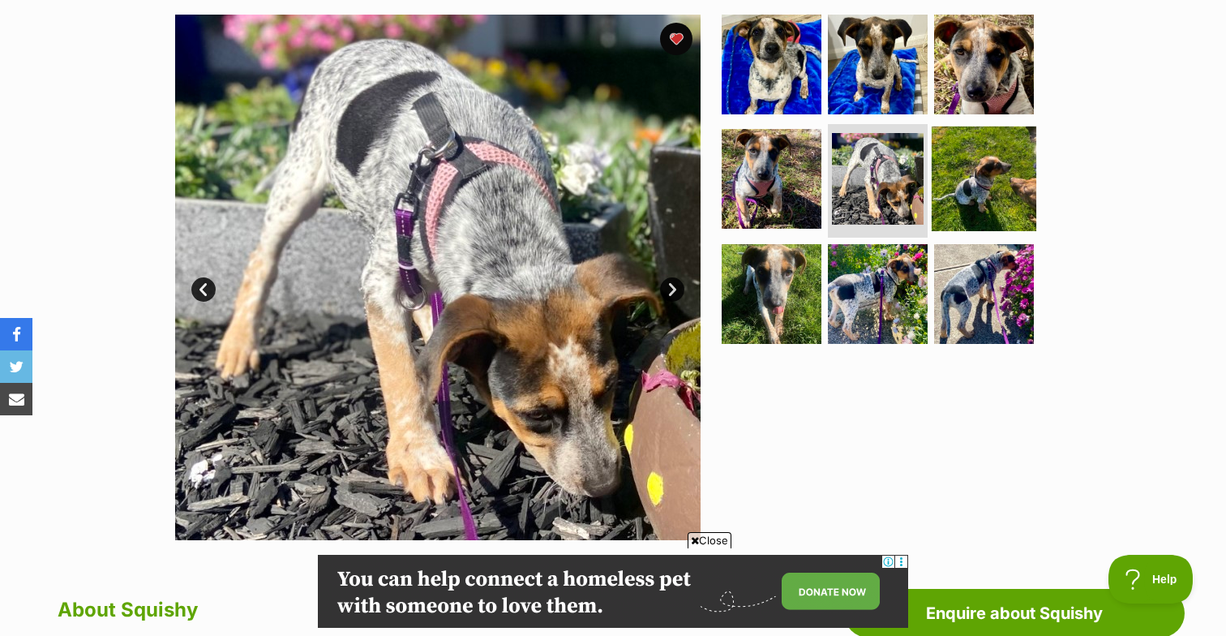
click at [972, 183] on img at bounding box center [984, 179] width 105 height 105
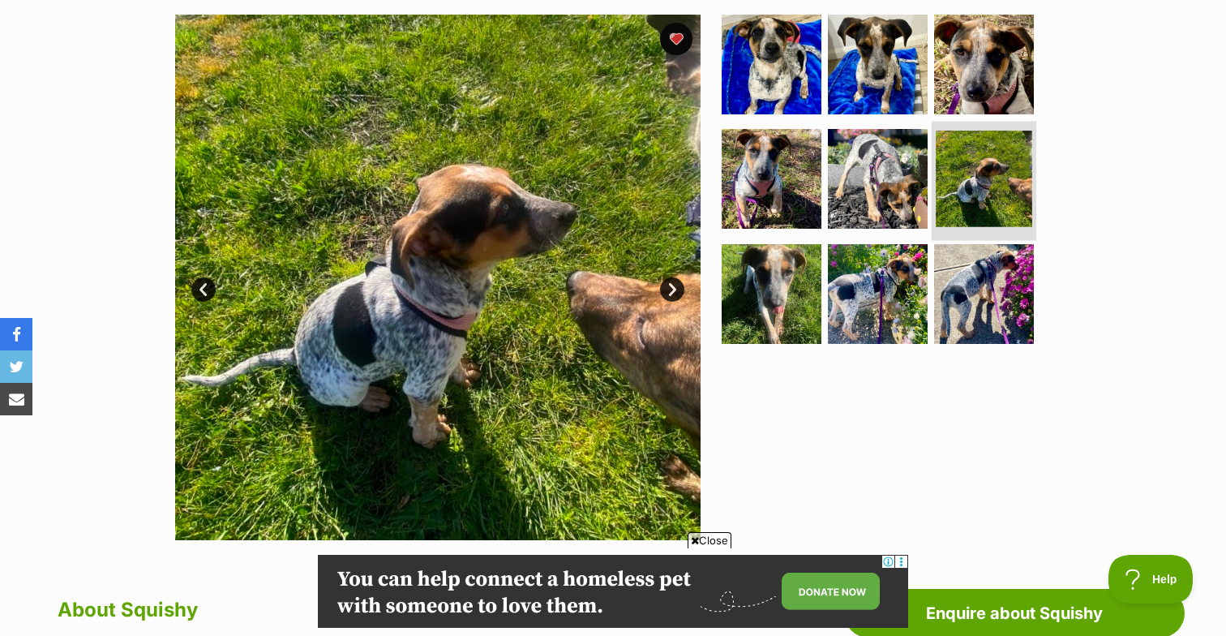
scroll to position [0, 243]
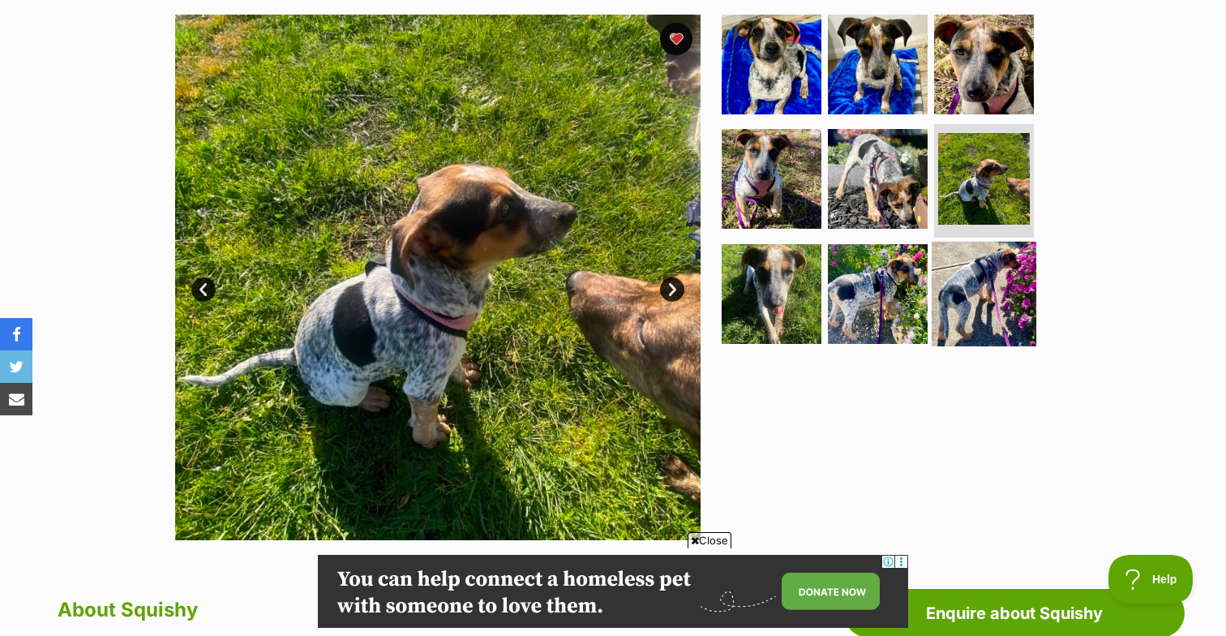
click at [977, 272] on img at bounding box center [984, 294] width 105 height 105
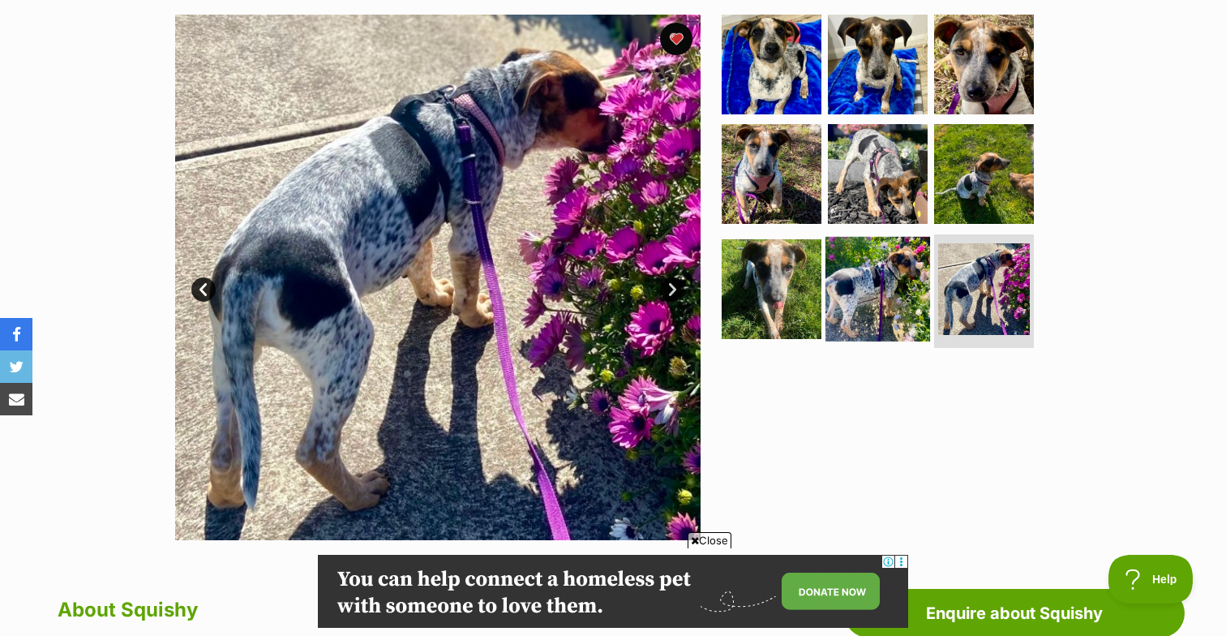
click at [904, 280] on img at bounding box center [878, 289] width 105 height 105
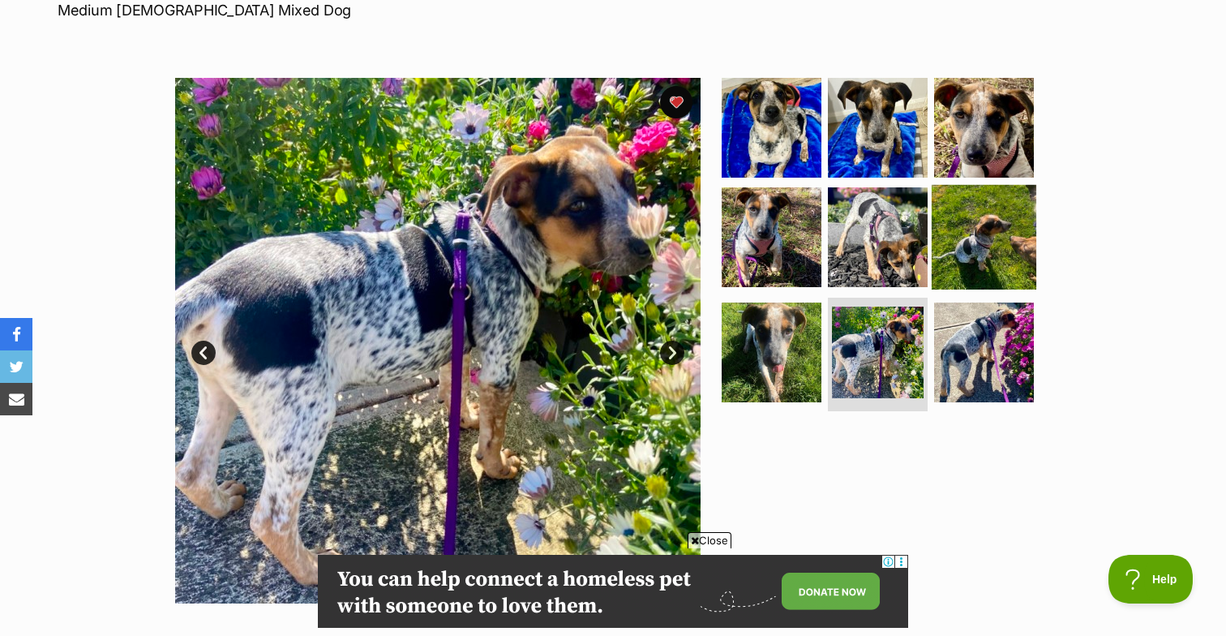
scroll to position [208, 0]
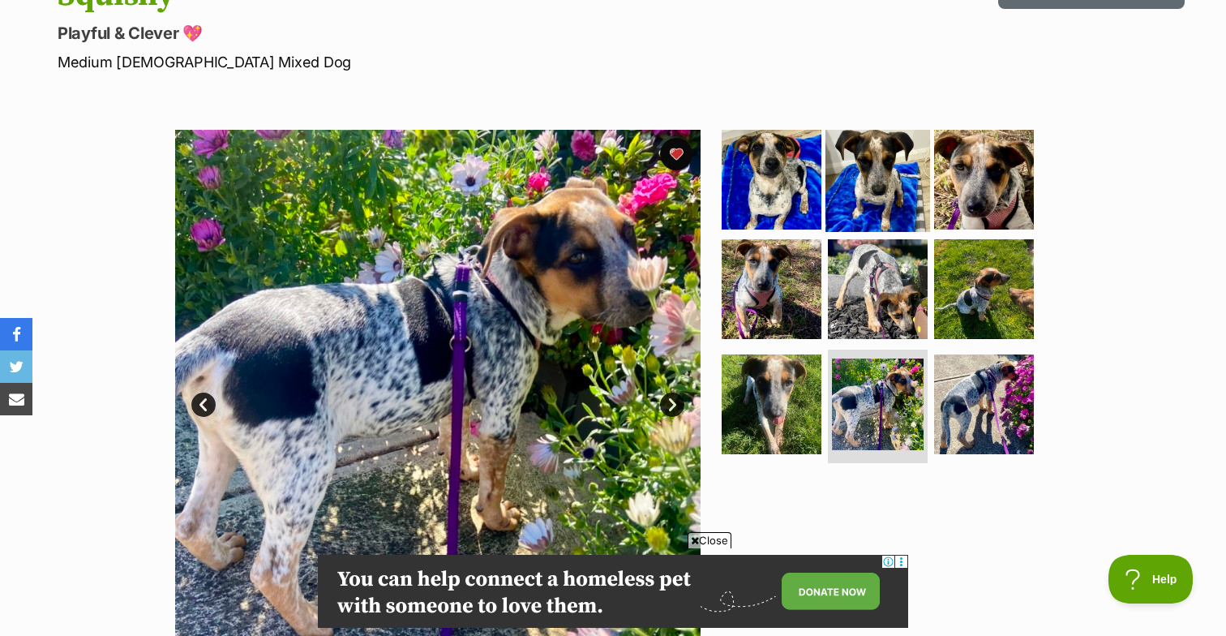
click at [835, 187] on img at bounding box center [878, 179] width 105 height 105
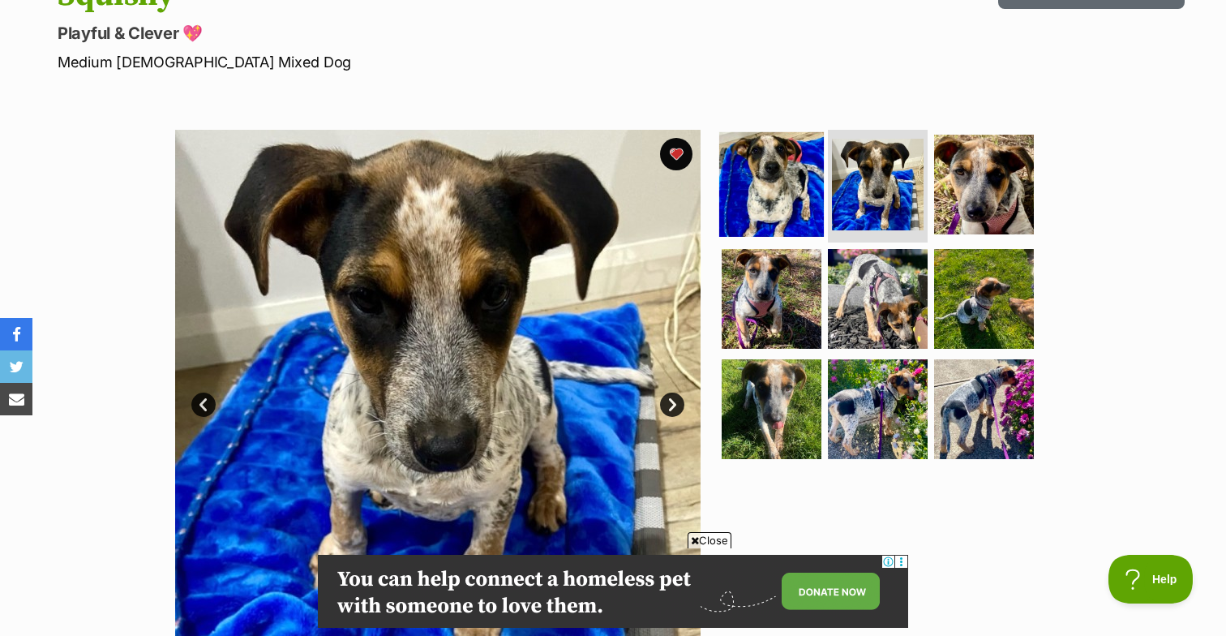
click at [805, 187] on img at bounding box center [771, 183] width 105 height 105
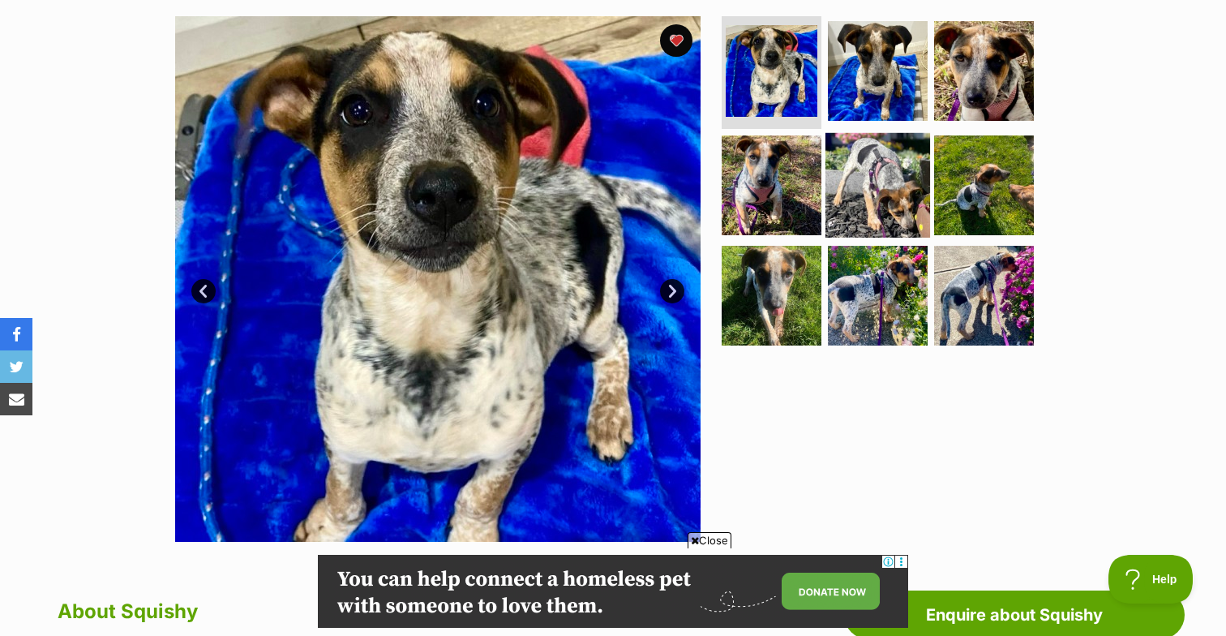
scroll to position [0, 243]
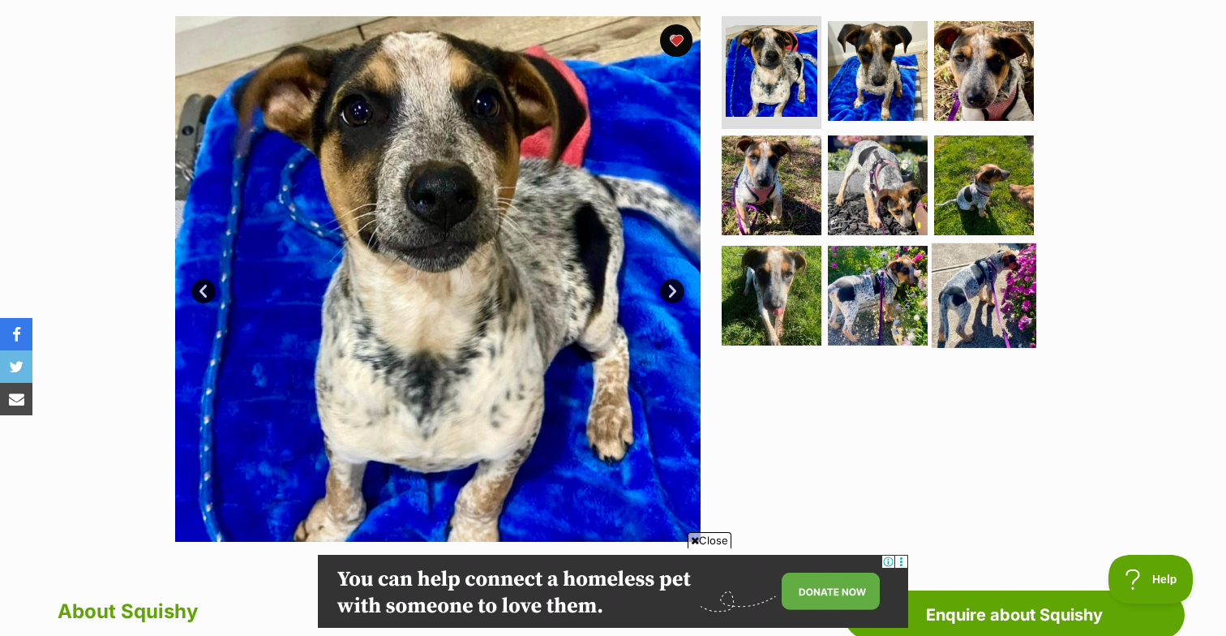
click at [991, 275] on img at bounding box center [984, 295] width 105 height 105
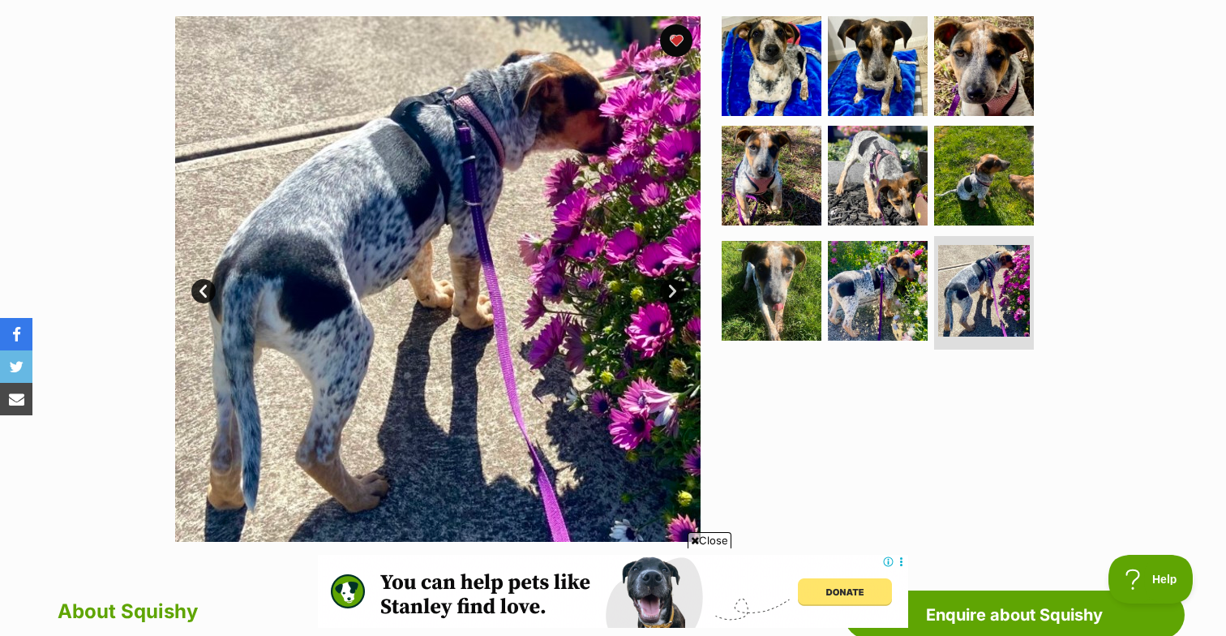
scroll to position [0, 0]
click at [893, 189] on img at bounding box center [878, 175] width 105 height 105
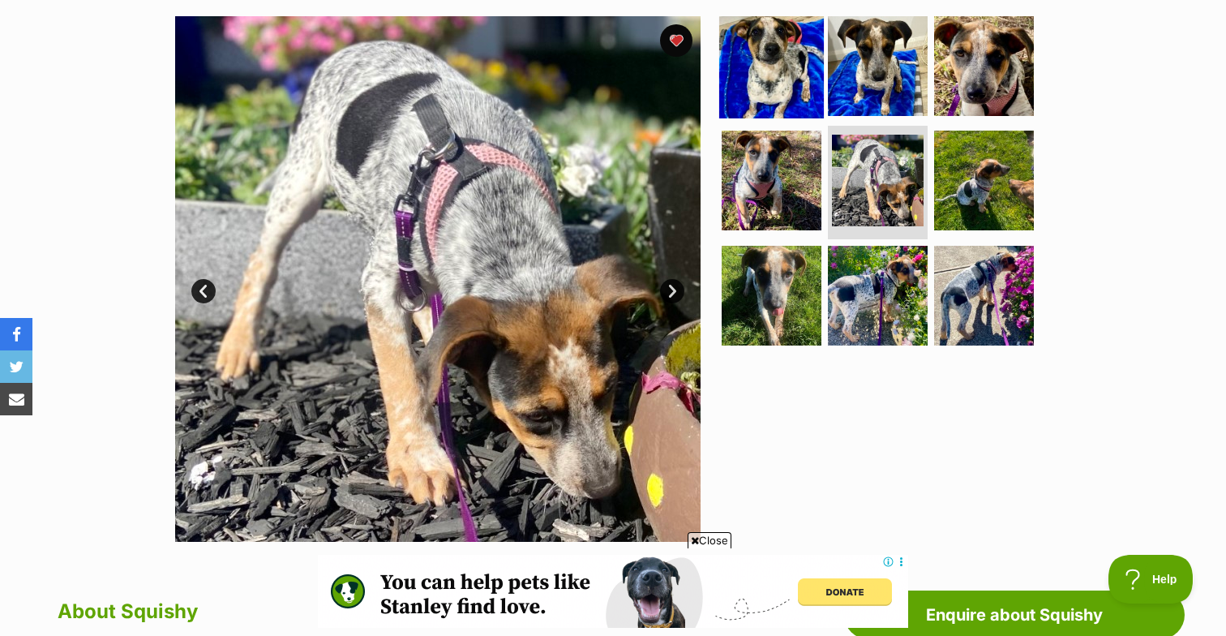
click at [788, 48] on img at bounding box center [771, 65] width 105 height 105
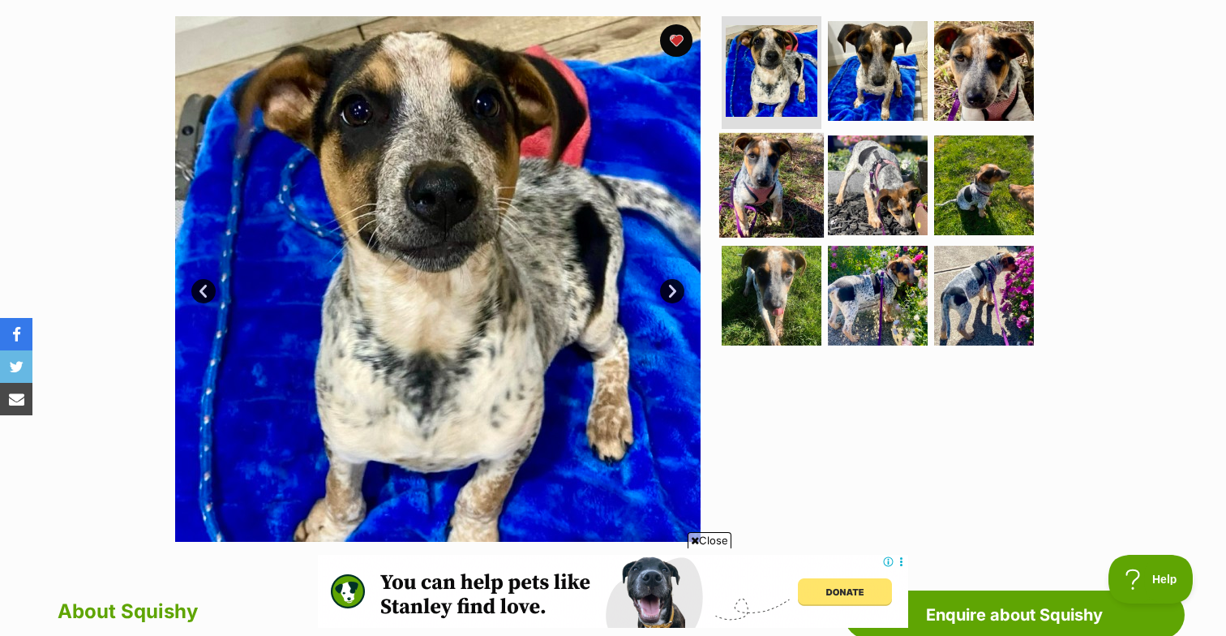
click at [782, 175] on img at bounding box center [771, 185] width 105 height 105
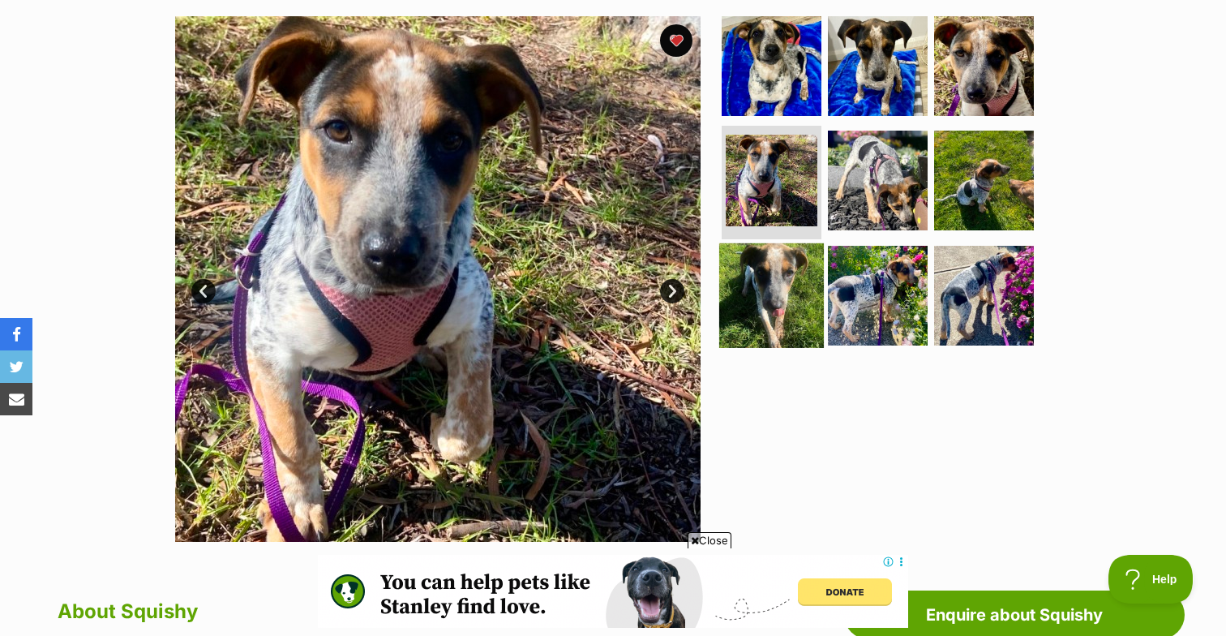
click at [769, 247] on img at bounding box center [771, 295] width 105 height 105
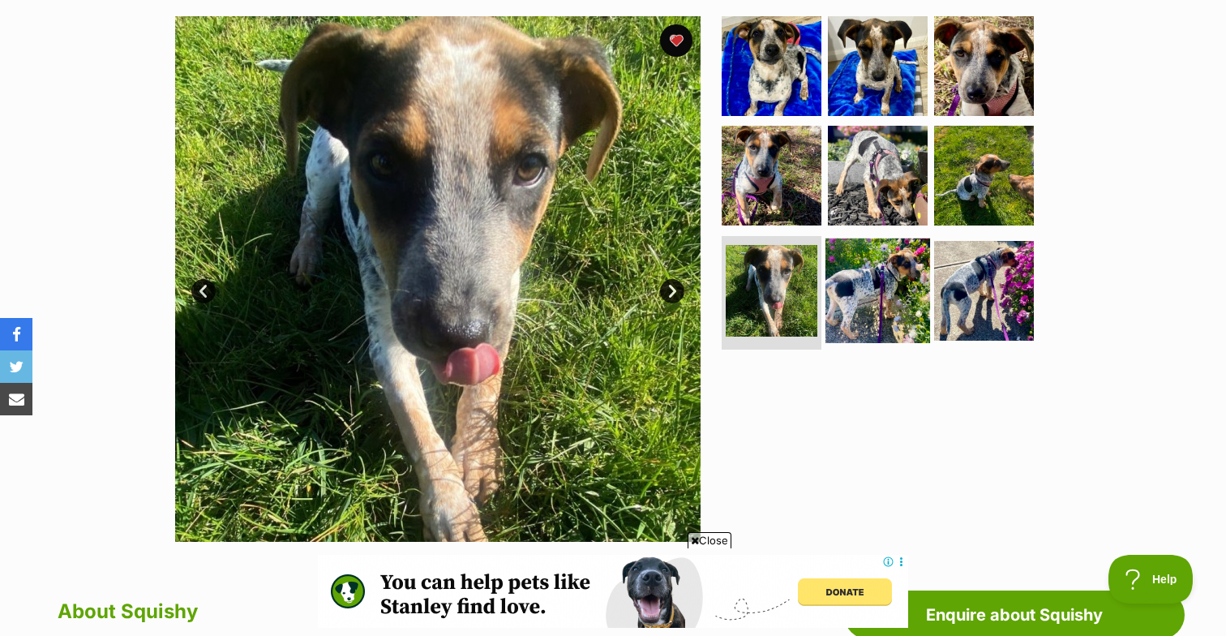
click at [879, 276] on img at bounding box center [878, 290] width 105 height 105
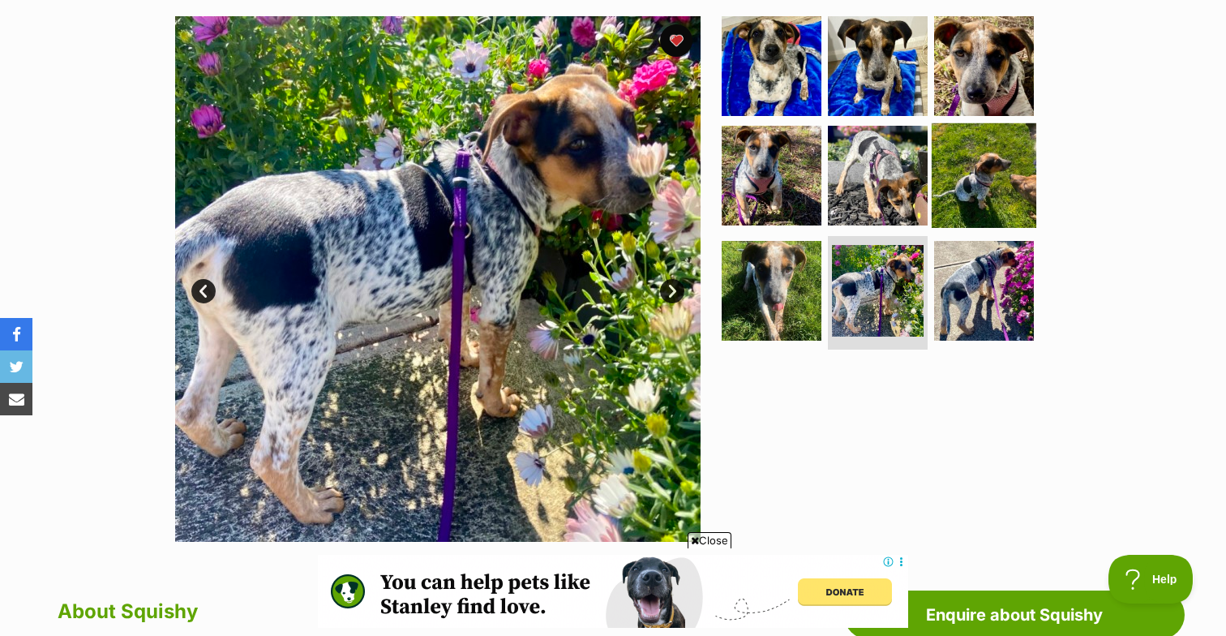
click at [973, 192] on img at bounding box center [984, 175] width 105 height 105
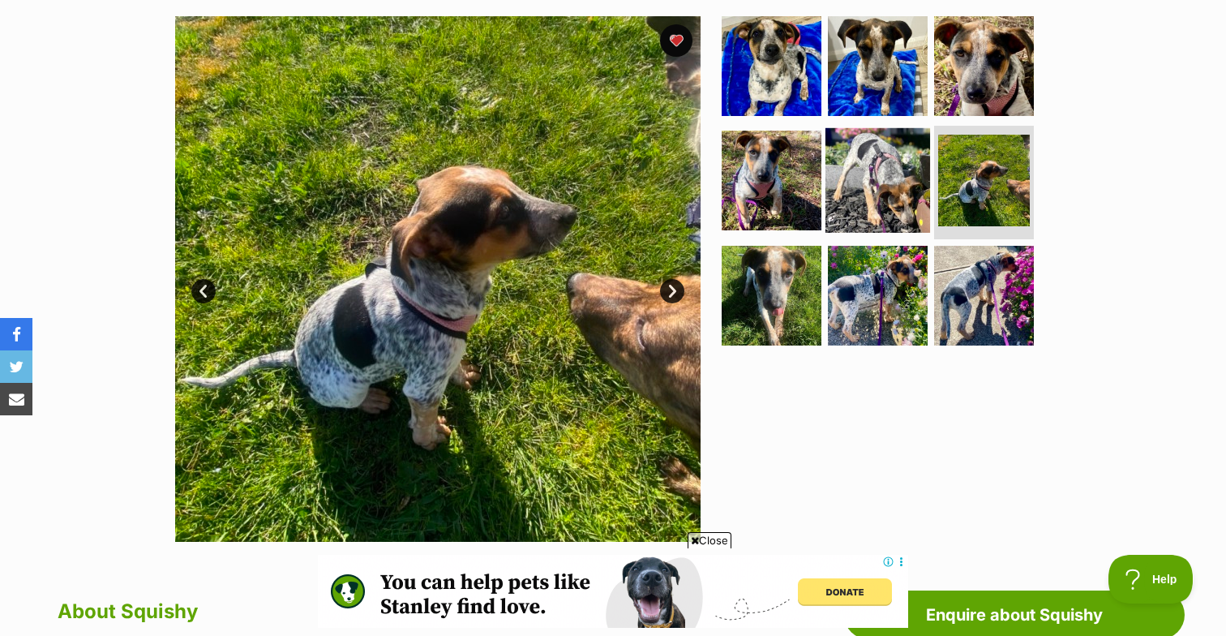
click at [847, 198] on img at bounding box center [878, 180] width 105 height 105
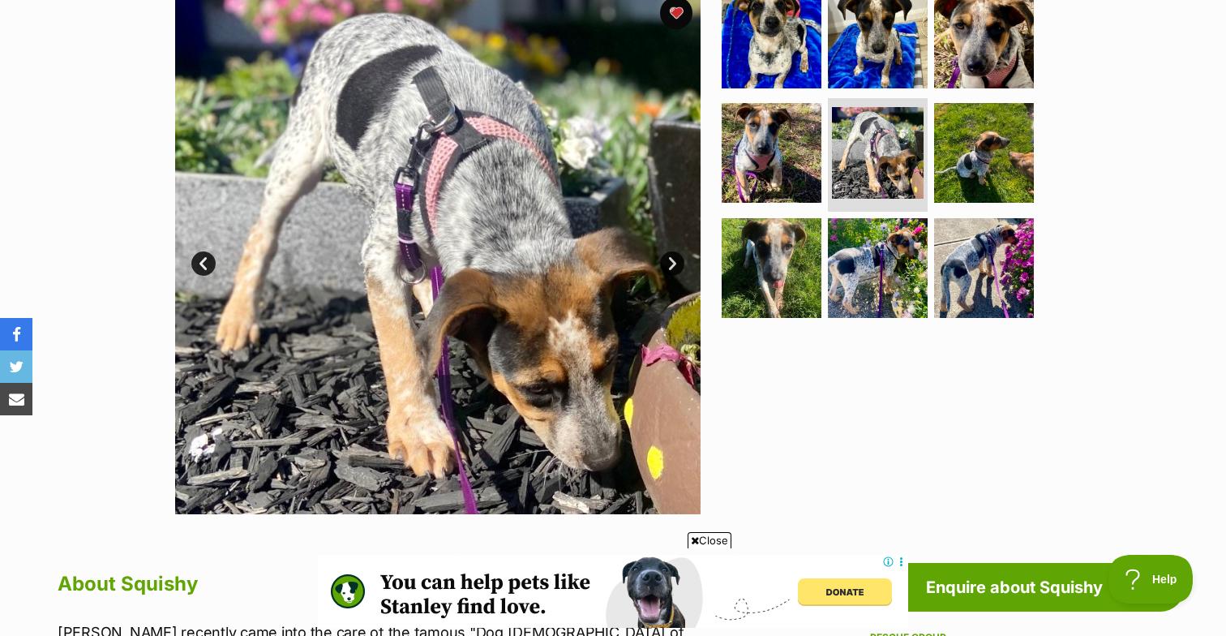
scroll to position [338, 0]
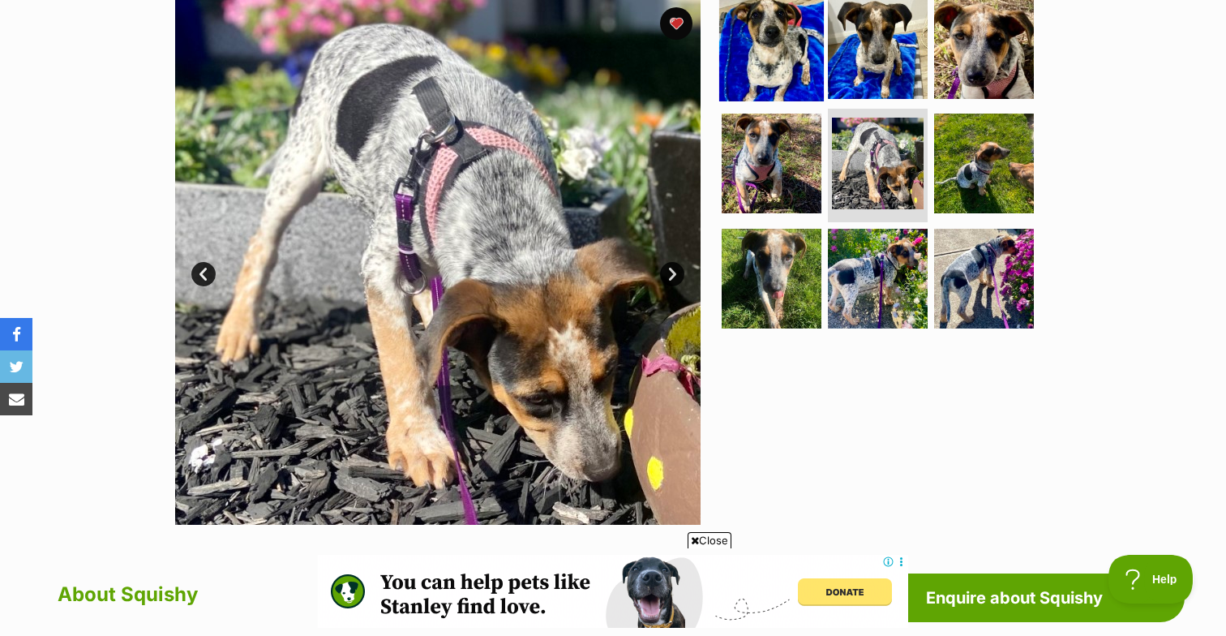
click at [784, 43] on img at bounding box center [771, 48] width 105 height 105
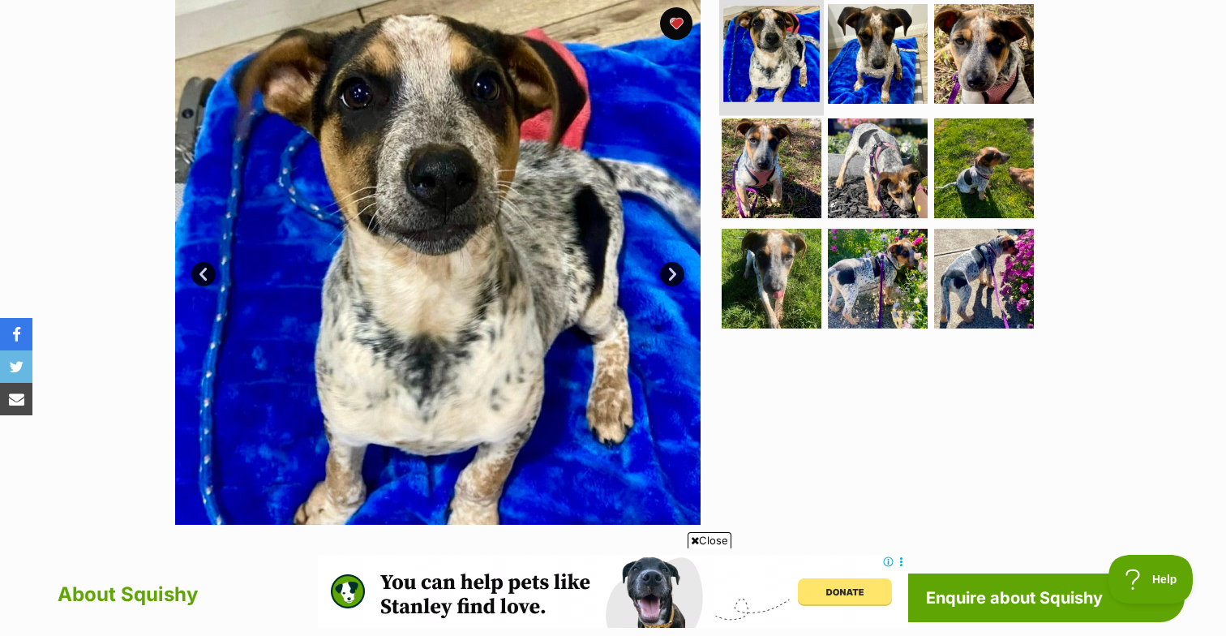
scroll to position [0, 243]
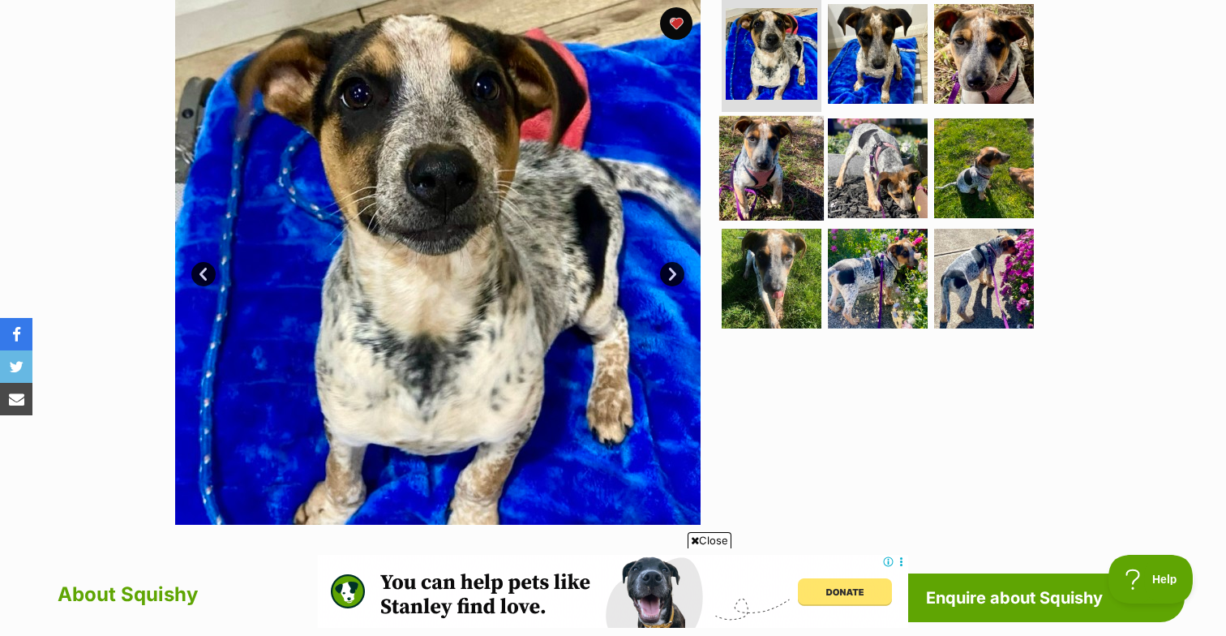
click at [788, 116] on img at bounding box center [771, 168] width 105 height 105
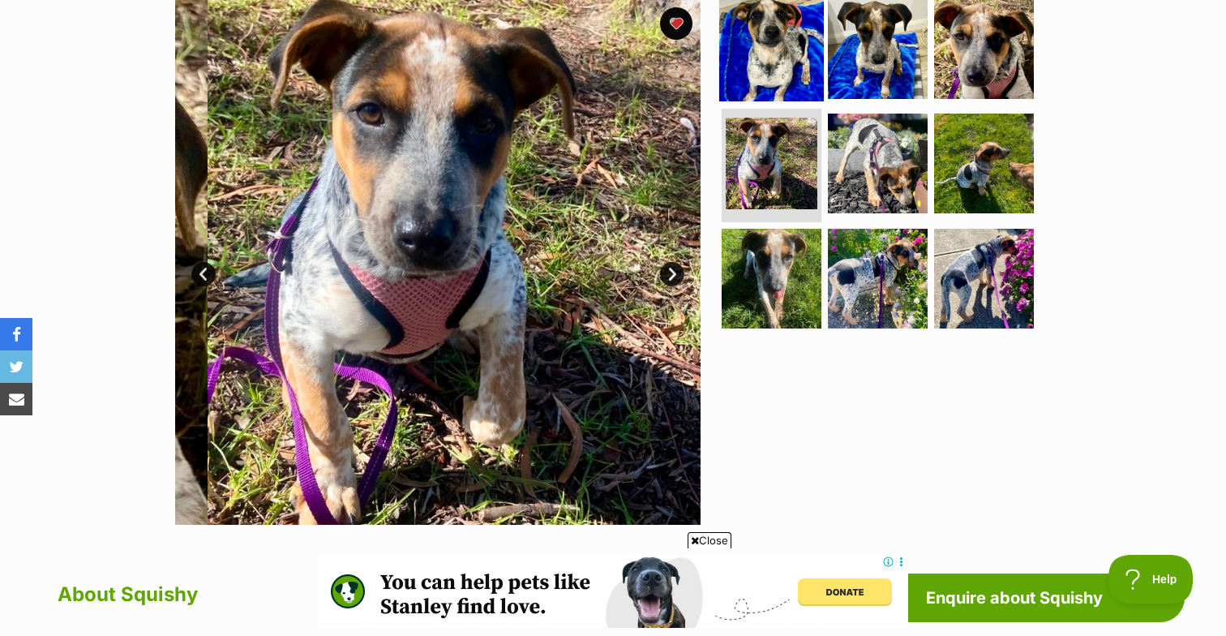
click at [789, 55] on img at bounding box center [771, 48] width 105 height 105
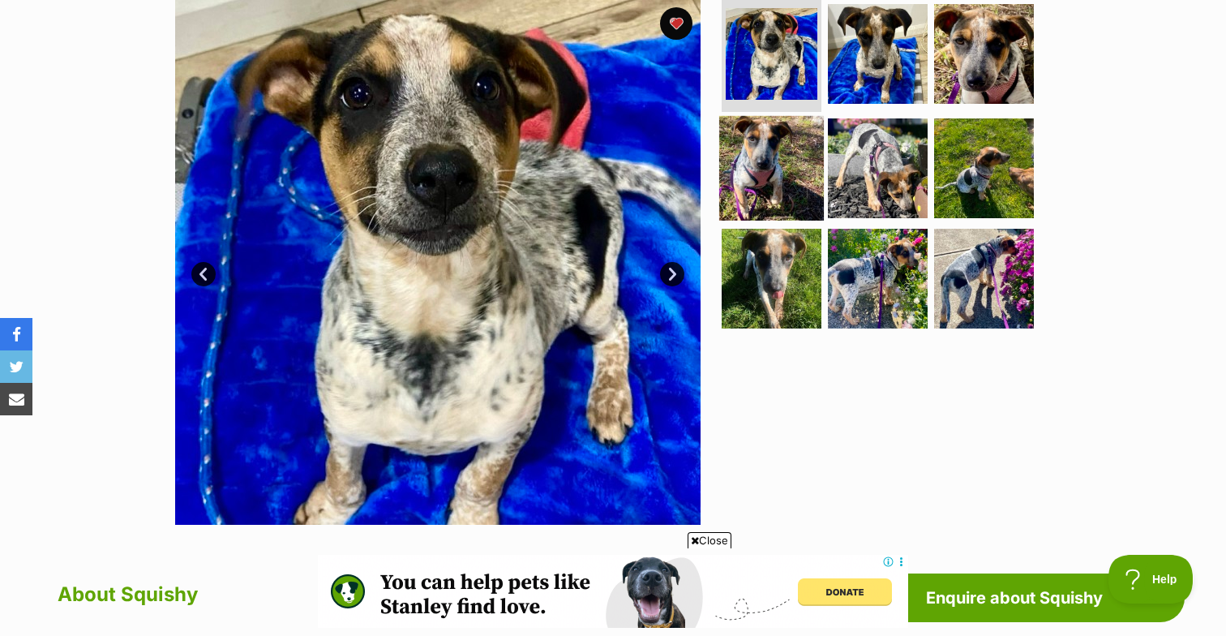
click at [780, 146] on img at bounding box center [771, 168] width 105 height 105
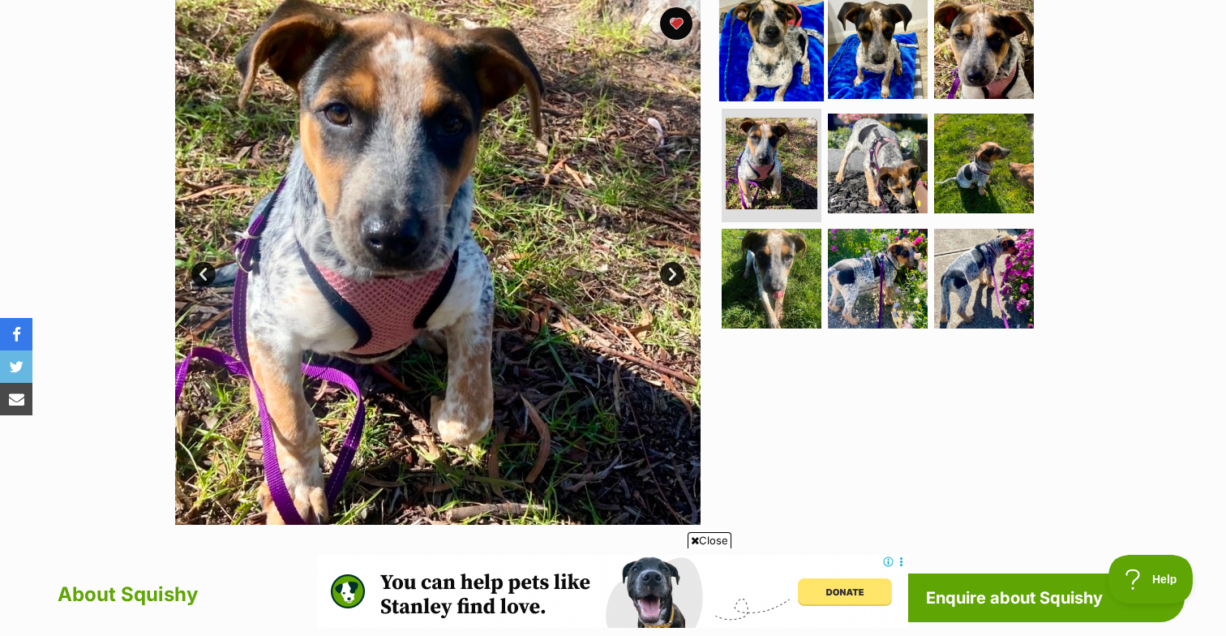
click at [786, 54] on img at bounding box center [771, 48] width 105 height 105
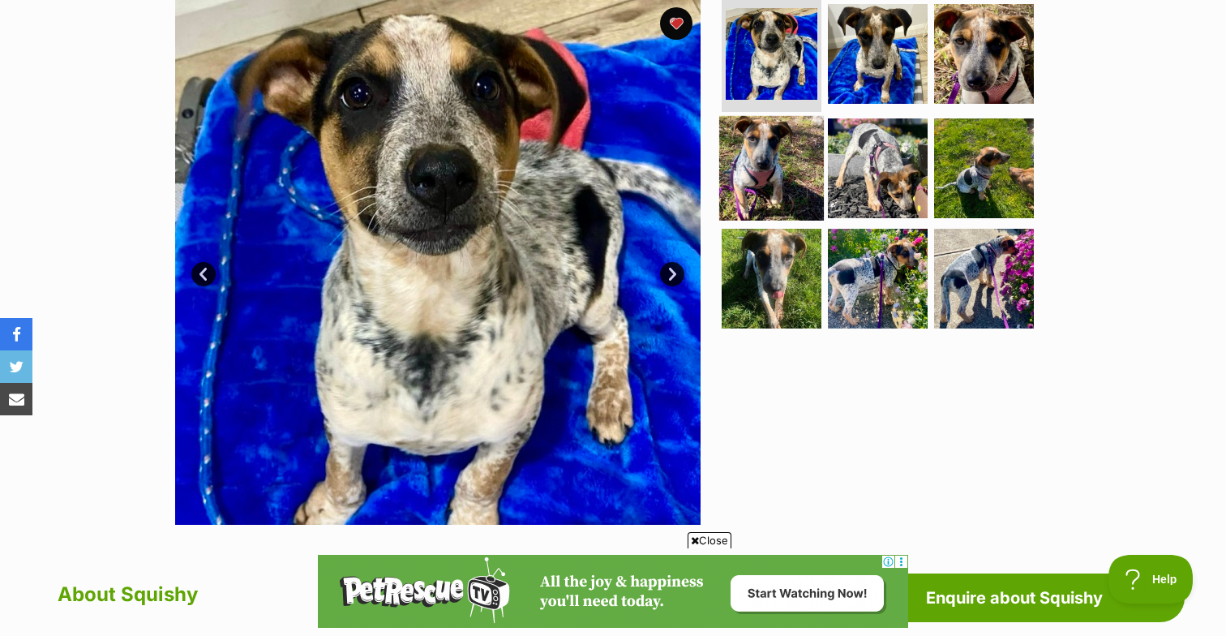
scroll to position [0, 0]
click at [777, 159] on img at bounding box center [771, 168] width 105 height 105
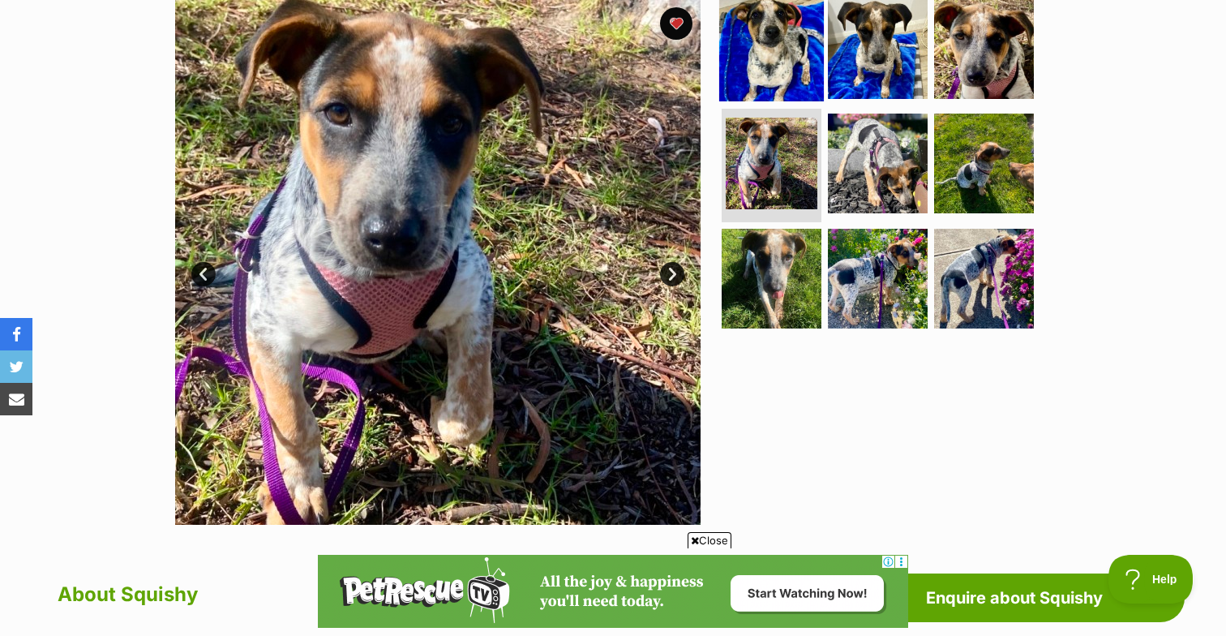
click at [785, 62] on img at bounding box center [771, 48] width 105 height 105
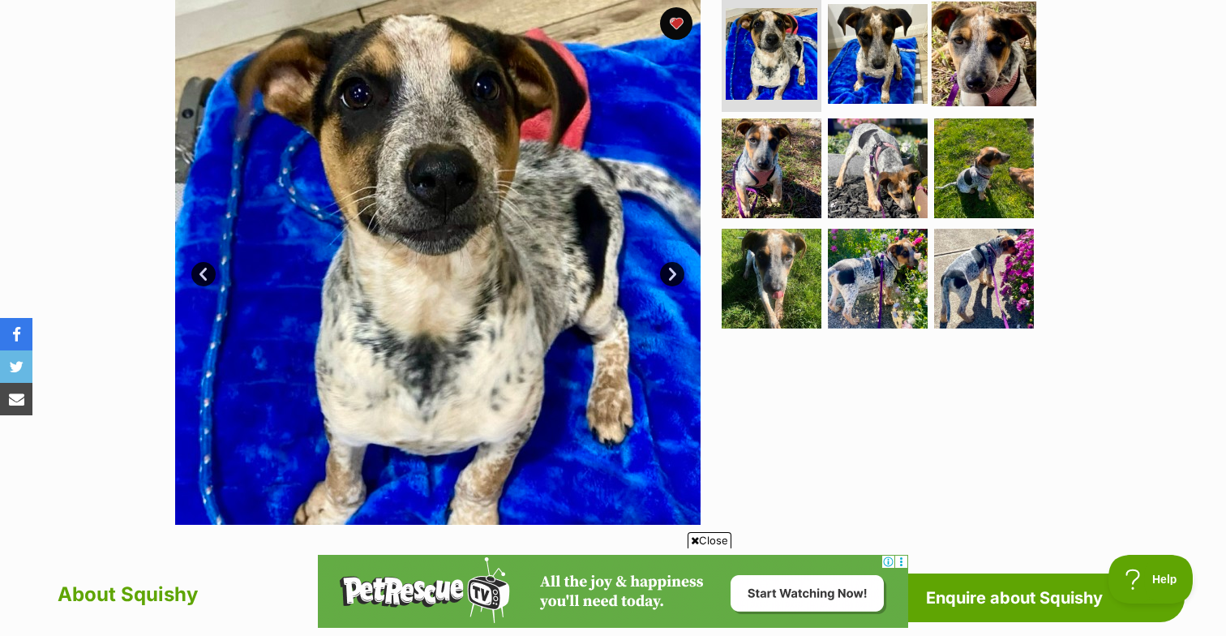
click at [964, 78] on img at bounding box center [984, 53] width 105 height 105
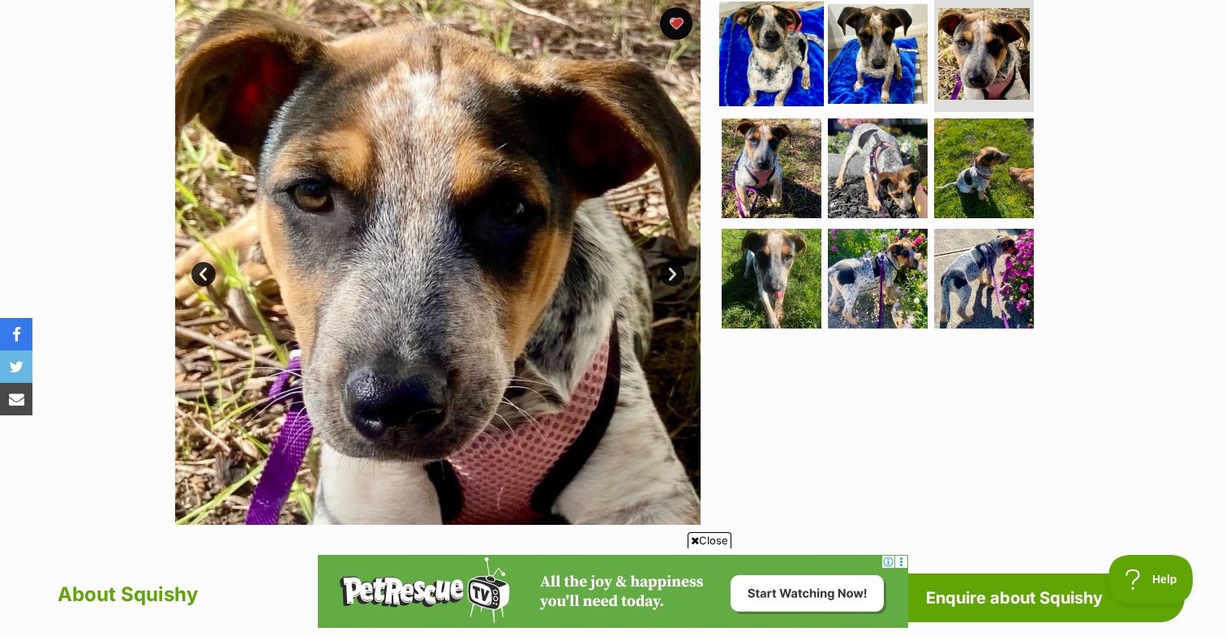
click at [743, 91] on img at bounding box center [771, 53] width 105 height 105
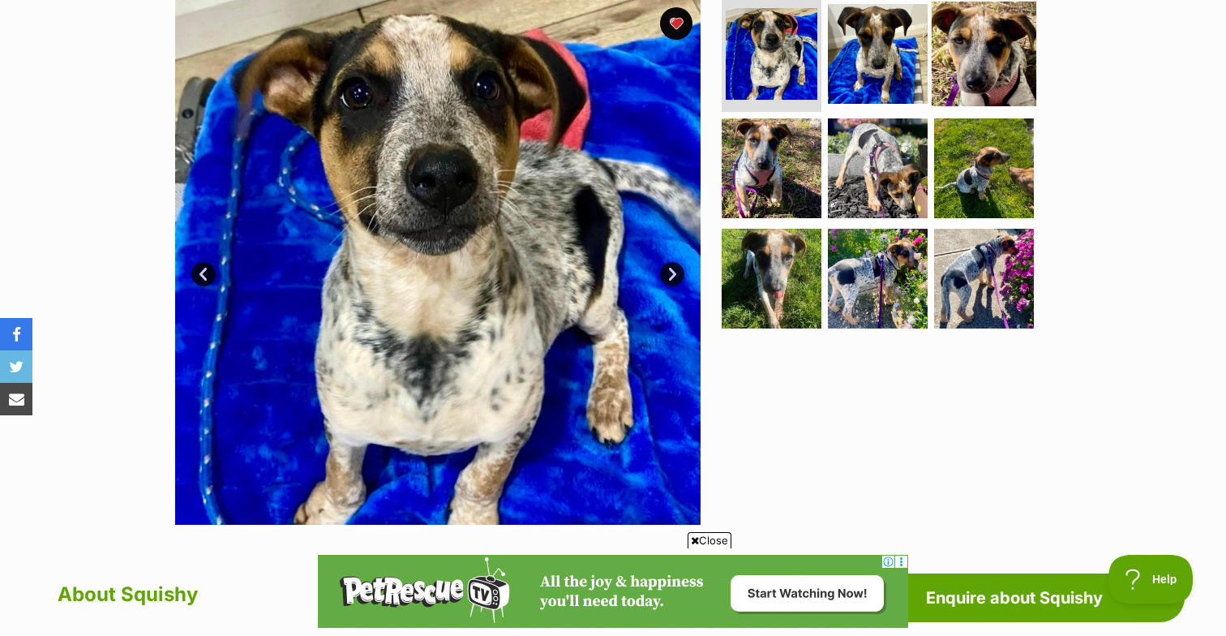
scroll to position [0, 243]
click at [997, 44] on img at bounding box center [984, 53] width 105 height 105
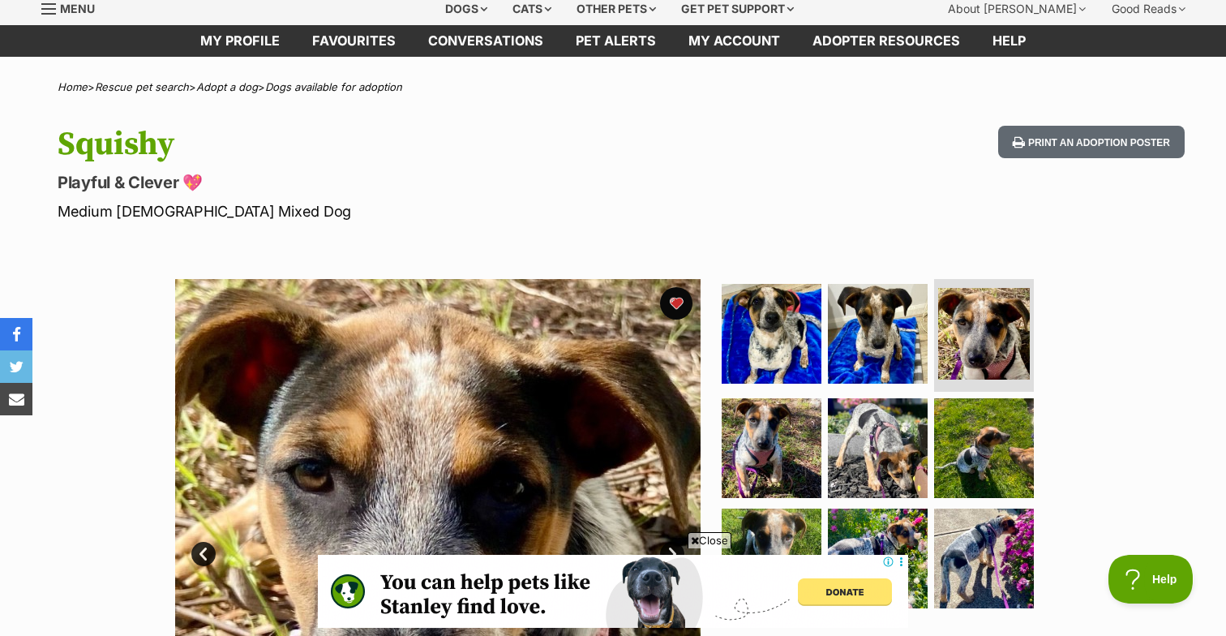
scroll to position [0, 0]
